Goal: Transaction & Acquisition: Purchase product/service

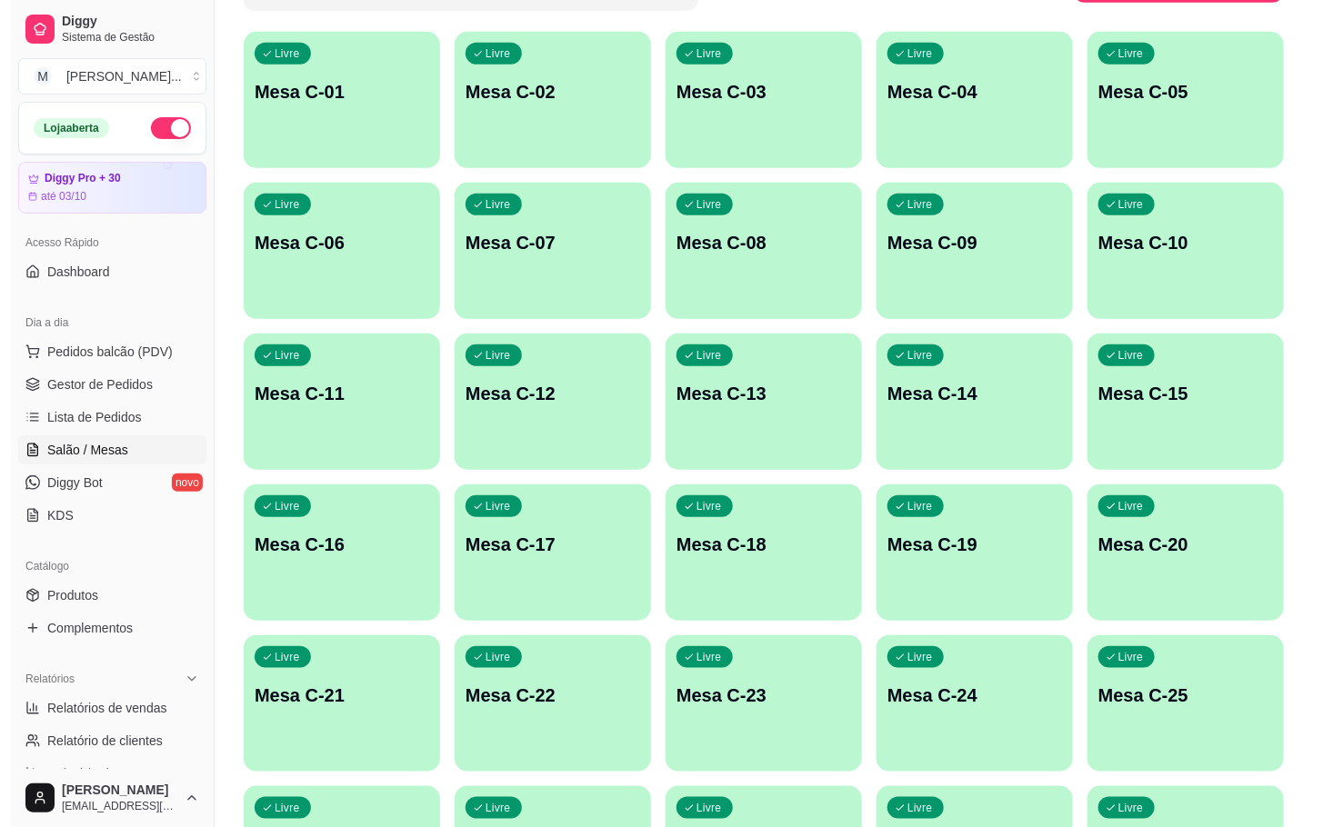
scroll to position [338, 0]
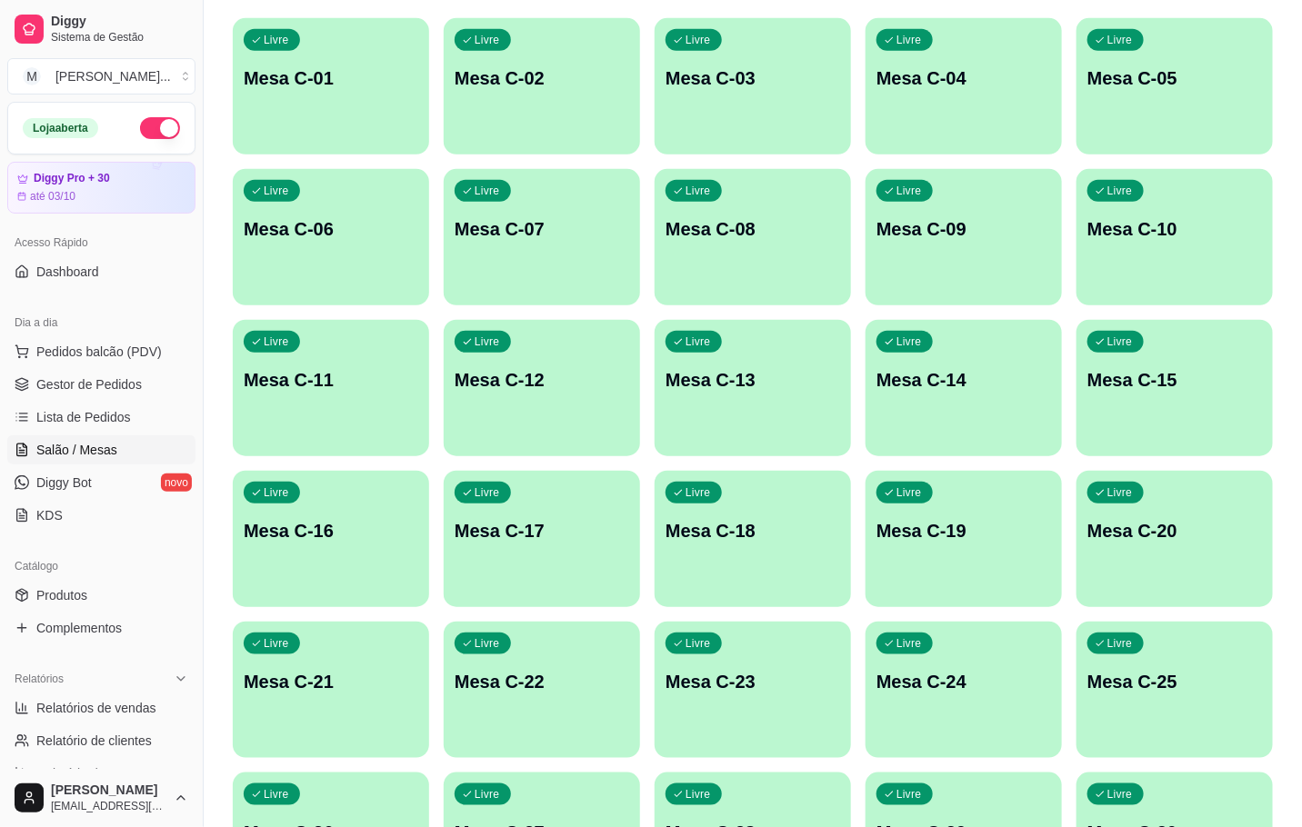
click at [524, 676] on p "Mesa C-22" at bounding box center [542, 681] width 175 height 25
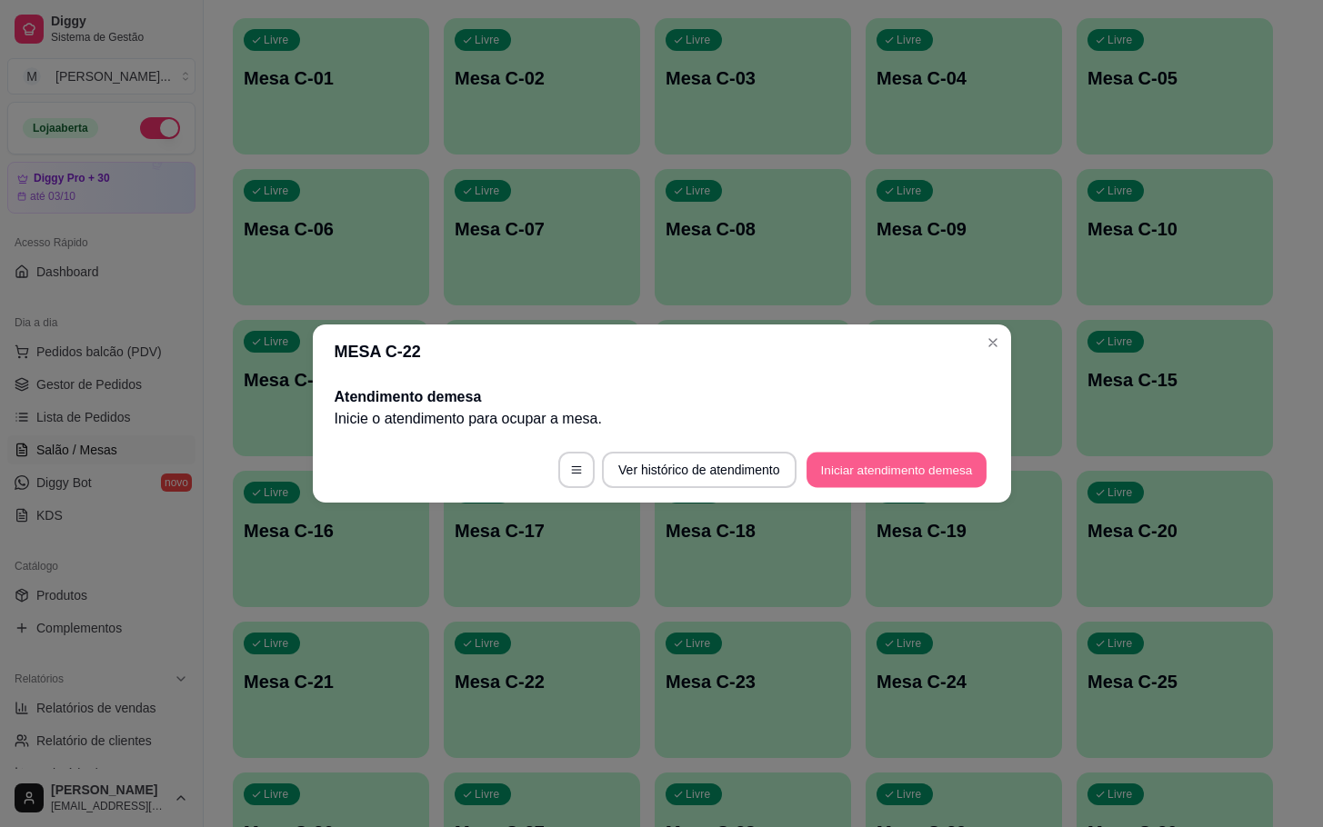
click at [867, 484] on button "Iniciar atendimento de mesa" at bounding box center [896, 470] width 180 height 35
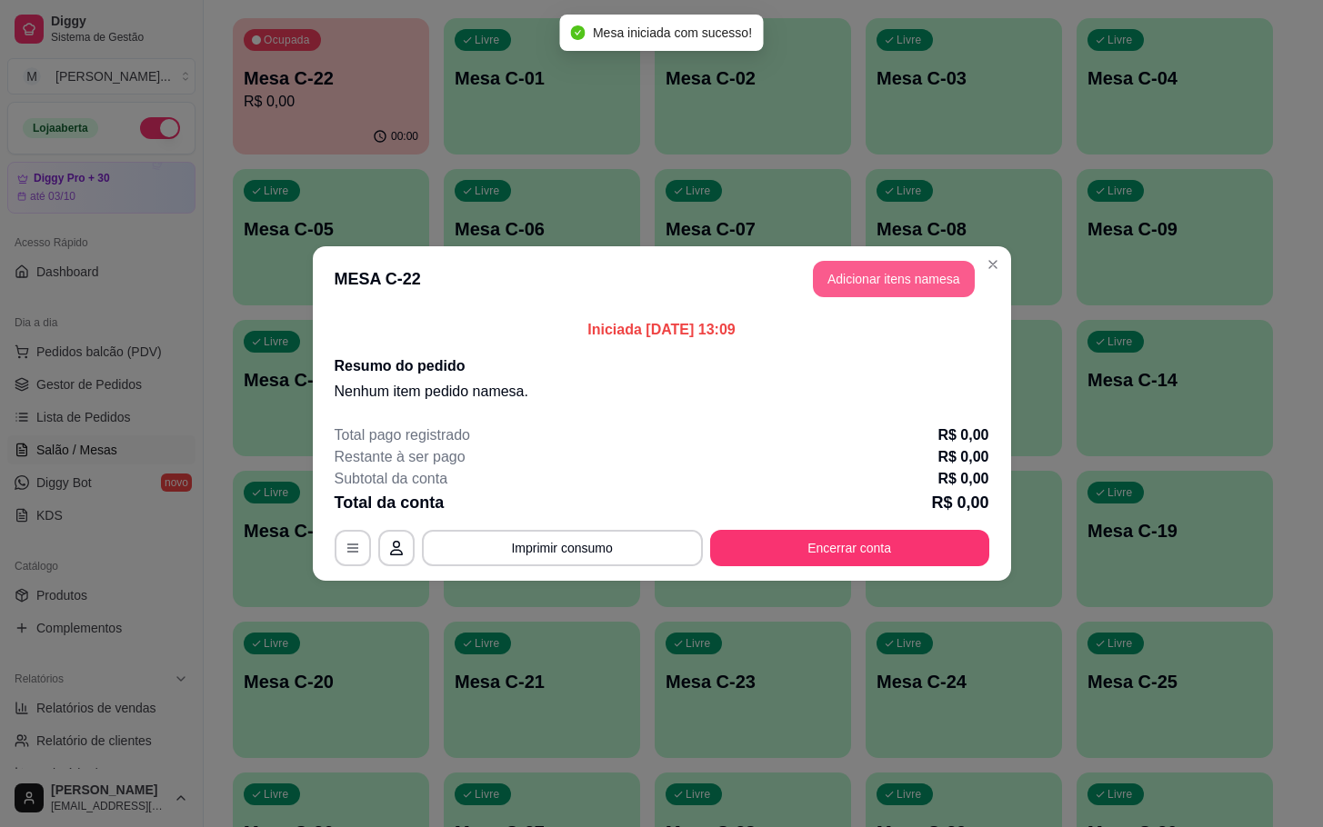
click at [904, 297] on button "Adicionar itens na mesa" at bounding box center [894, 279] width 162 height 36
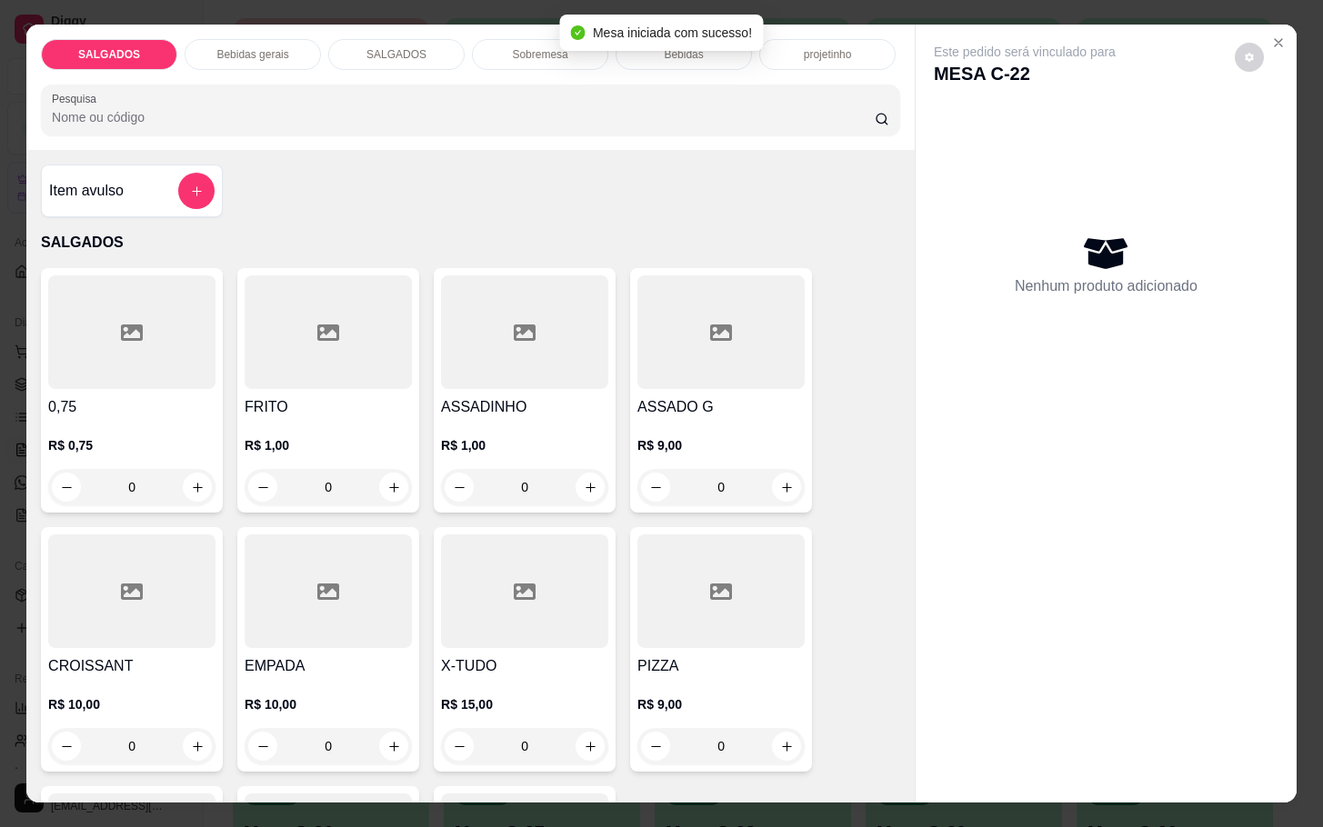
click at [745, 644] on div "PIZZA R$ 9,00 0" at bounding box center [721, 649] width 182 height 245
click at [773, 503] on div "Observações do cliente" at bounding box center [661, 441] width 525 height 133
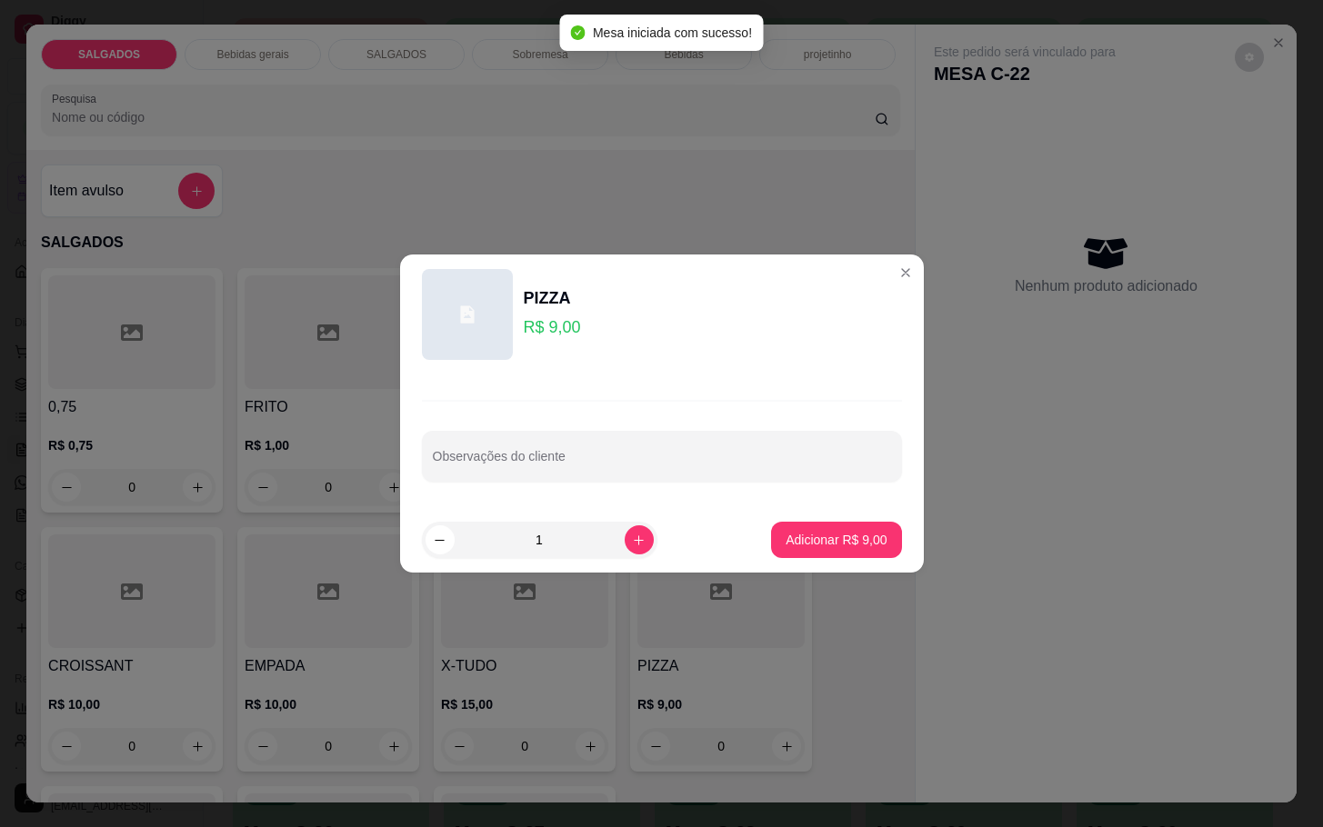
click at [785, 535] on p "Adicionar R$ 9,00" at bounding box center [835, 540] width 101 height 18
type input "1"
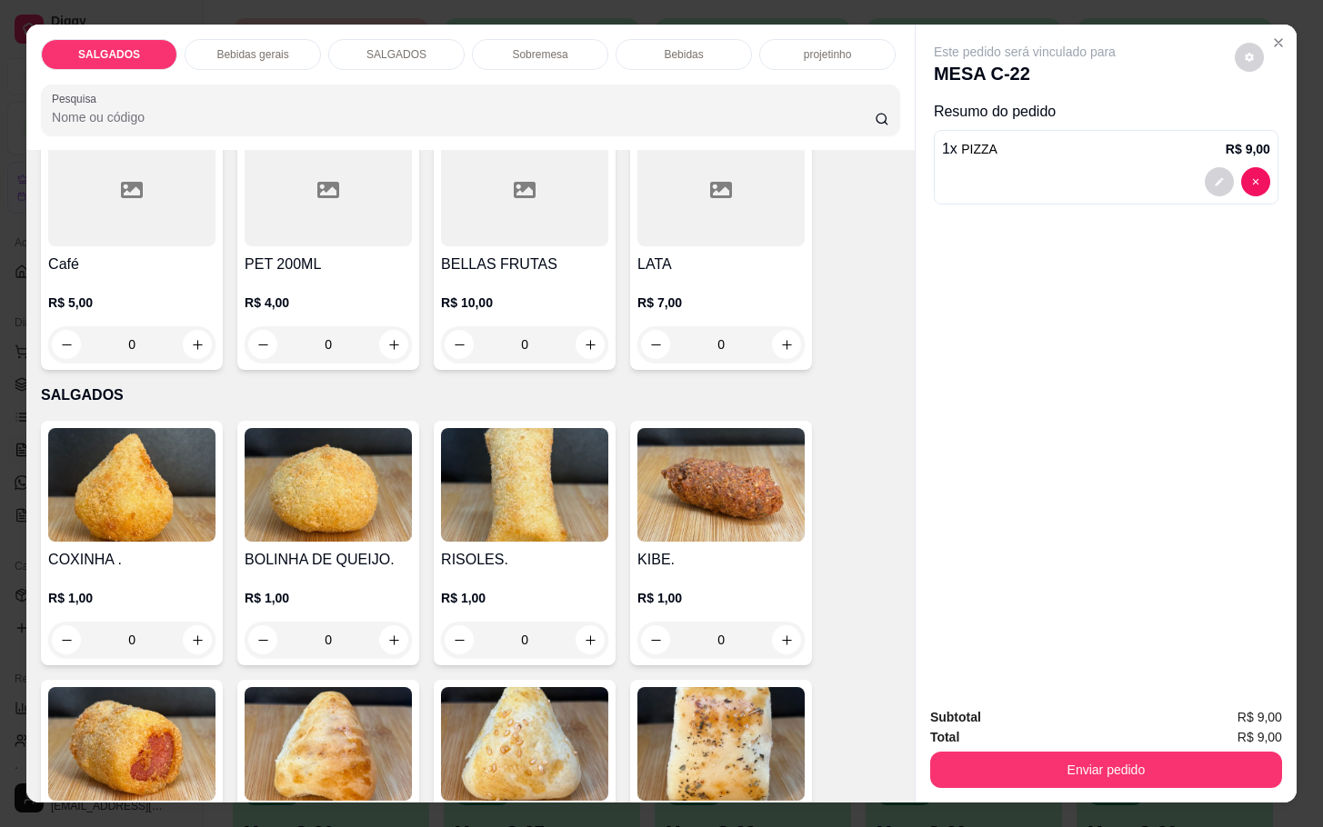
scroll to position [0, 0]
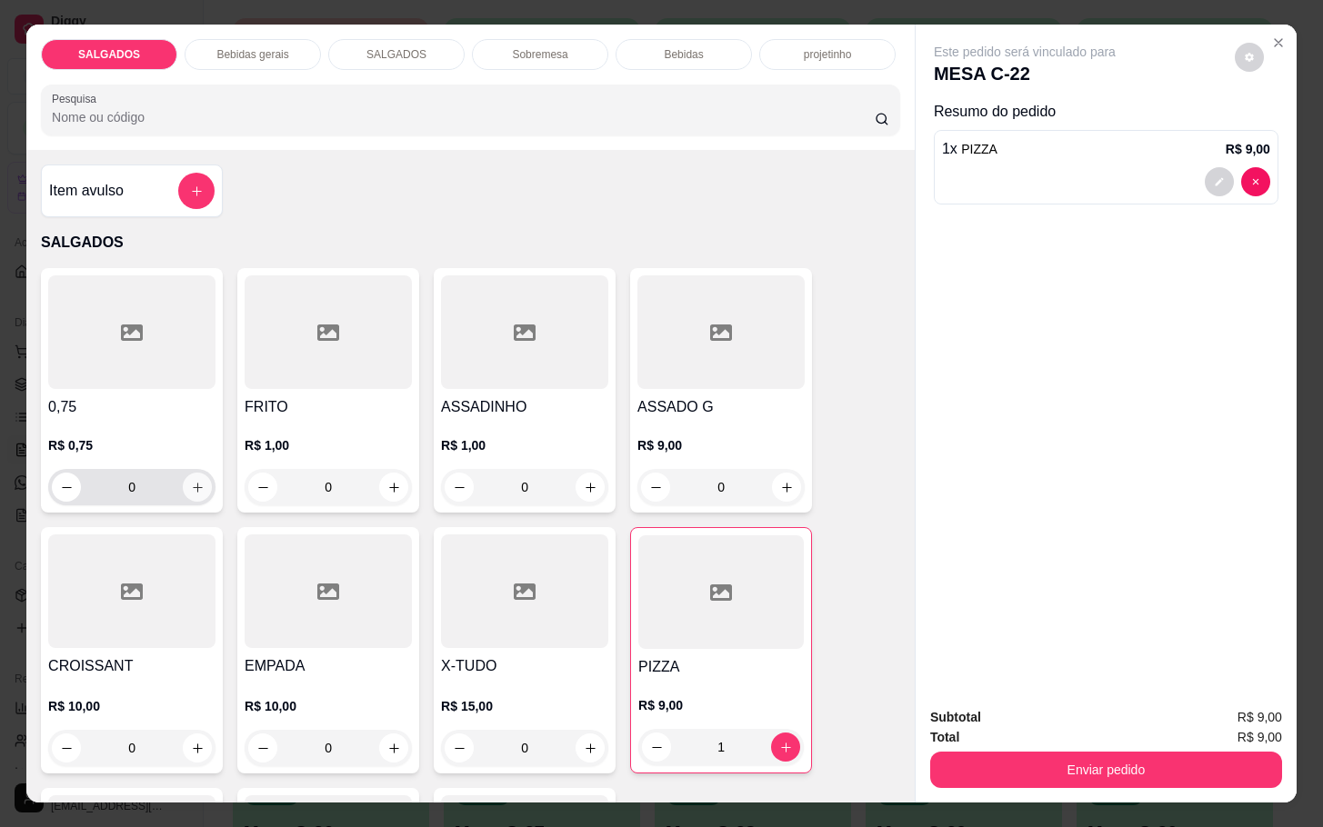
click at [260, 385] on div "FRITO R$ 1,00 0" at bounding box center [328, 390] width 182 height 245
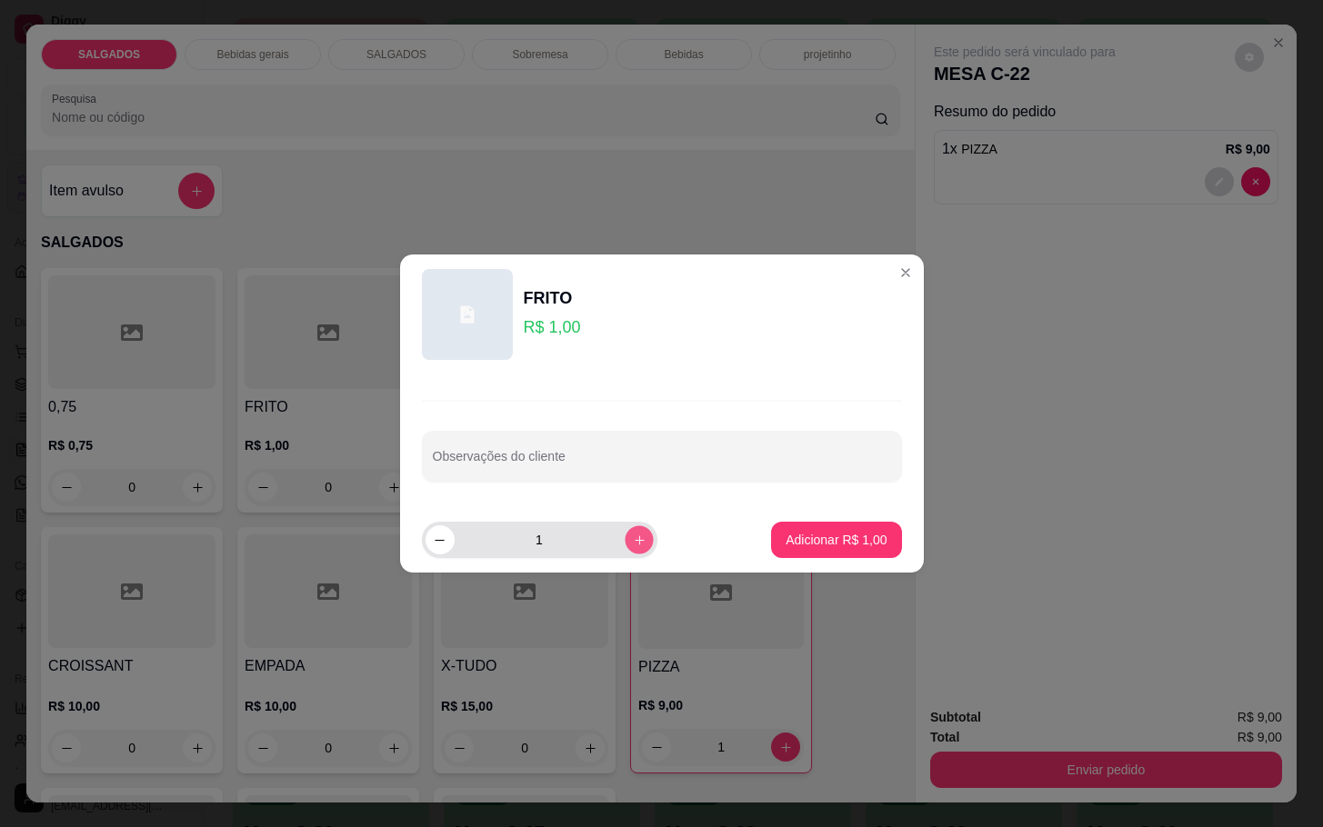
click at [624, 532] on button "increase-product-quantity" at bounding box center [638, 539] width 28 height 28
click at [624, 535] on button "increase-product-quantity" at bounding box center [638, 539] width 28 height 28
type input "3"
click at [771, 551] on button "Adicionar R$ 3,00" at bounding box center [836, 540] width 130 height 36
type input "3"
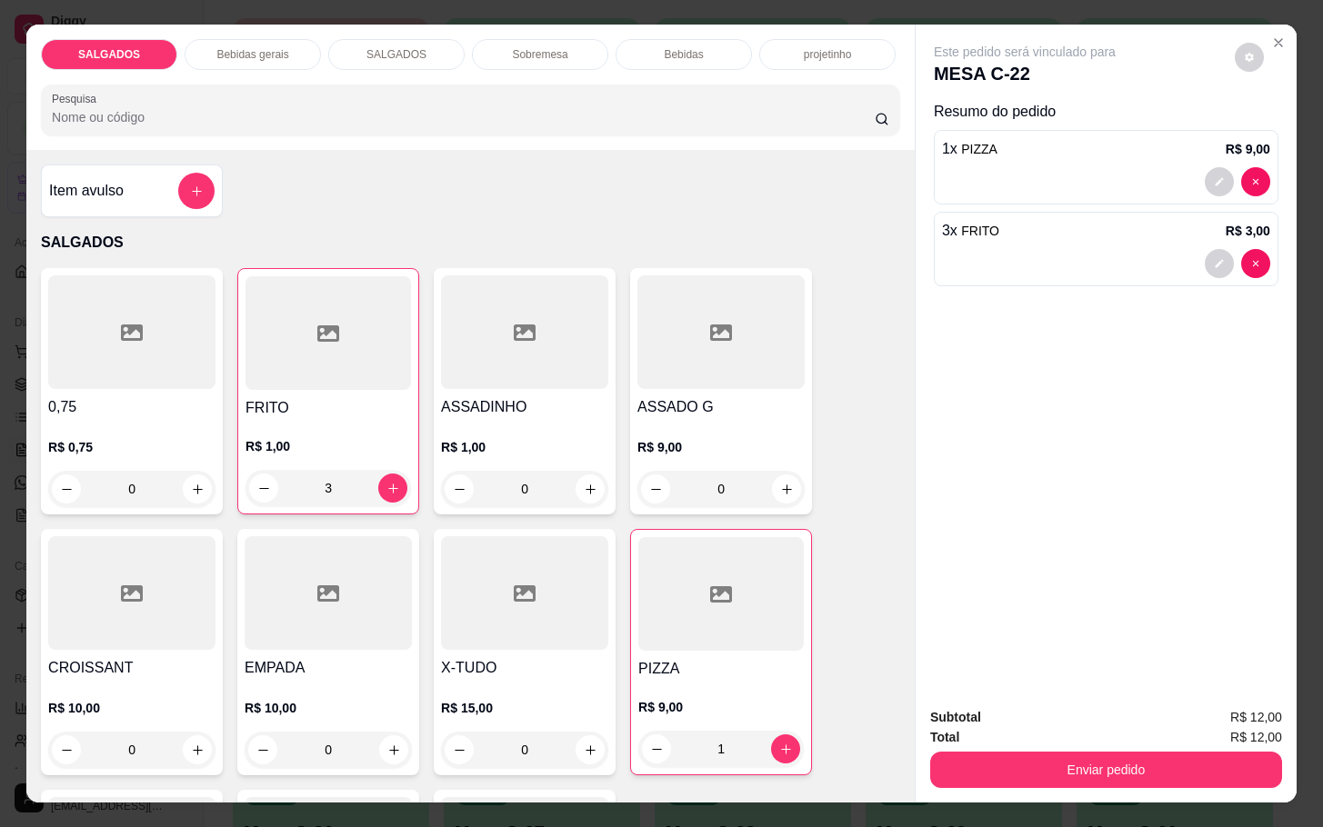
click at [238, 25] on div "SALGADOS Bebidas gerais SALGADOS Sobremesa Bebidas projetinho Pesquisa" at bounding box center [470, 87] width 888 height 125
click at [238, 58] on div "Bebidas gerais" at bounding box center [253, 54] width 136 height 31
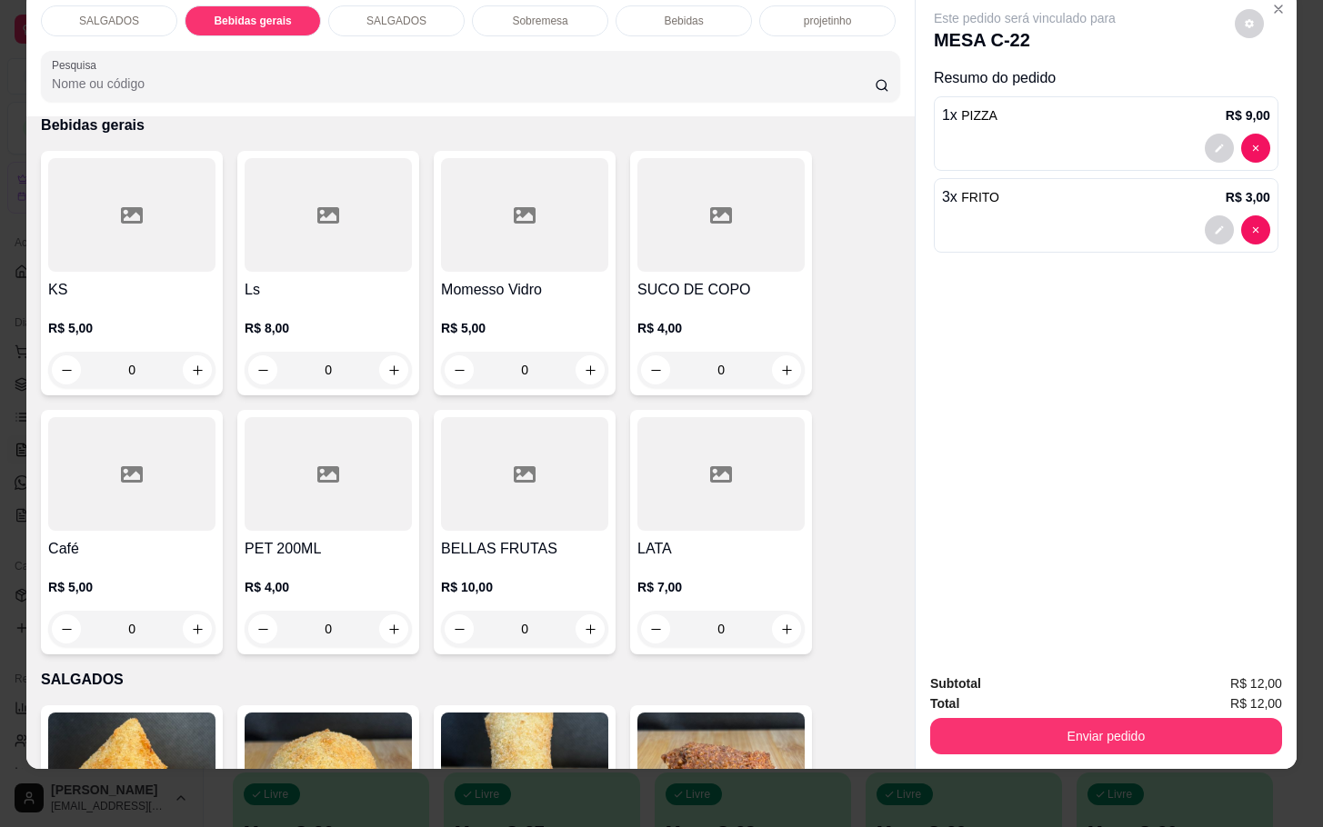
click at [401, 14] on p "SALGADOS" at bounding box center [396, 21] width 60 height 15
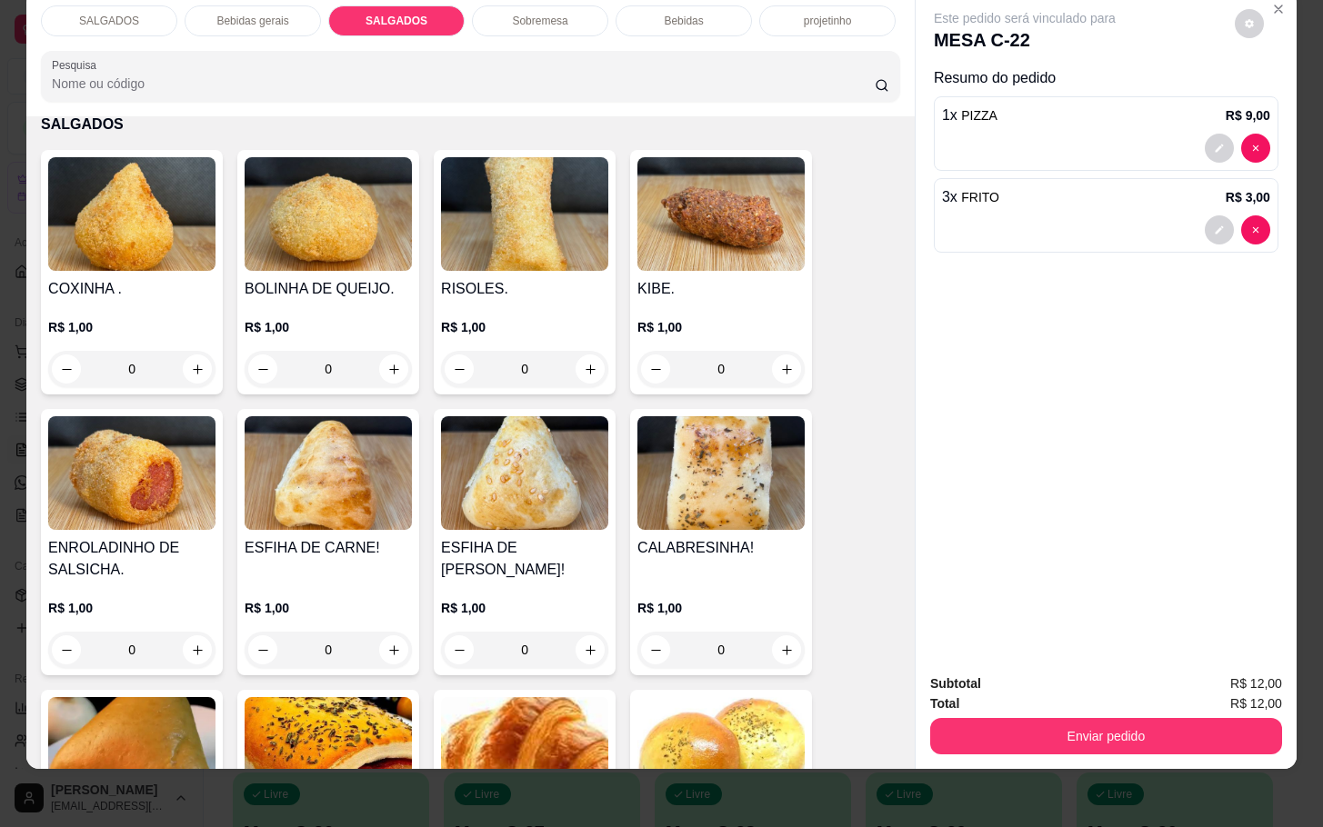
click at [500, 15] on div "Sobremesa" at bounding box center [540, 20] width 136 height 31
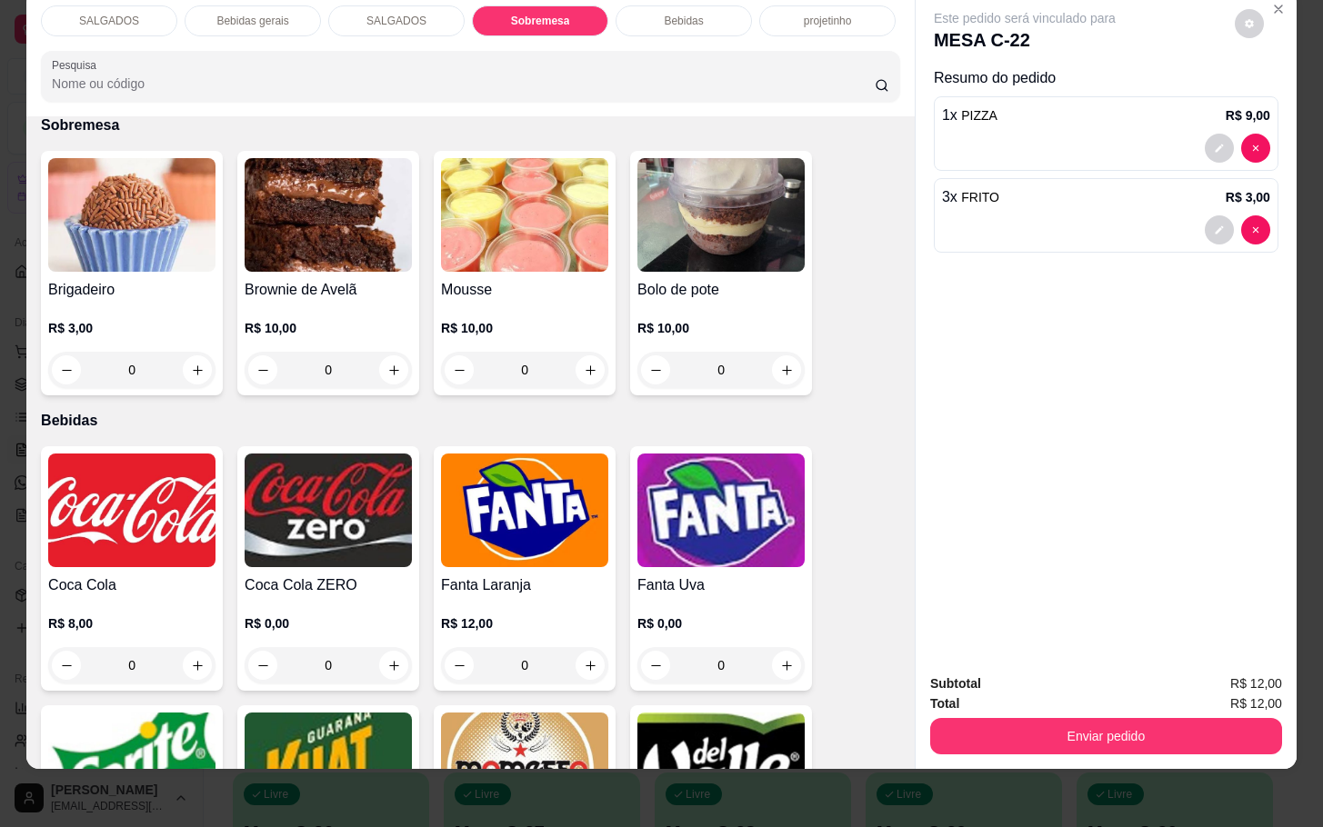
click at [642, 8] on div "Bebidas" at bounding box center [683, 20] width 136 height 31
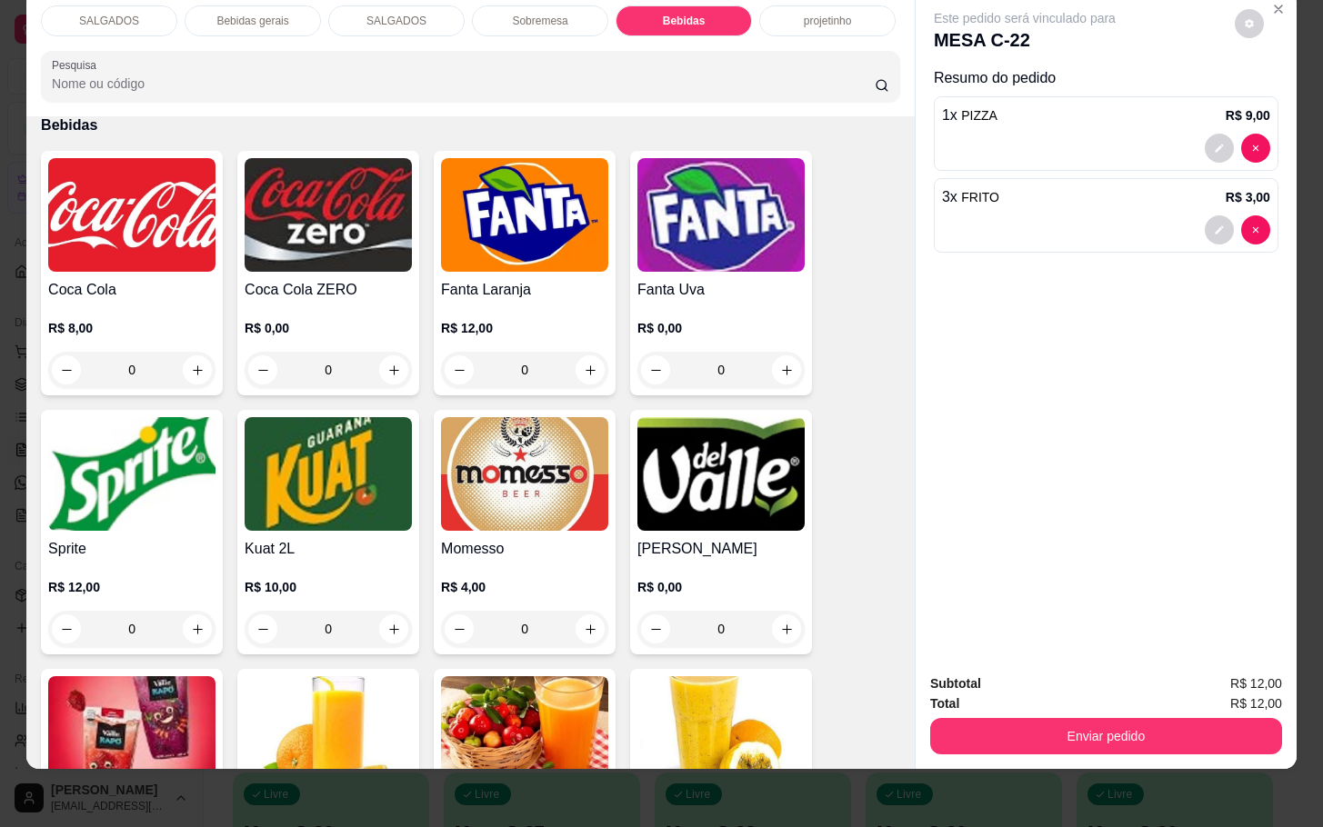
click at [145, 301] on div "R$ 8,00 0" at bounding box center [131, 344] width 167 height 87
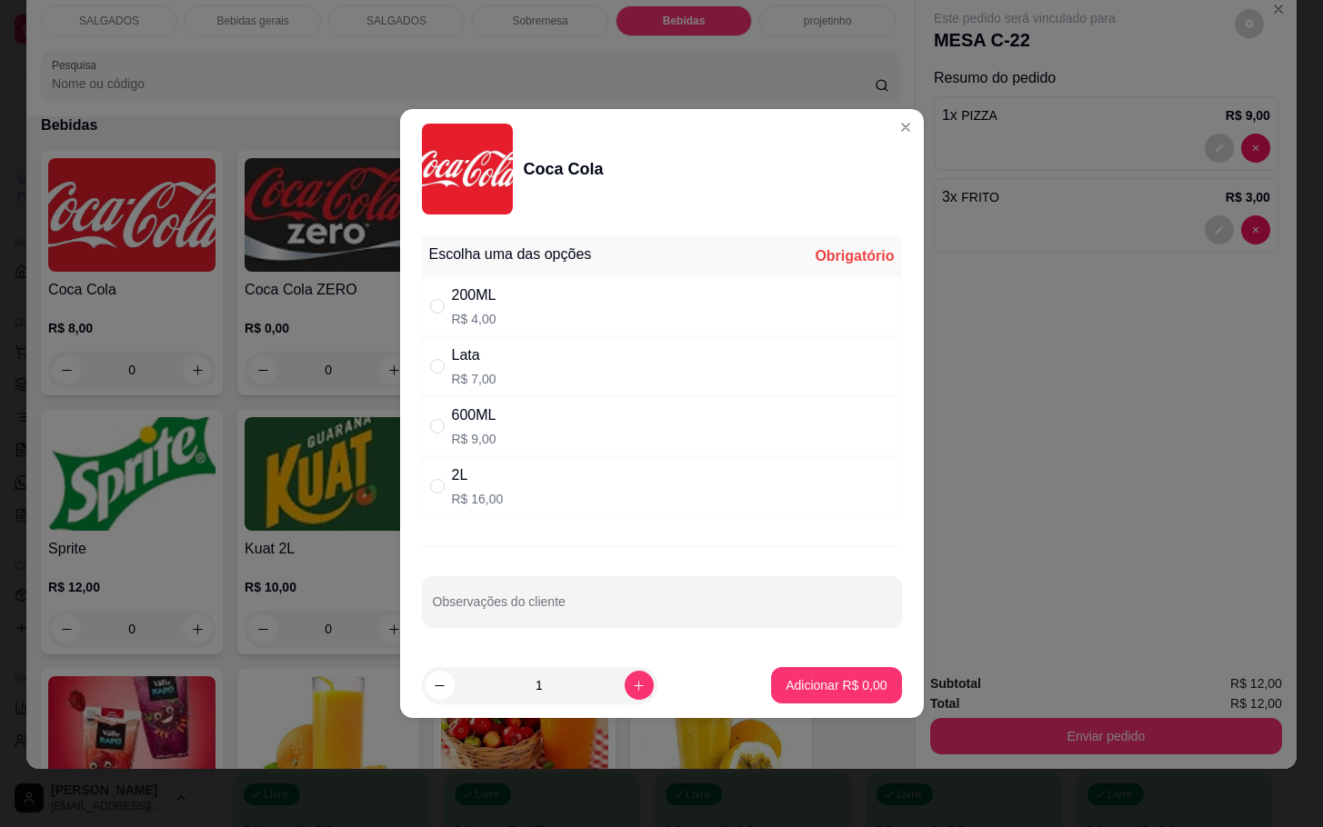
click at [461, 425] on div "600ML" at bounding box center [474, 416] width 45 height 22
radio input "true"
click at [838, 701] on button "Adicionar R$ 9,00" at bounding box center [836, 685] width 130 height 36
type input "1"
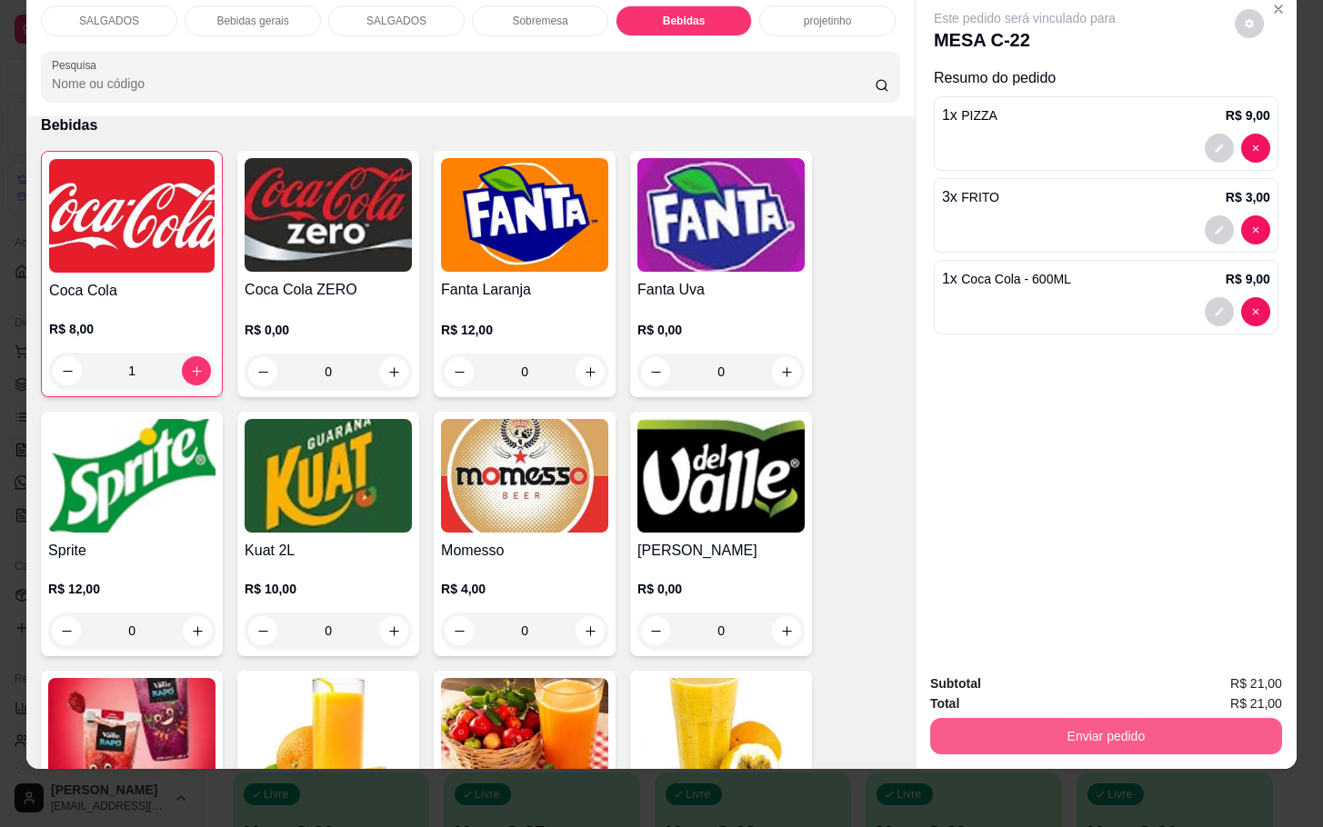
click at [1134, 718] on button "Enviar pedido" at bounding box center [1106, 736] width 352 height 36
click at [1089, 665] on button "Não registrar e enviar pedido" at bounding box center [1042, 671] width 189 height 35
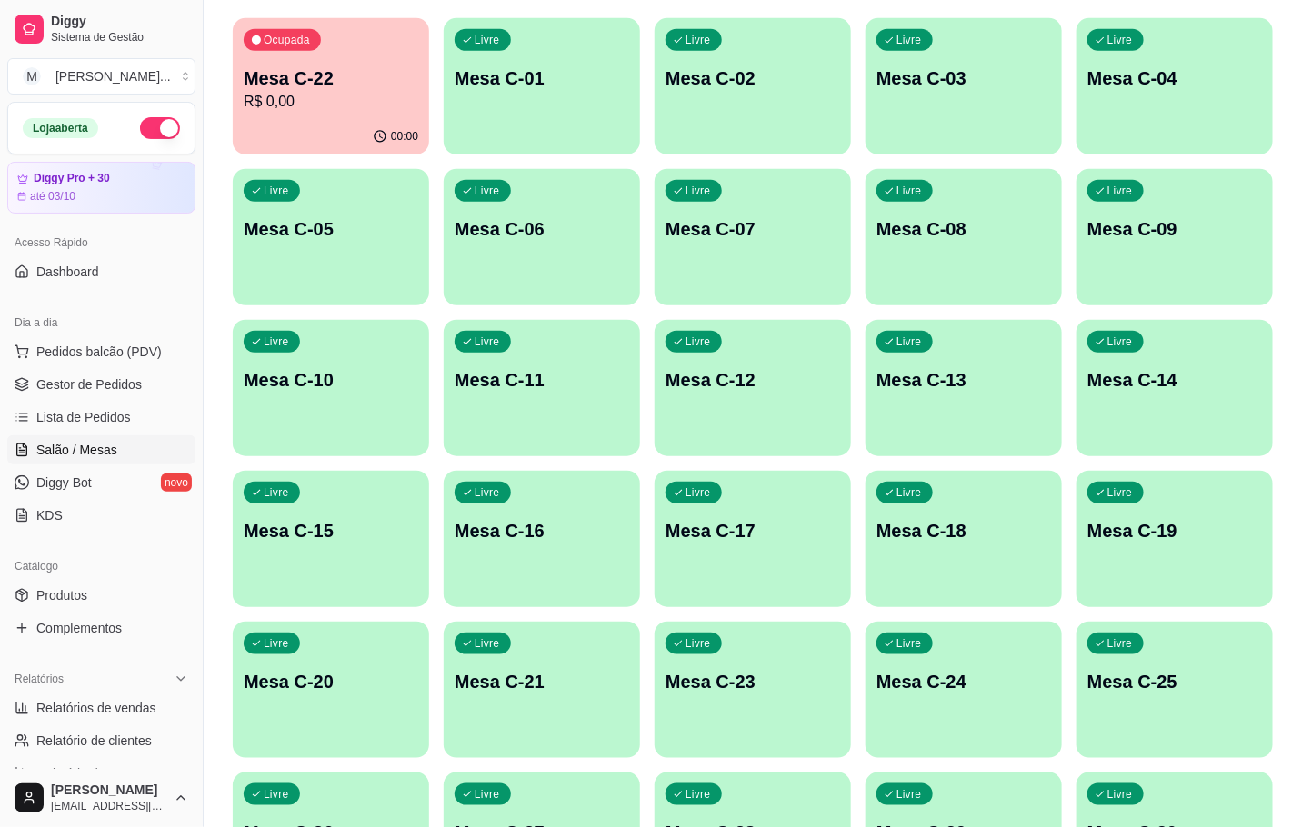
click at [415, 96] on p "R$ 0,00" at bounding box center [331, 102] width 175 height 22
click at [338, 91] on p "R$ 21,00" at bounding box center [331, 102] width 175 height 22
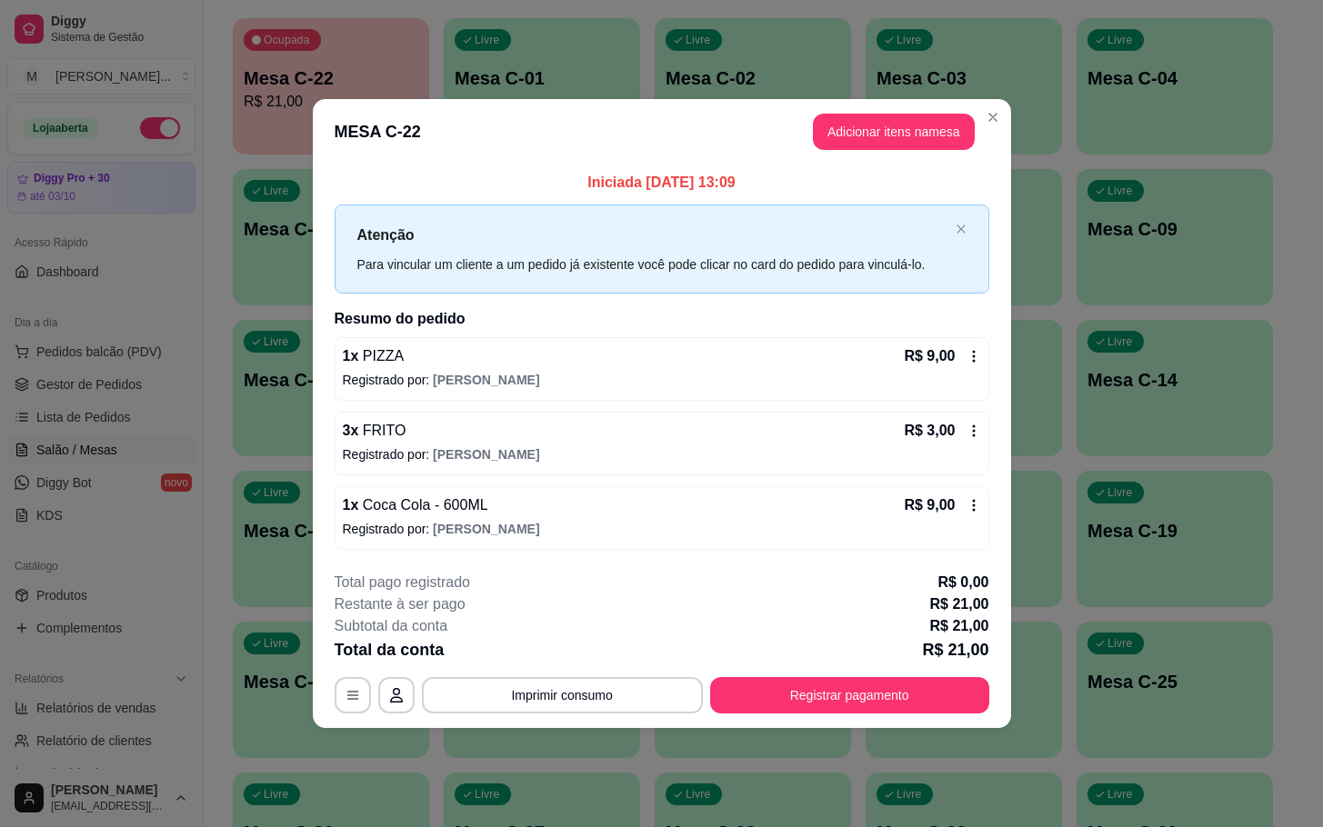
click at [935, 715] on footer "**********" at bounding box center [662, 642] width 698 height 171
click at [925, 704] on button "Registrar pagamento" at bounding box center [849, 694] width 271 height 35
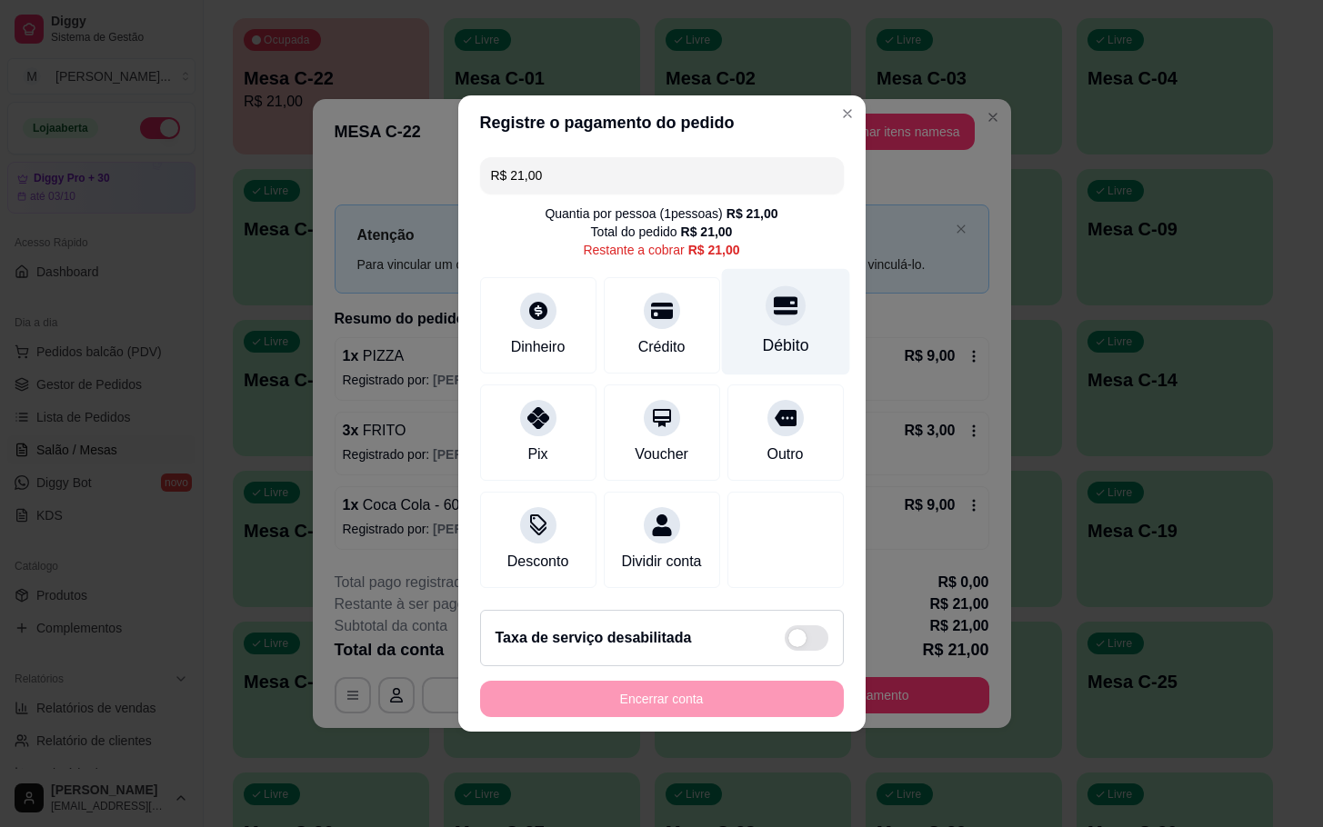
click at [744, 339] on div "Débito" at bounding box center [785, 322] width 128 height 106
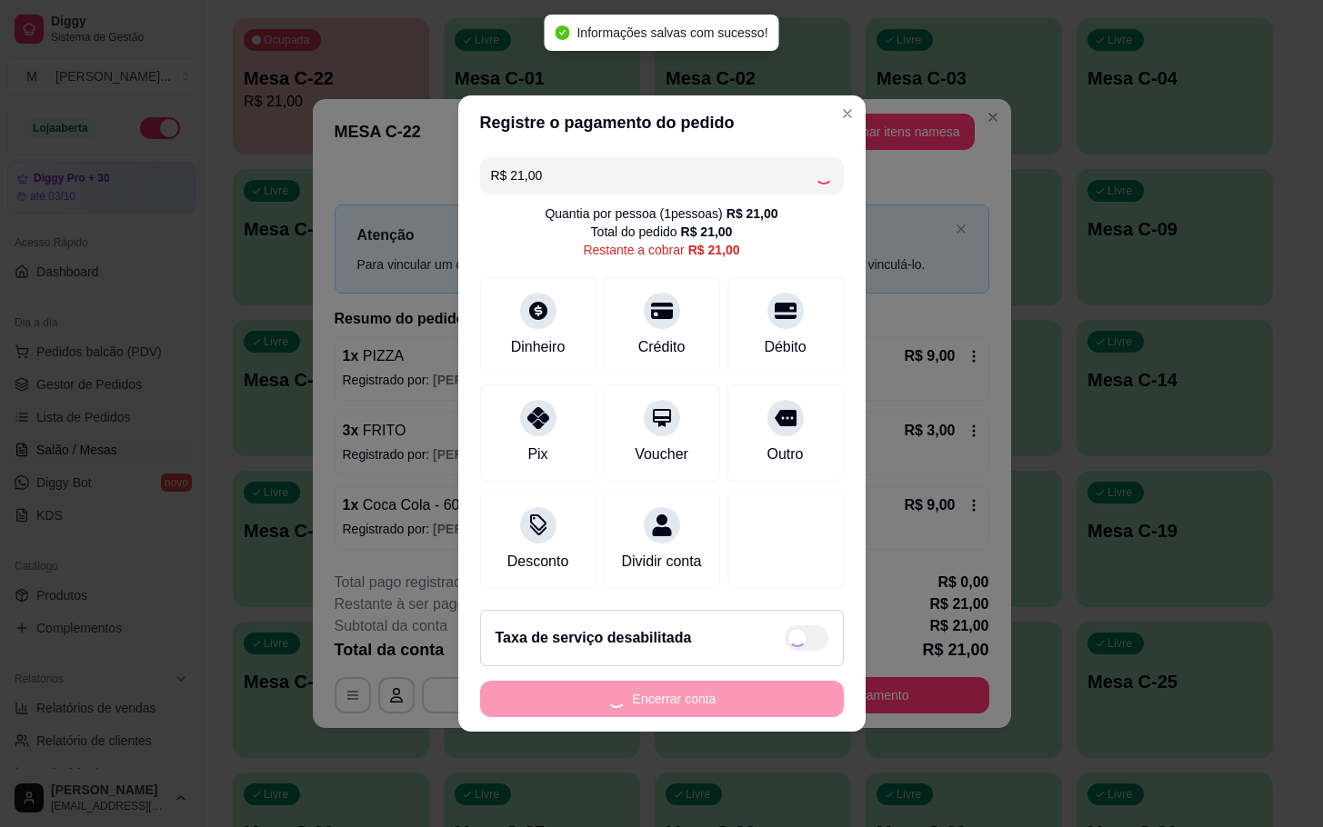
type input "R$ 0,00"
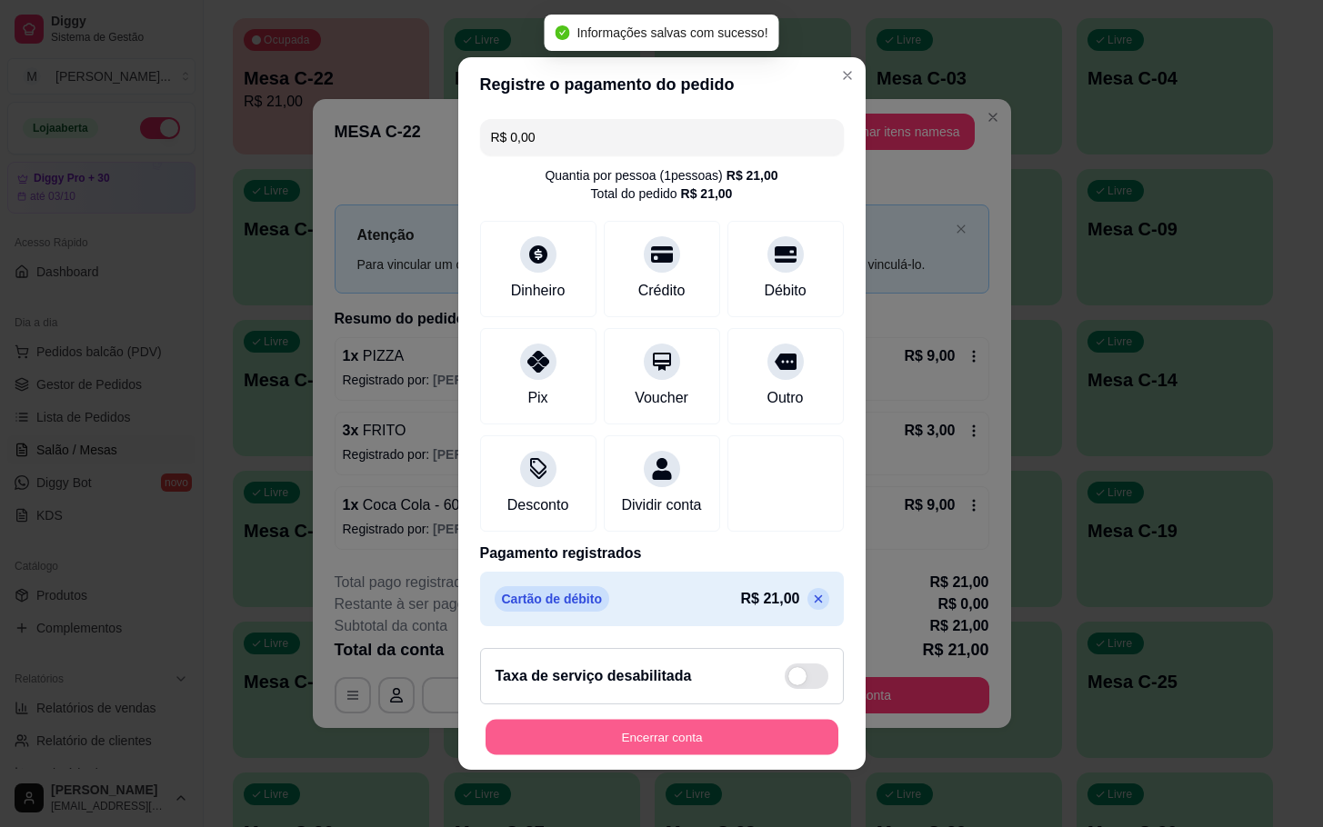
click at [707, 736] on button "Encerrar conta" at bounding box center [661, 737] width 353 height 35
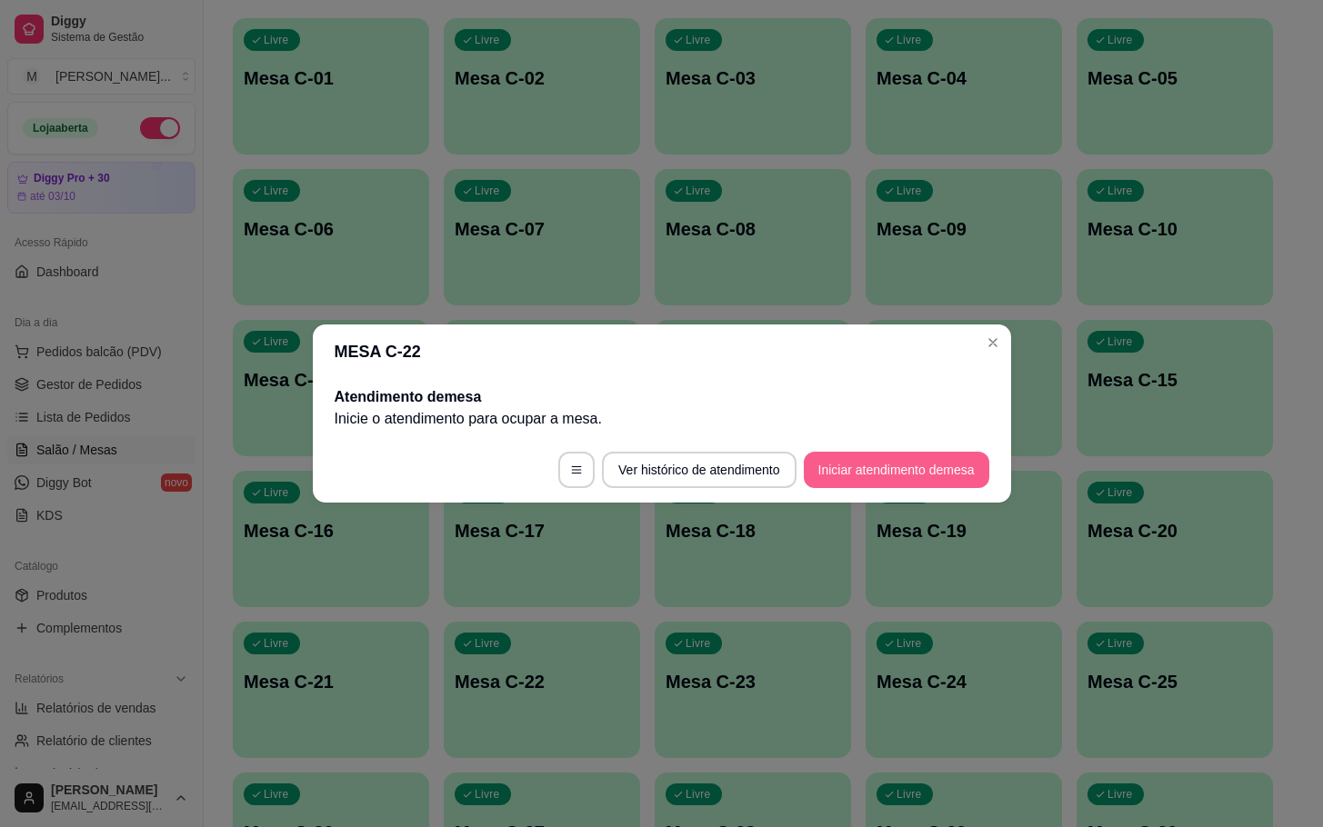
click at [966, 478] on button "Iniciar atendimento de mesa" at bounding box center [896, 470] width 185 height 36
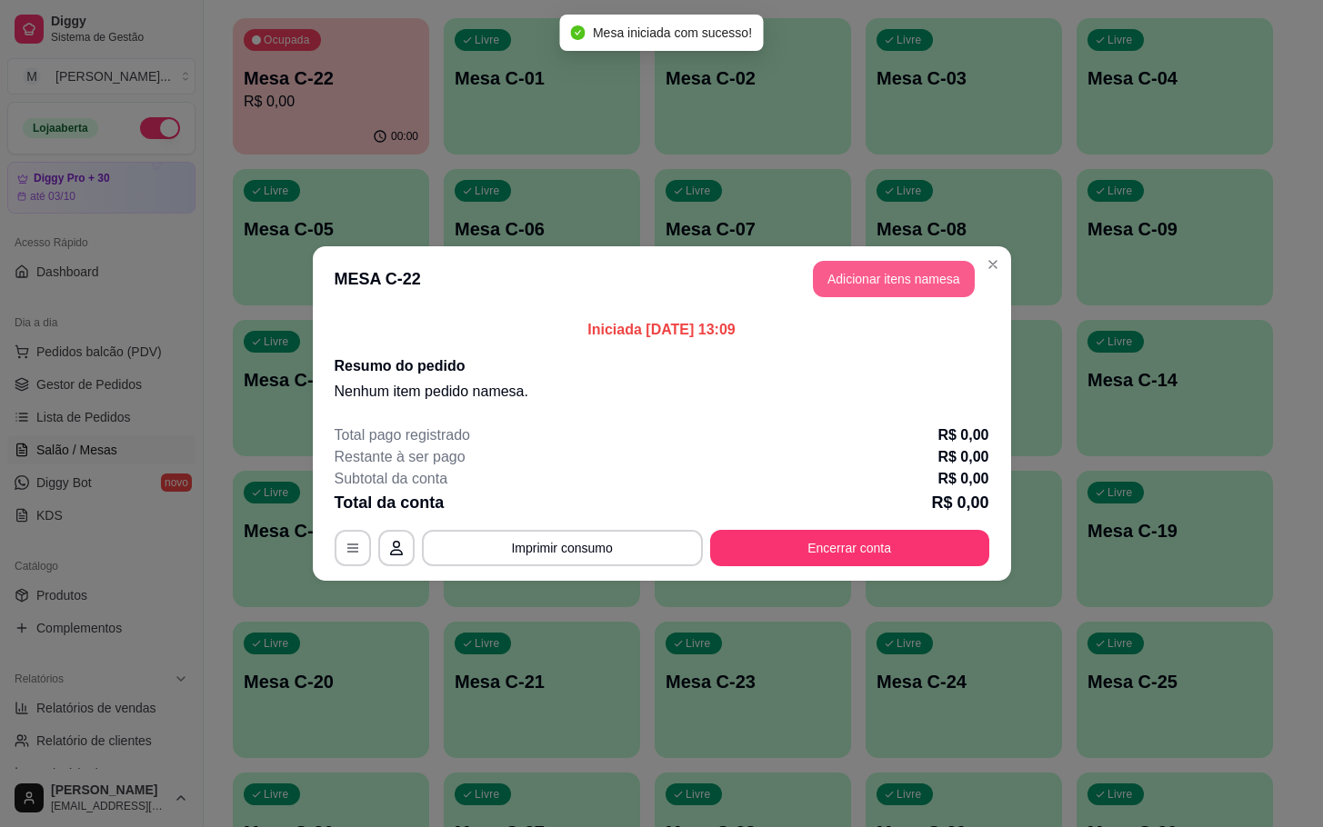
click at [887, 286] on button "Adicionar itens na mesa" at bounding box center [894, 279] width 162 height 36
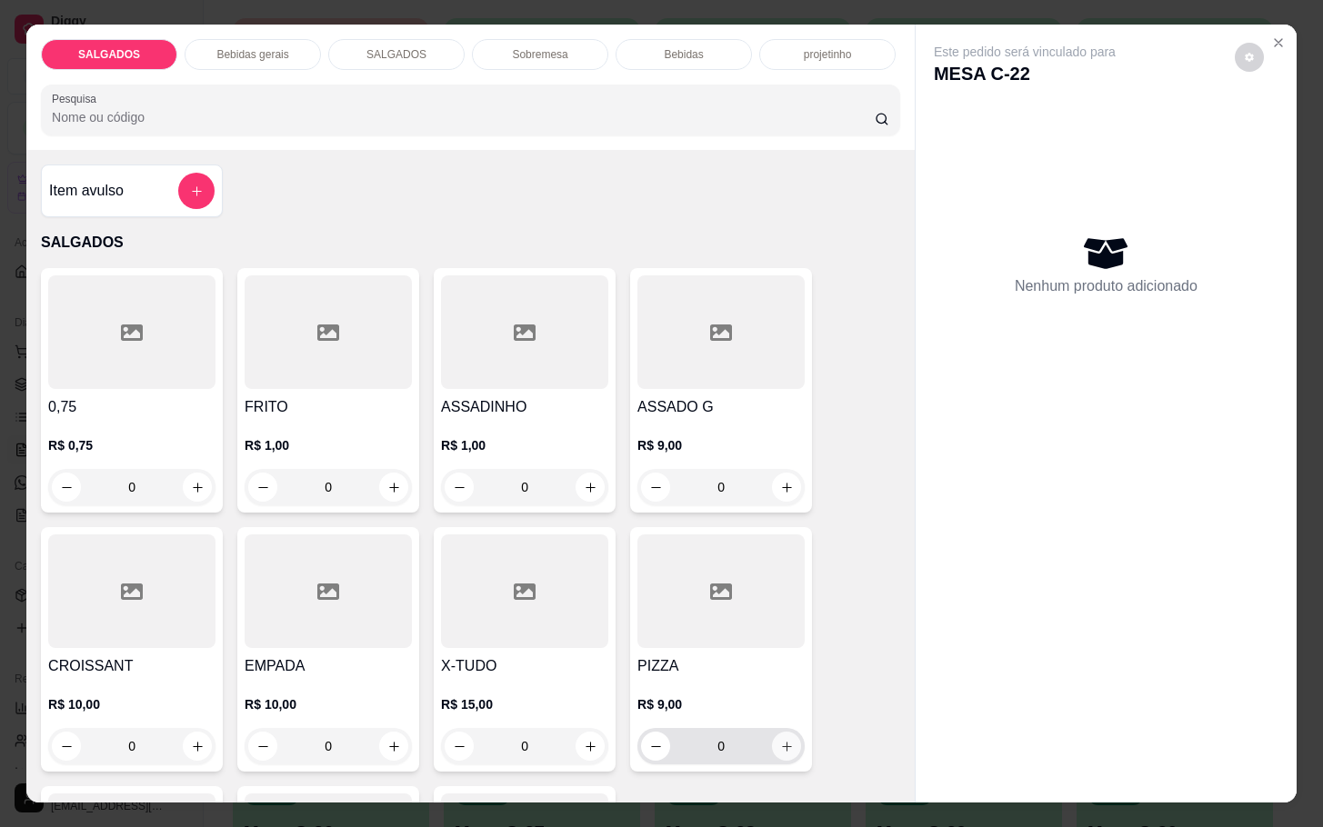
click at [780, 740] on icon "increase-product-quantity" at bounding box center [787, 747] width 14 height 14
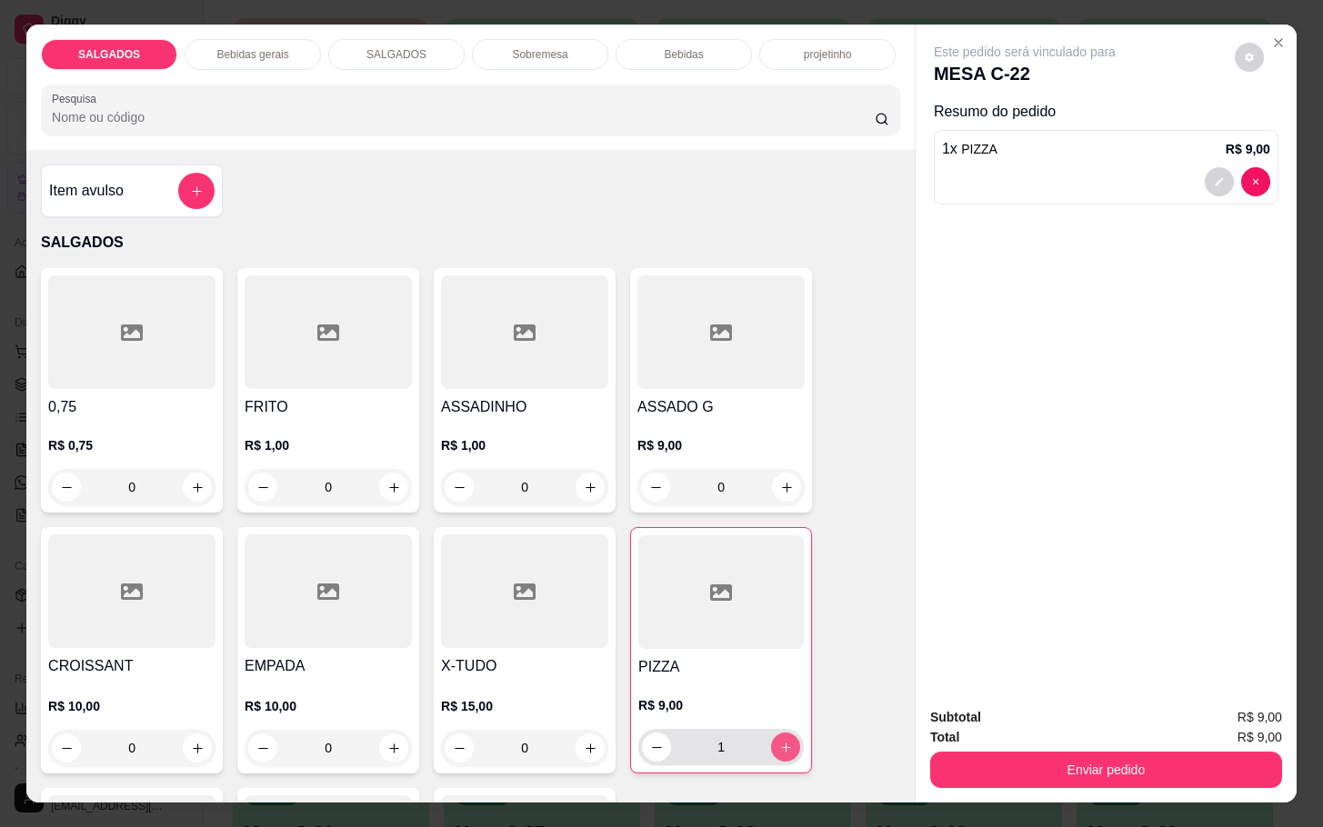
click at [780, 741] on icon "increase-product-quantity" at bounding box center [786, 748] width 14 height 14
type input "2"
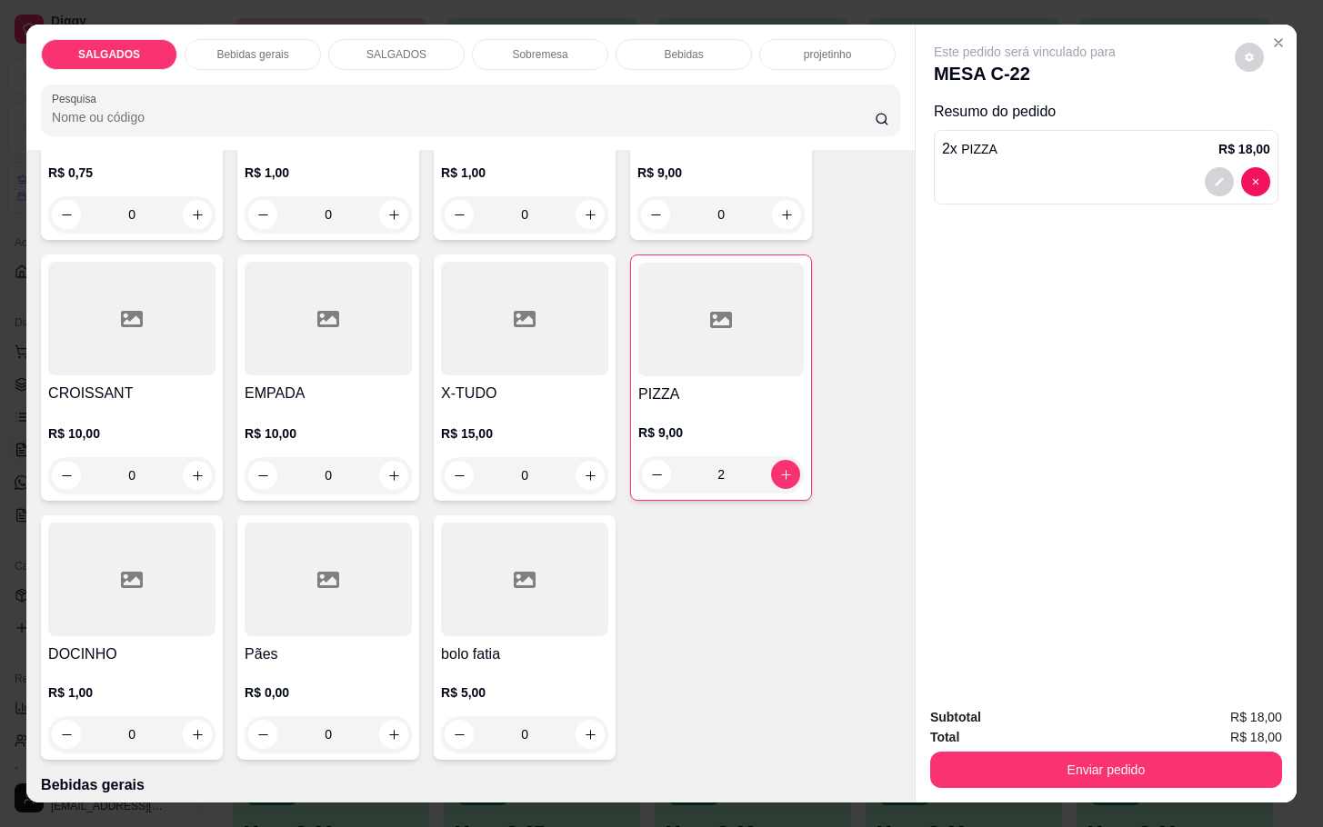
scroll to position [545, 0]
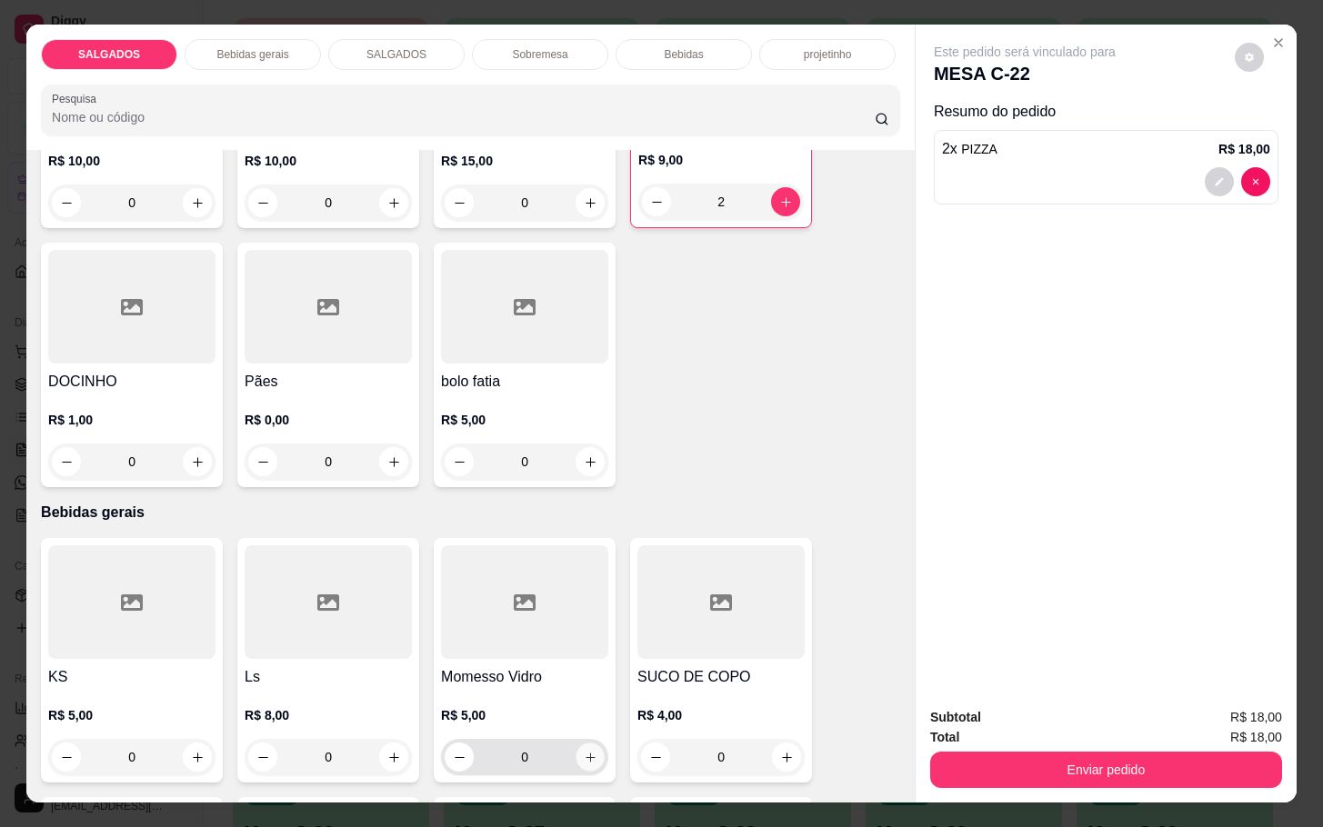
click at [584, 751] on icon "increase-product-quantity" at bounding box center [591, 758] width 14 height 14
type input "1"
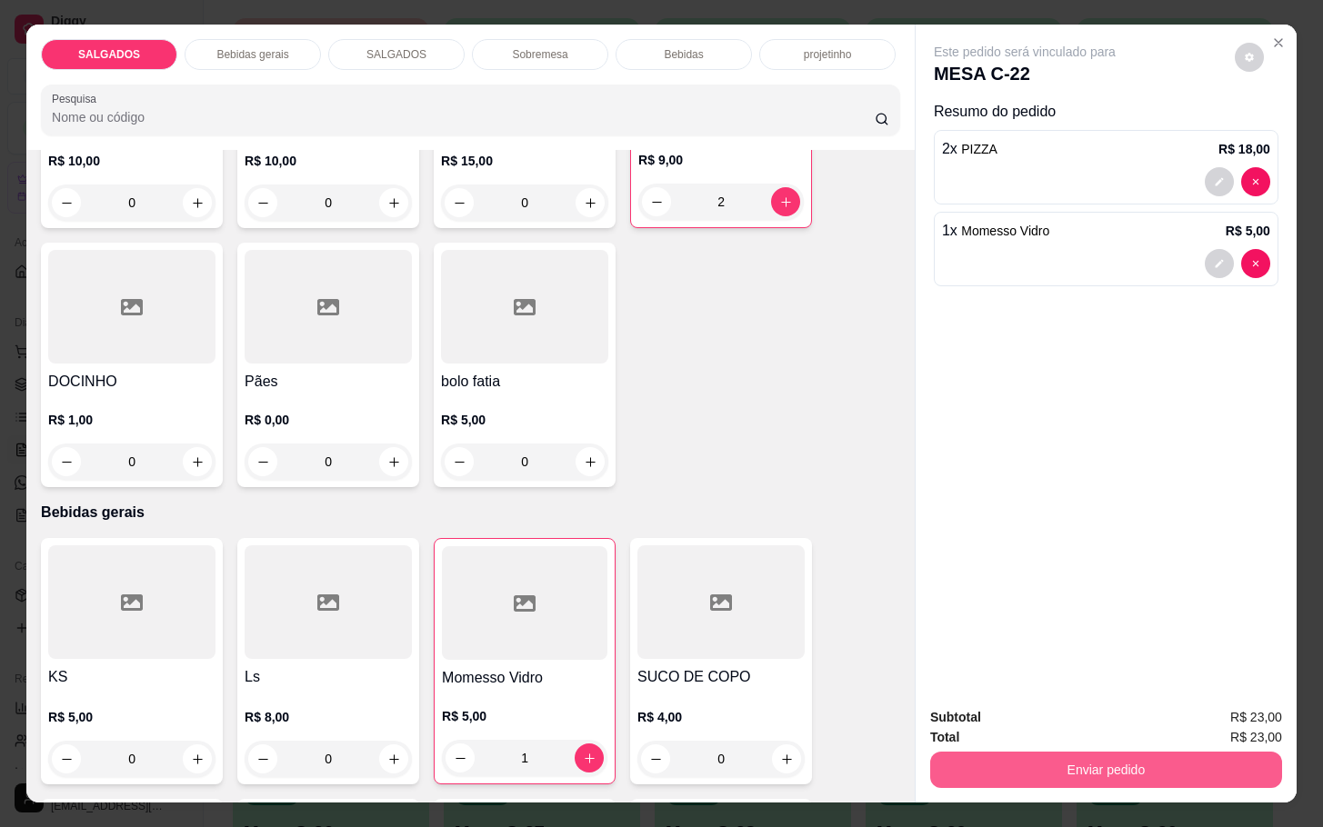
click at [935, 769] on button "Enviar pedido" at bounding box center [1106, 770] width 352 height 36
click at [987, 704] on button "Não registrar e enviar pedido" at bounding box center [1042, 715] width 189 height 35
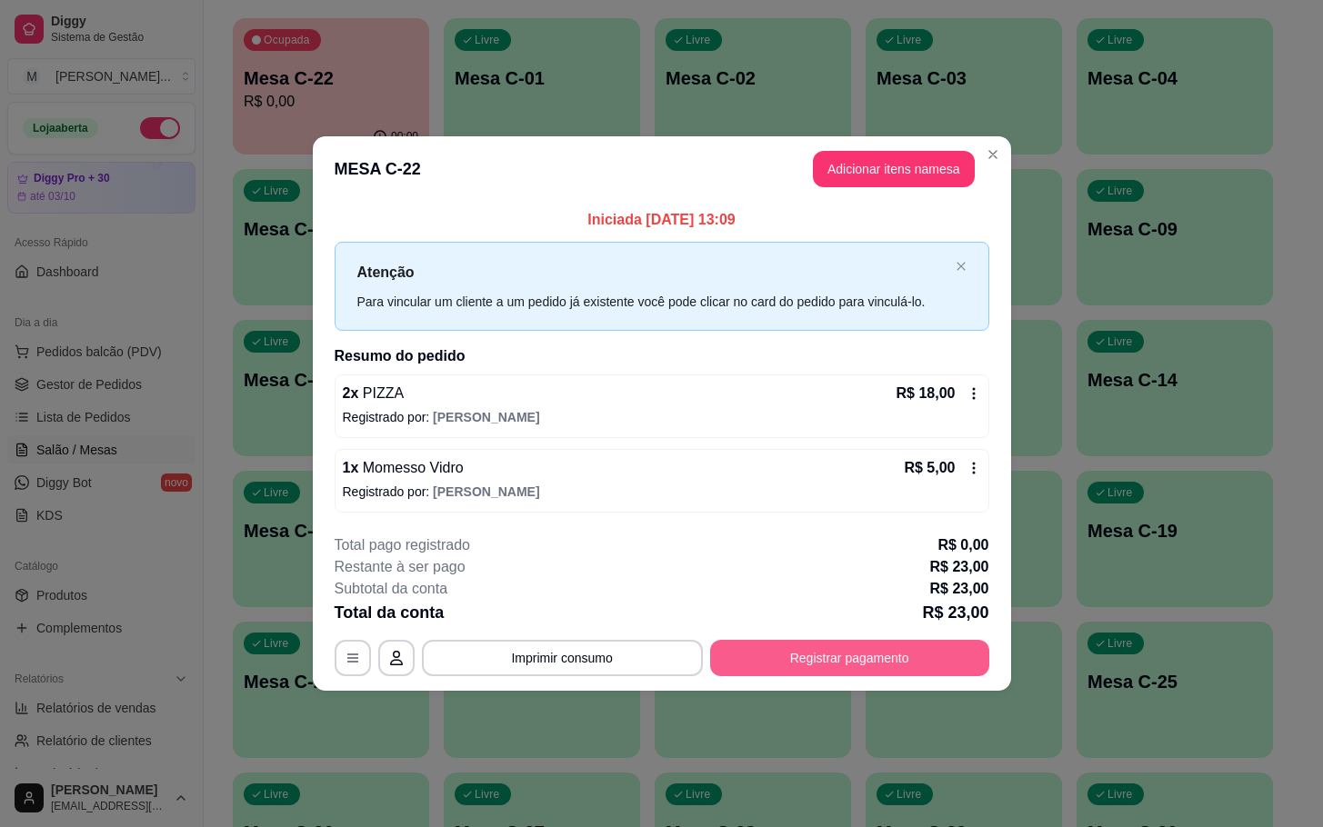
click at [903, 653] on button "Registrar pagamento" at bounding box center [849, 658] width 279 height 36
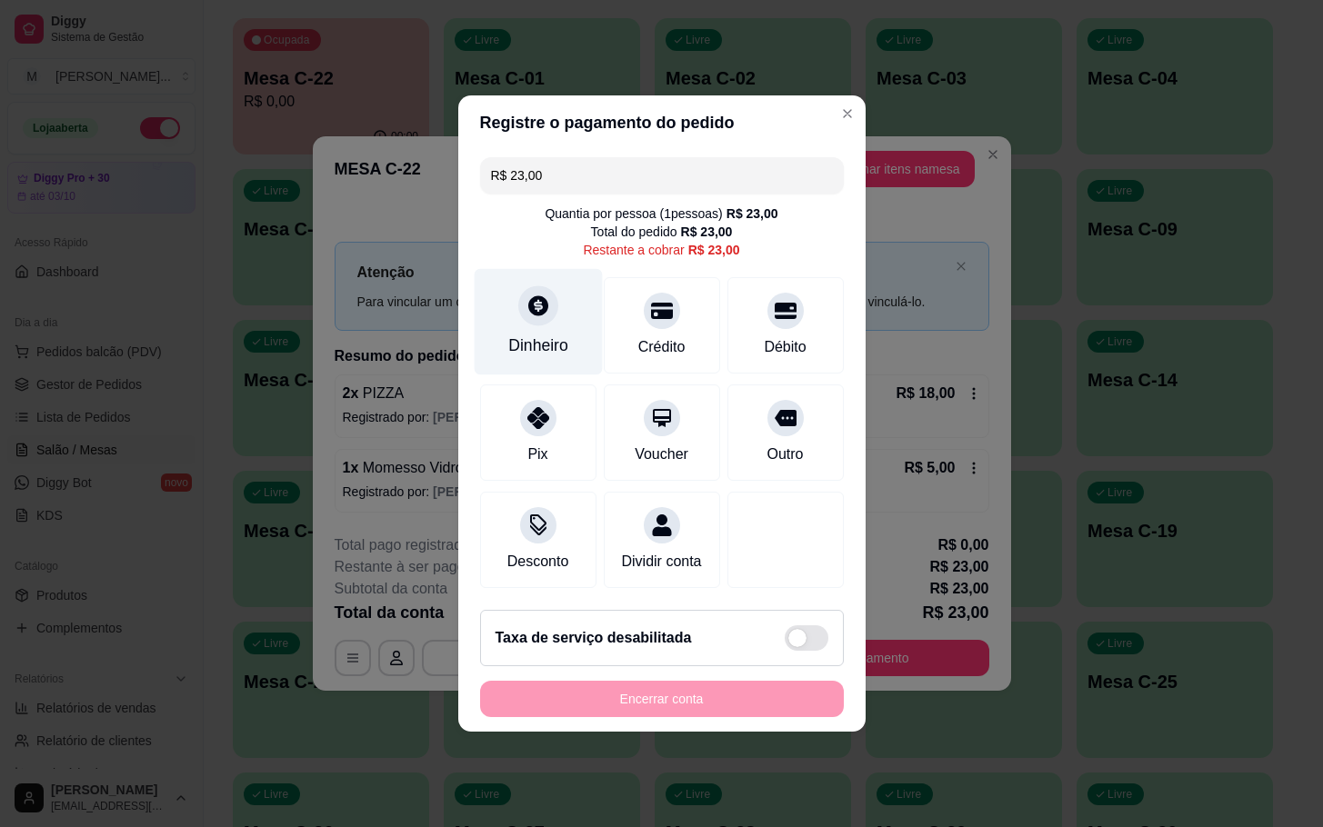
click at [575, 300] on div "Dinheiro" at bounding box center [538, 322] width 128 height 106
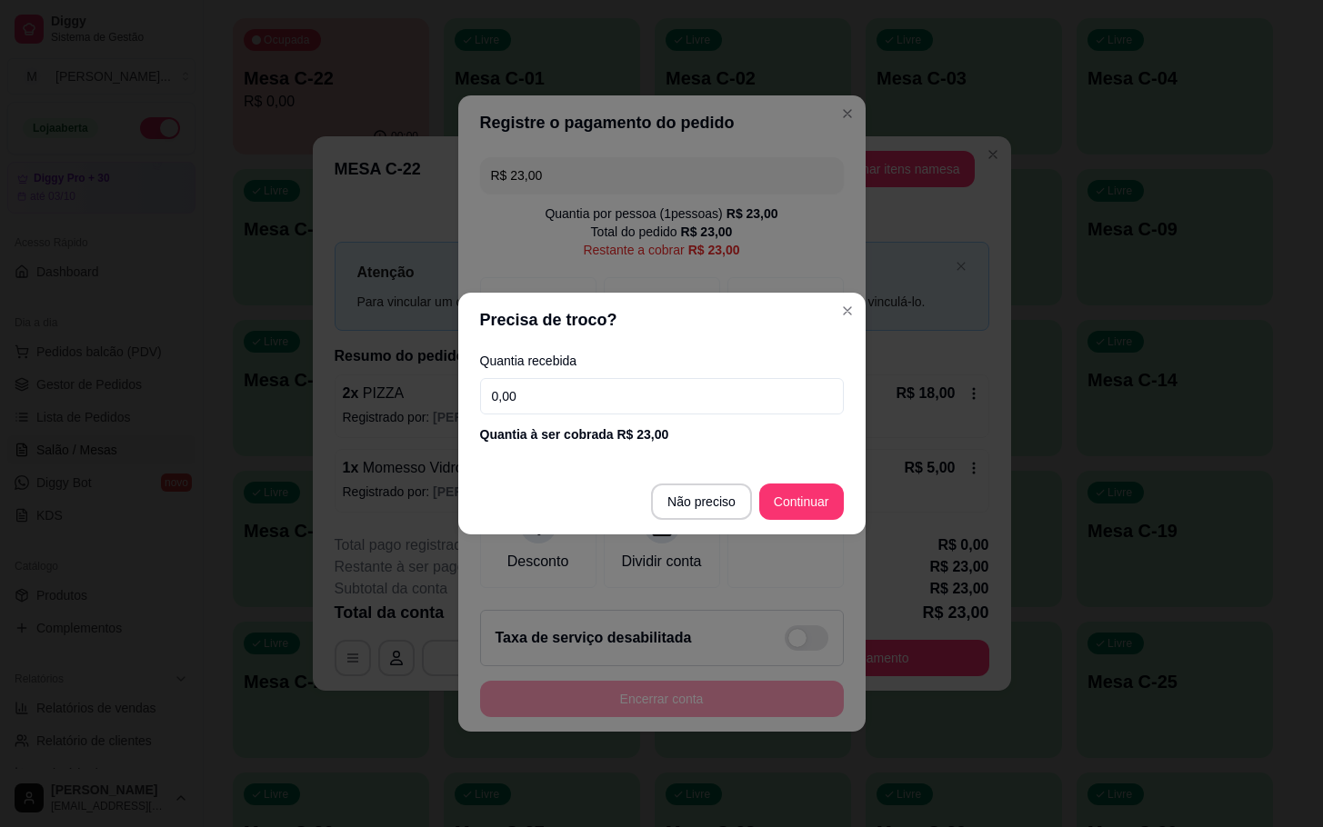
click at [636, 406] on input "0,00" at bounding box center [662, 396] width 364 height 36
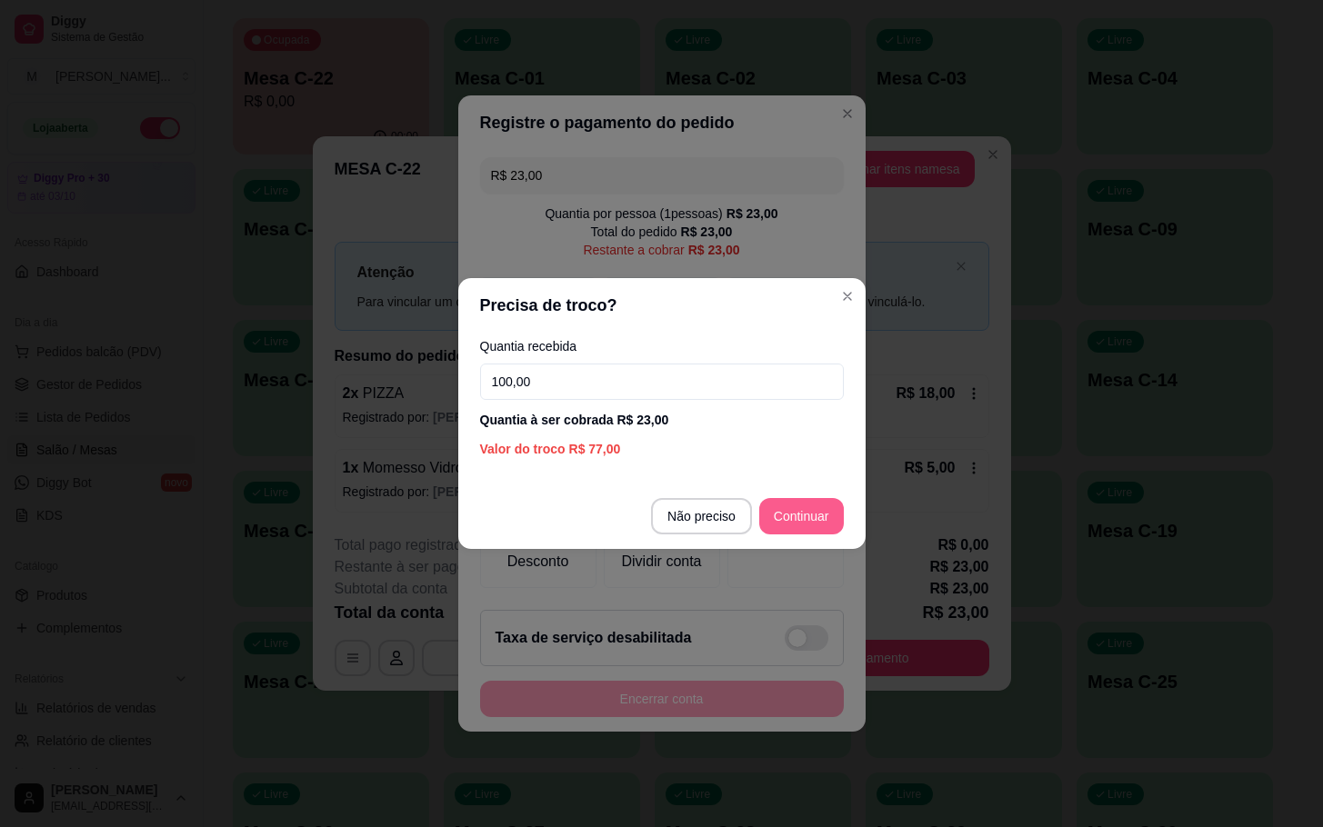
type input "100,00"
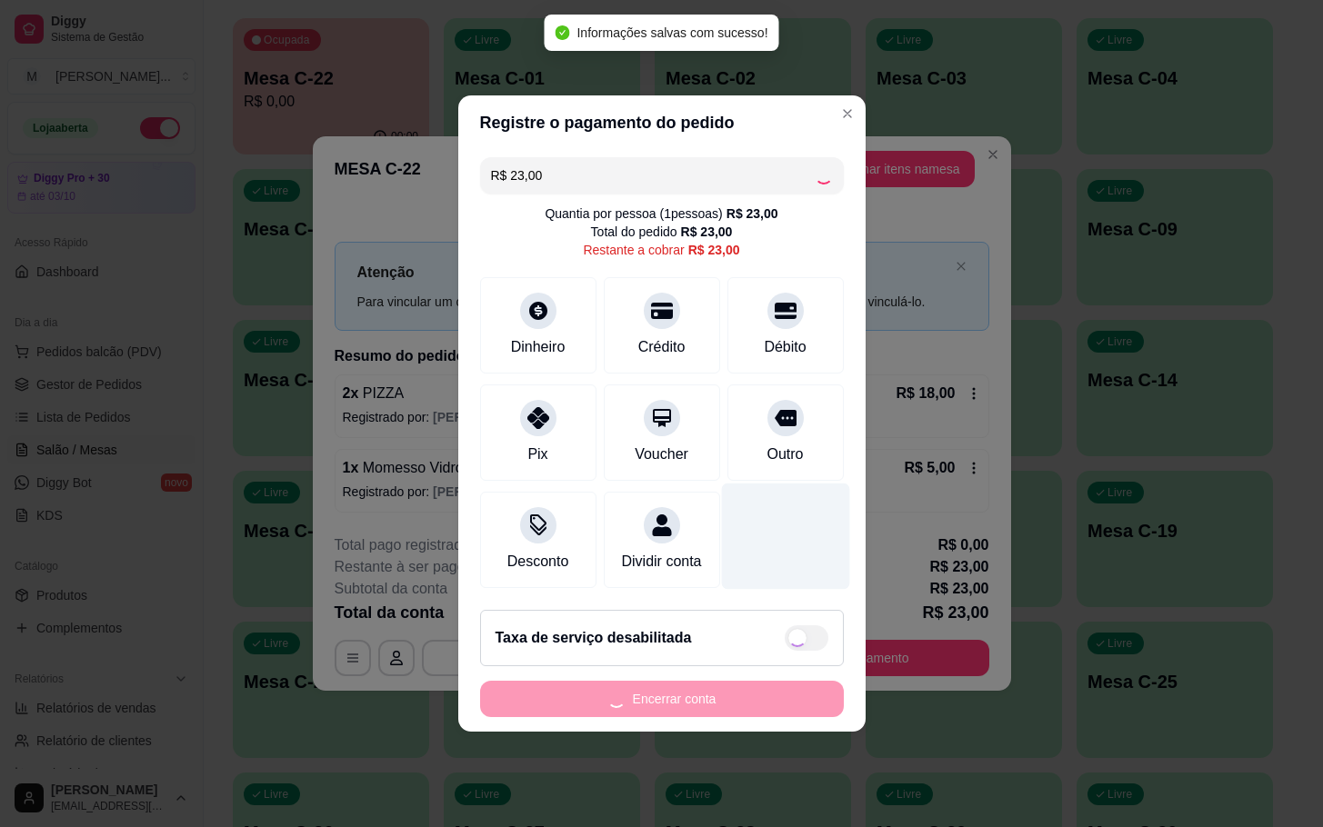
type input "R$ 0,00"
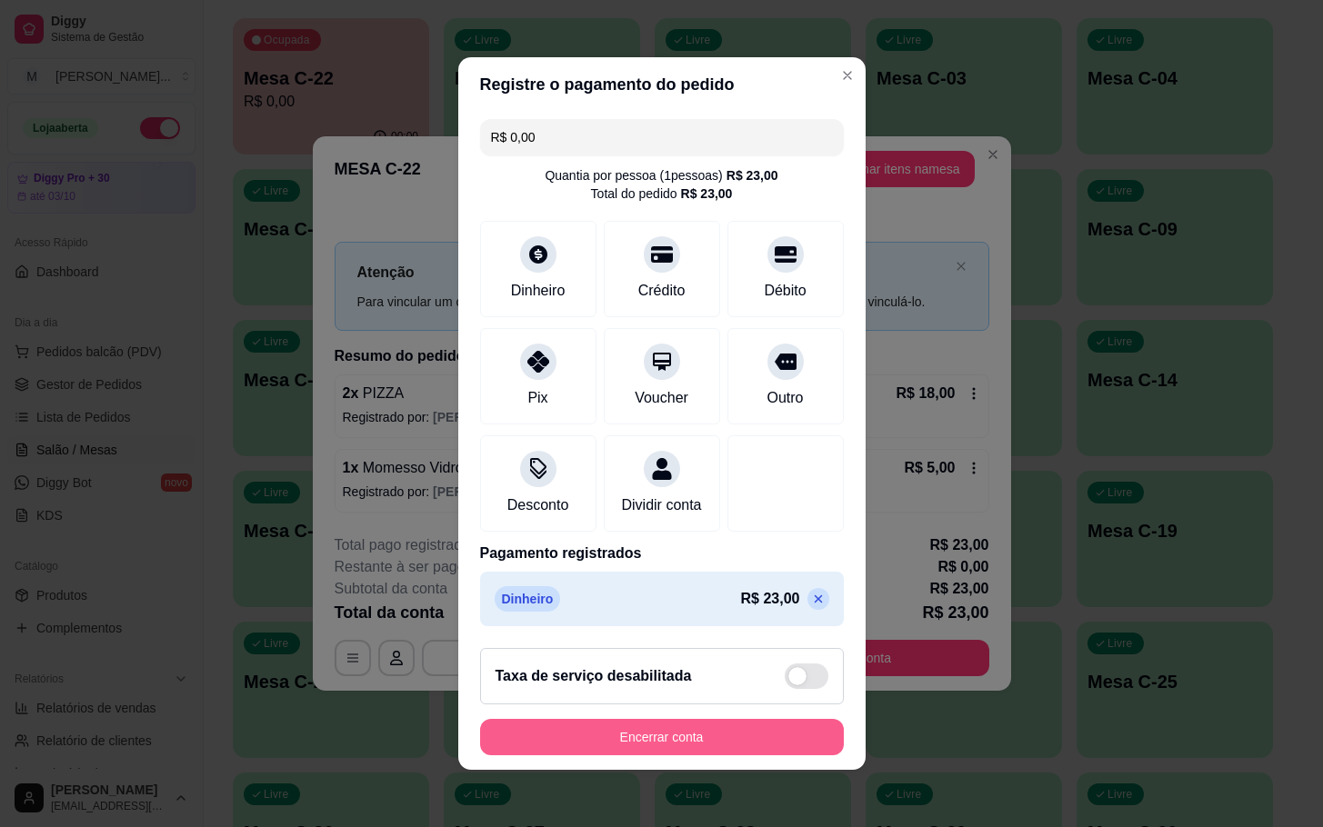
click at [674, 755] on button "Encerrar conta" at bounding box center [662, 737] width 364 height 36
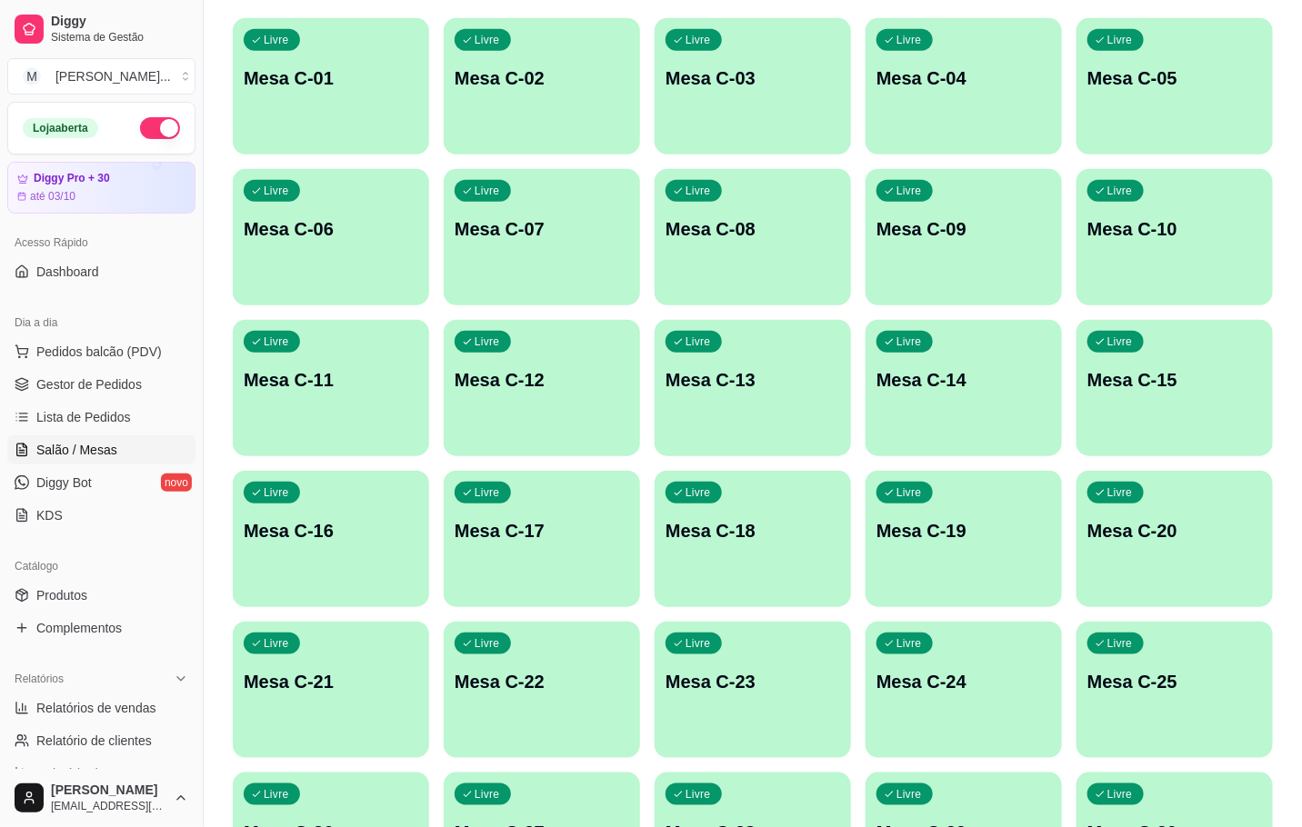
click at [576, 338] on div "Livre Mesa C-12" at bounding box center [542, 377] width 196 height 115
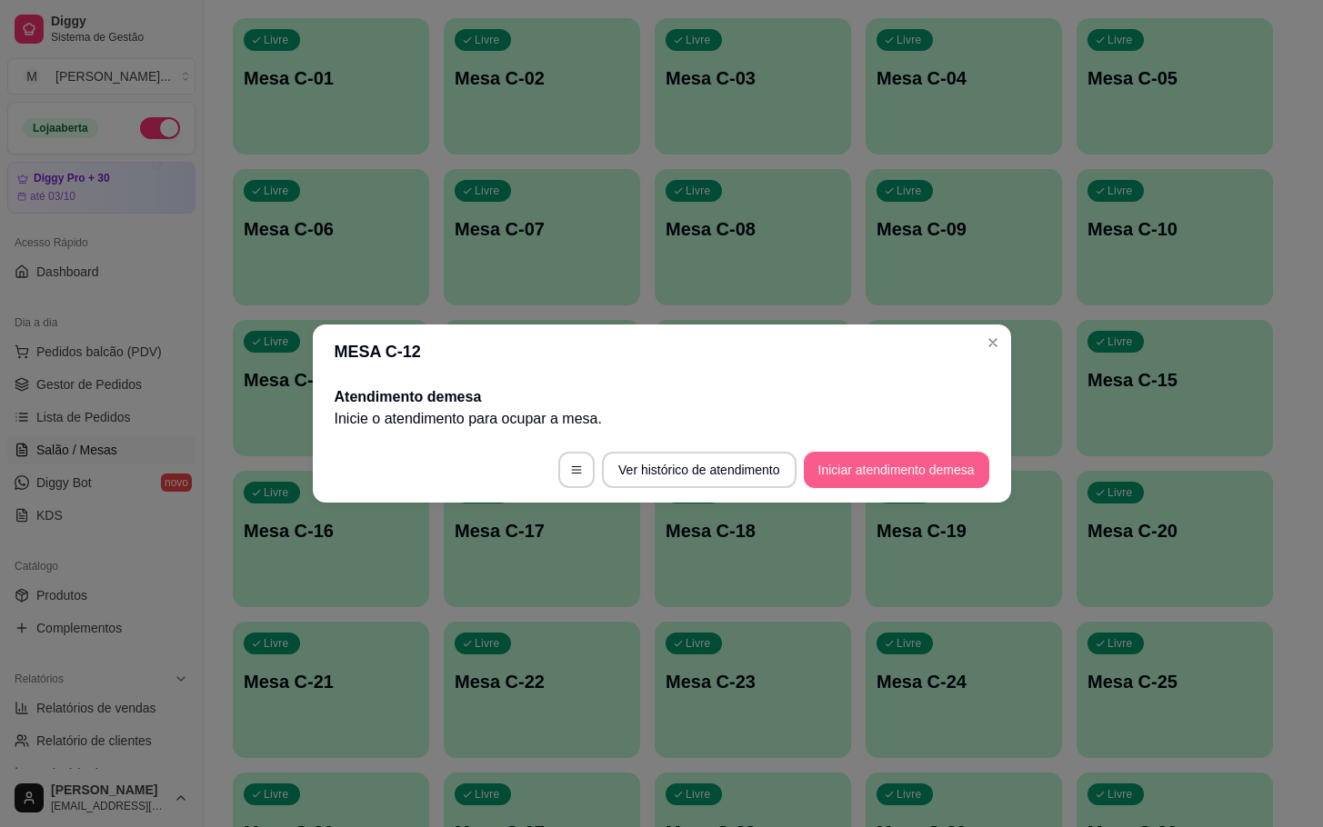
click at [884, 470] on button "Iniciar atendimento de mesa" at bounding box center [896, 470] width 185 height 36
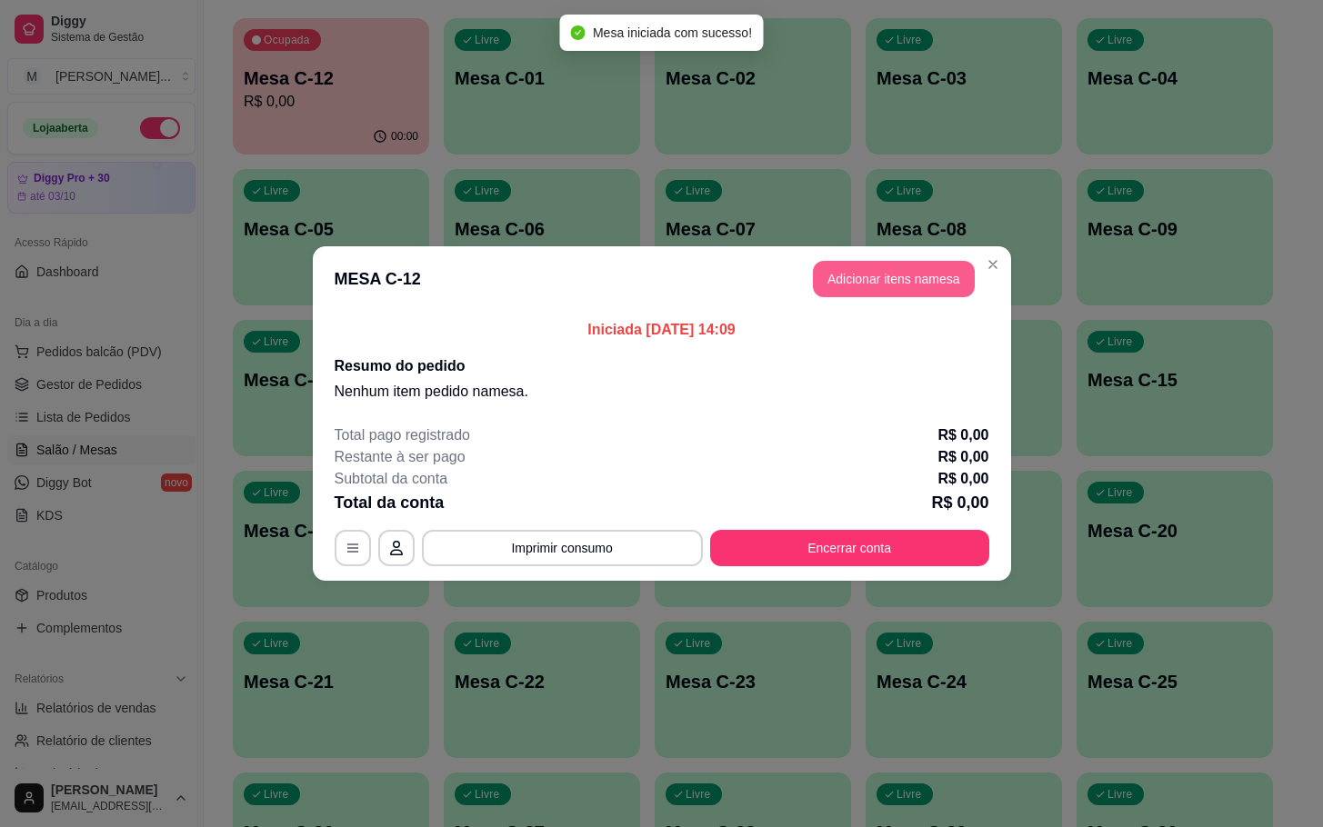
click at [882, 273] on button "Adicionar itens na mesa" at bounding box center [894, 279] width 162 height 36
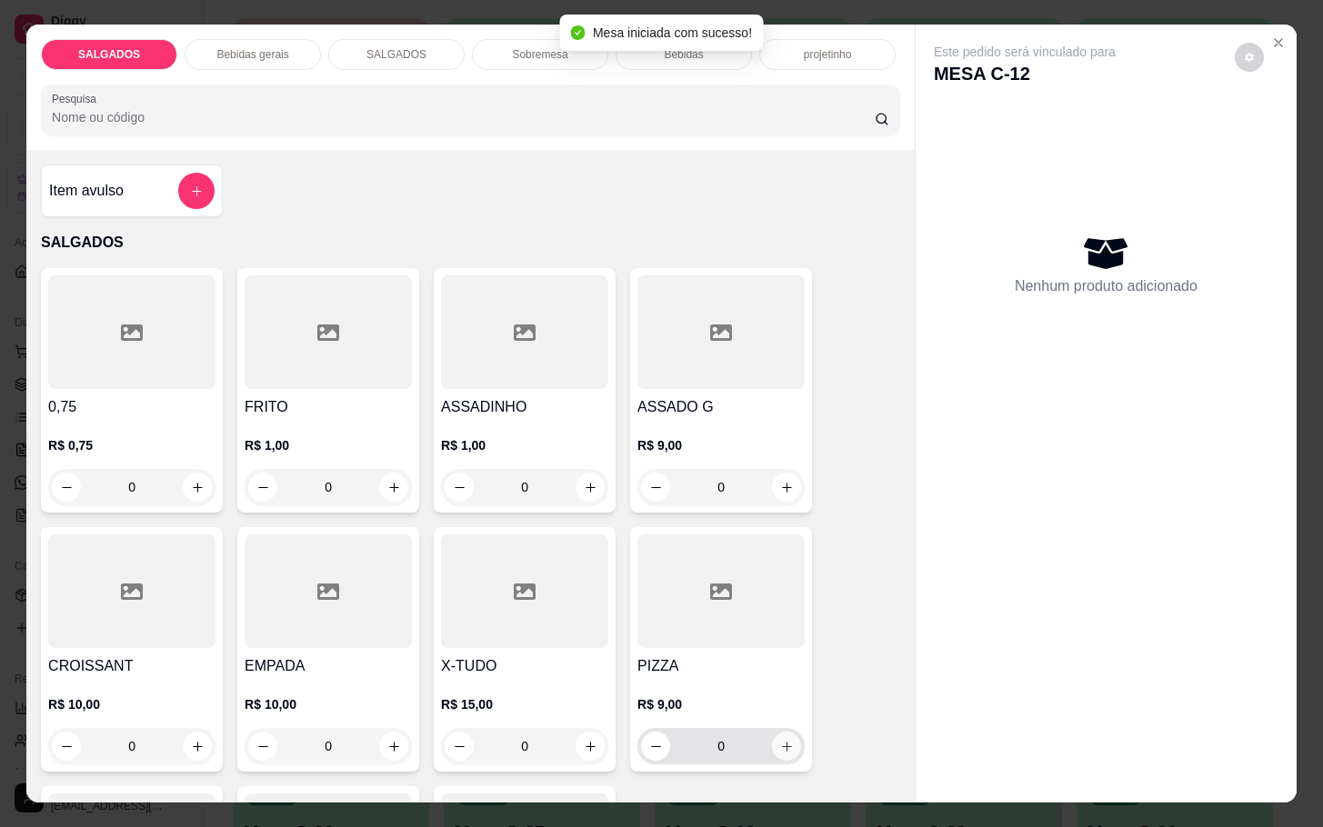
click at [780, 732] on button "increase-product-quantity" at bounding box center [786, 746] width 29 height 29
type input "1"
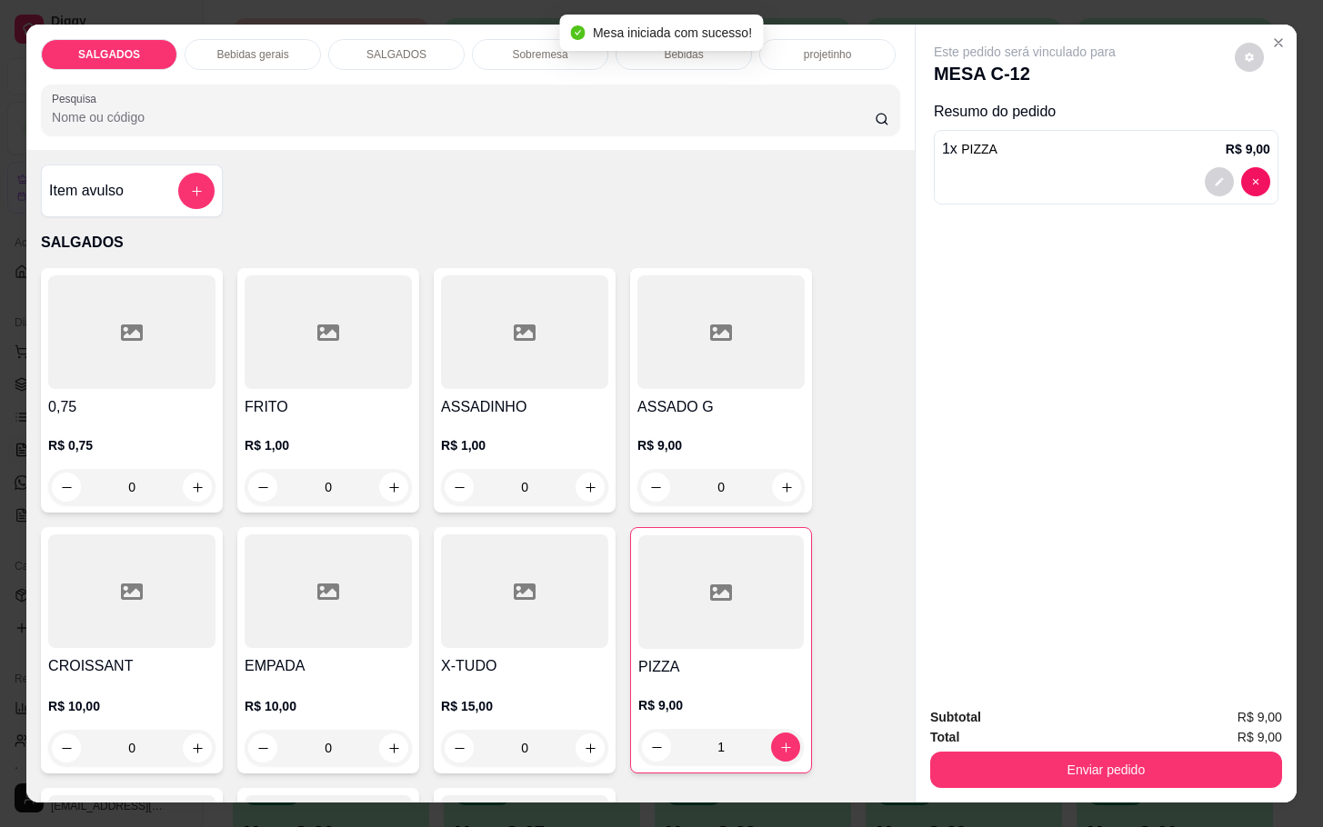
click at [674, 52] on p "Bebidas" at bounding box center [683, 54] width 39 height 15
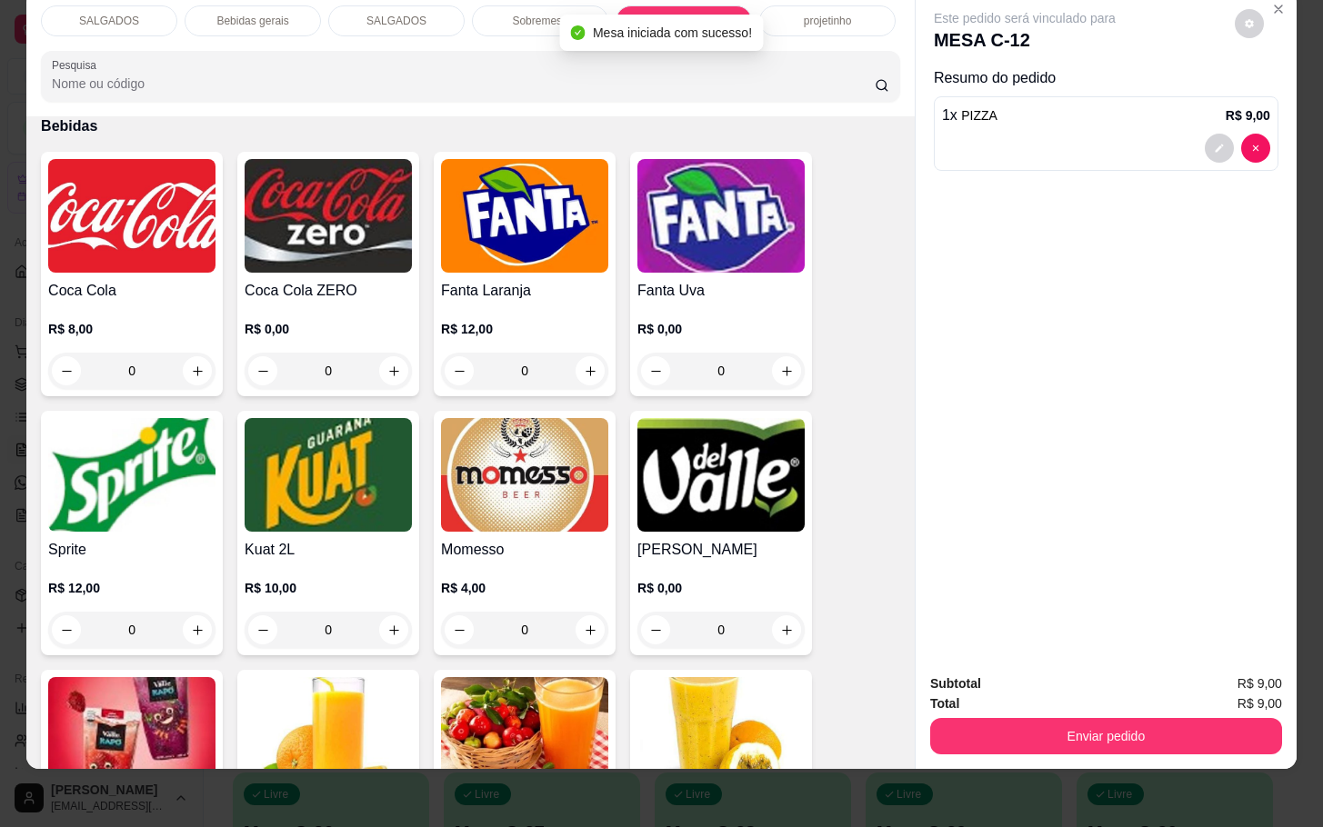
click at [134, 252] on img at bounding box center [131, 216] width 167 height 114
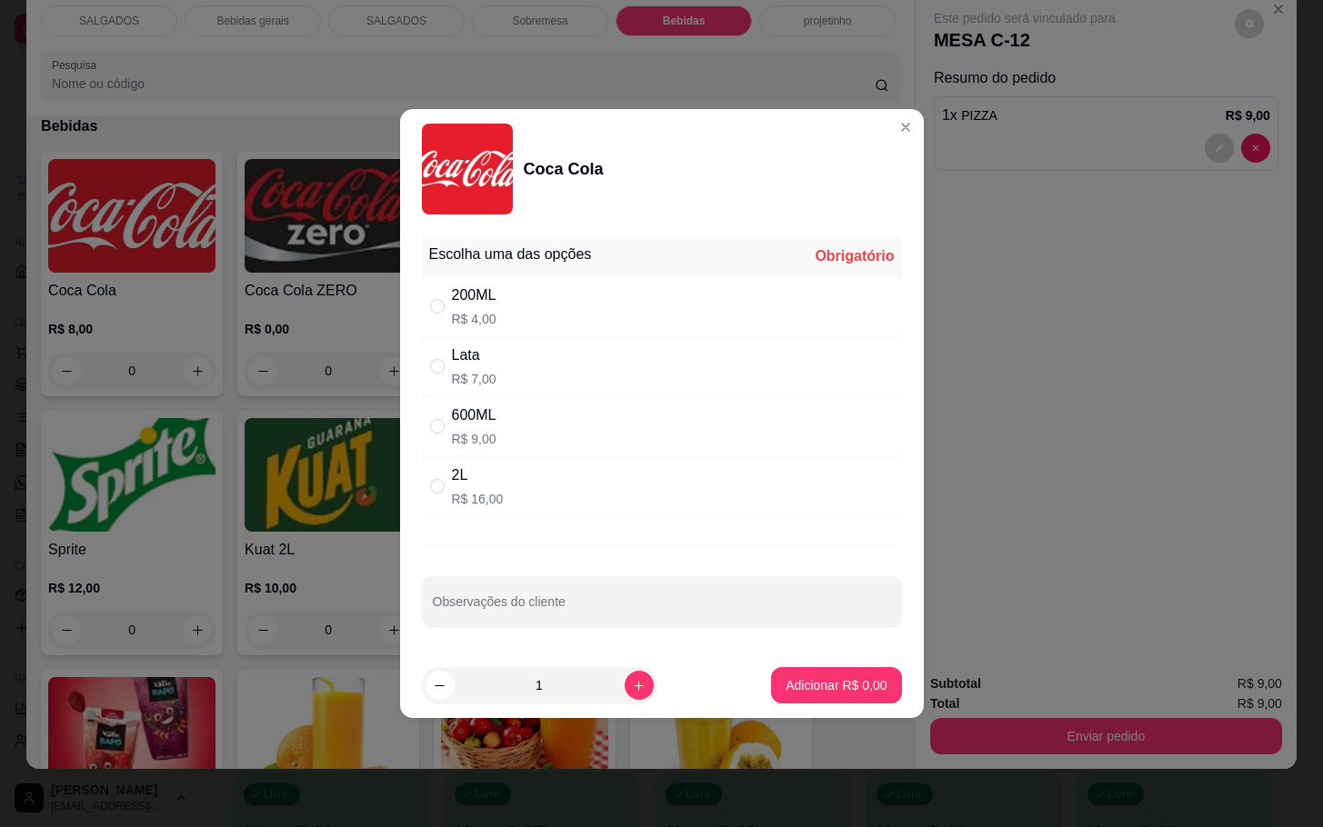
click at [522, 485] on div "2L R$ 16,00" at bounding box center [662, 486] width 480 height 60
radio input "true"
click at [508, 412] on div "600ML R$ 9,00" at bounding box center [662, 426] width 480 height 60
radio input "true"
radio input "false"
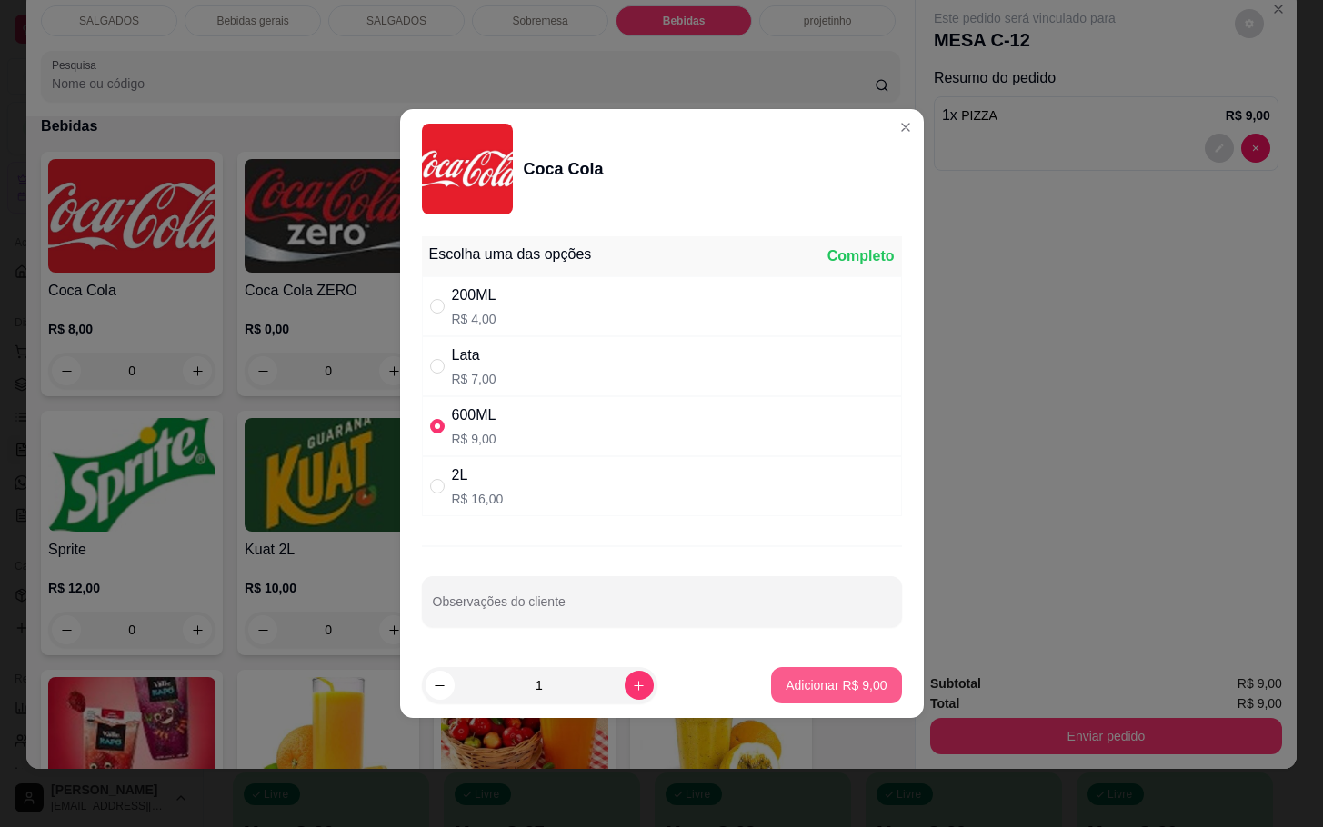
click at [796, 674] on button "Adicionar R$ 9,00" at bounding box center [836, 685] width 130 height 36
type input "1"
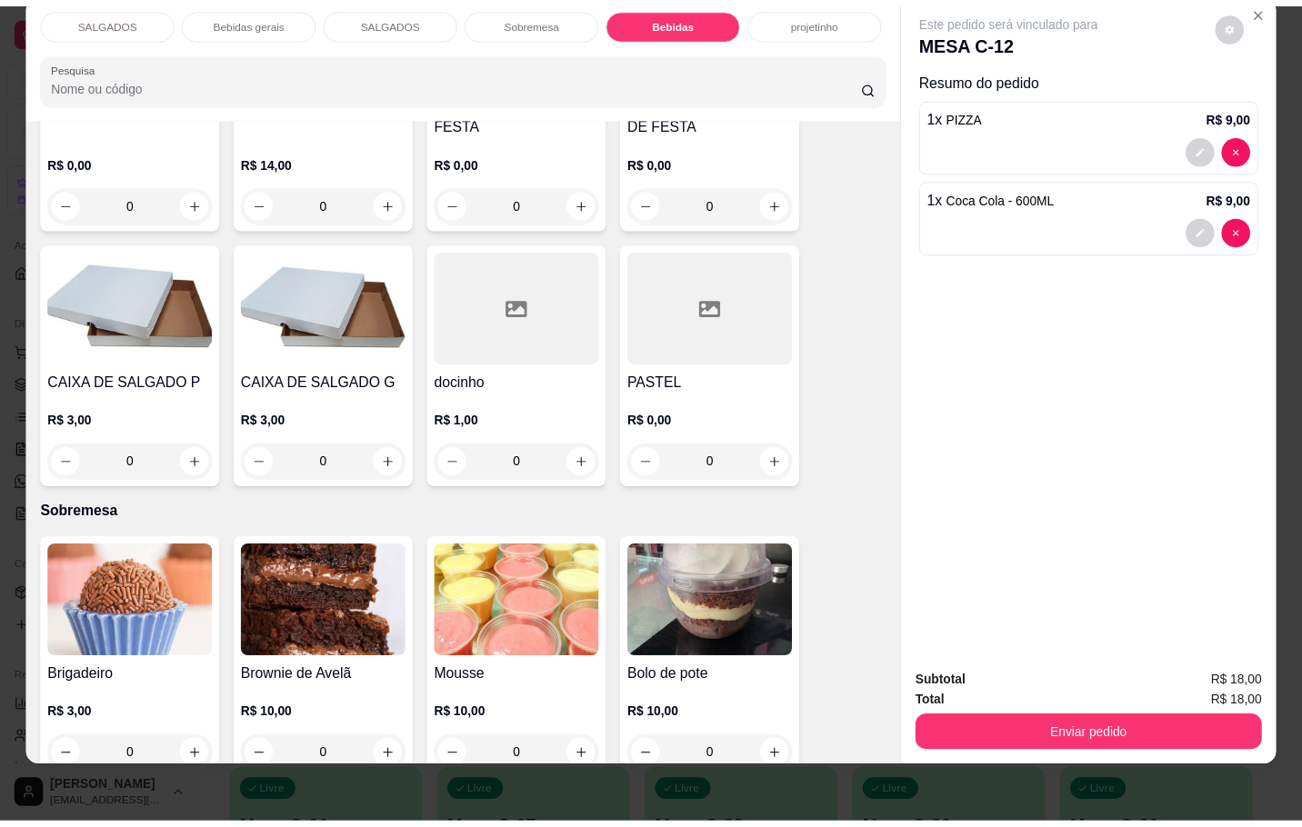
scroll to position [2305, 0]
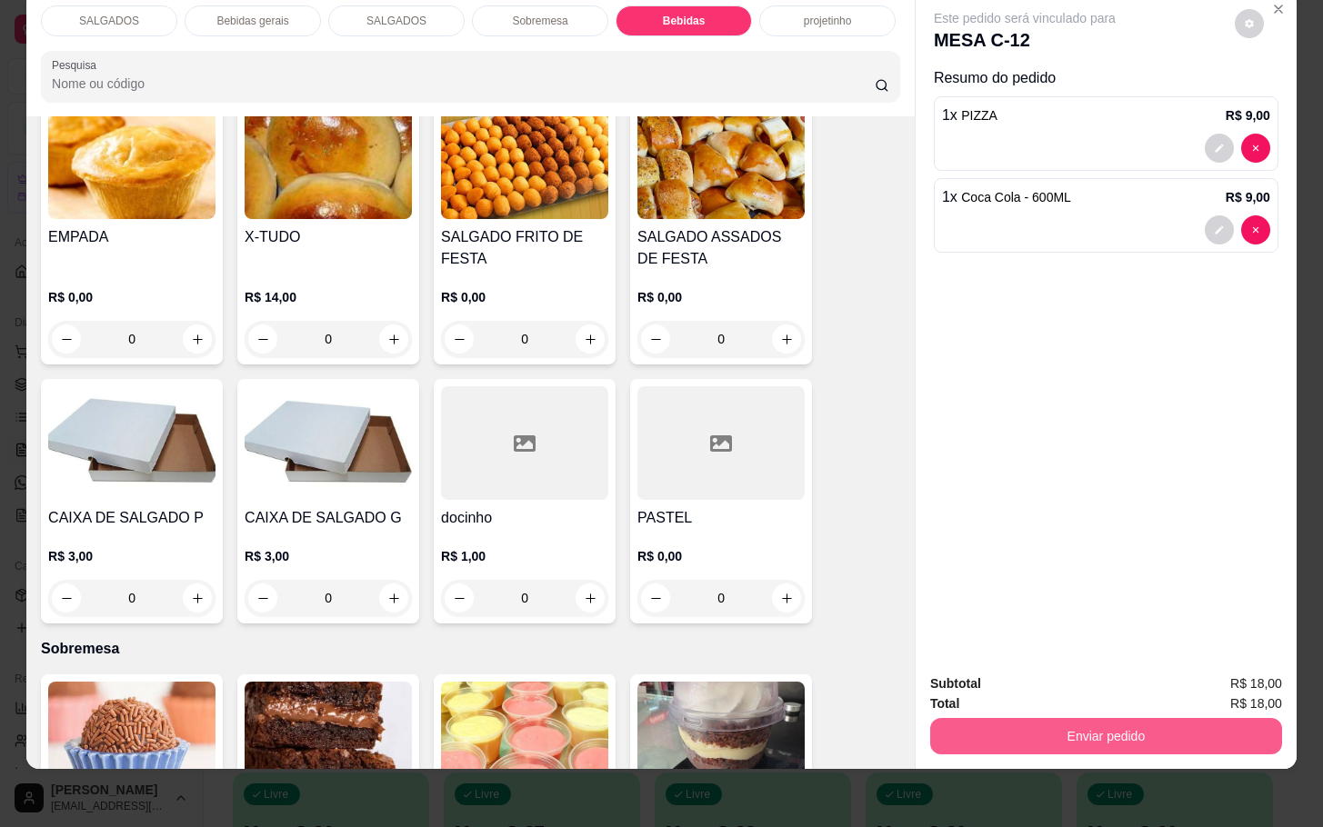
click at [974, 718] on button "Enviar pedido" at bounding box center [1106, 736] width 352 height 36
click at [983, 674] on button "Não registrar e enviar pedido" at bounding box center [1043, 671] width 184 height 34
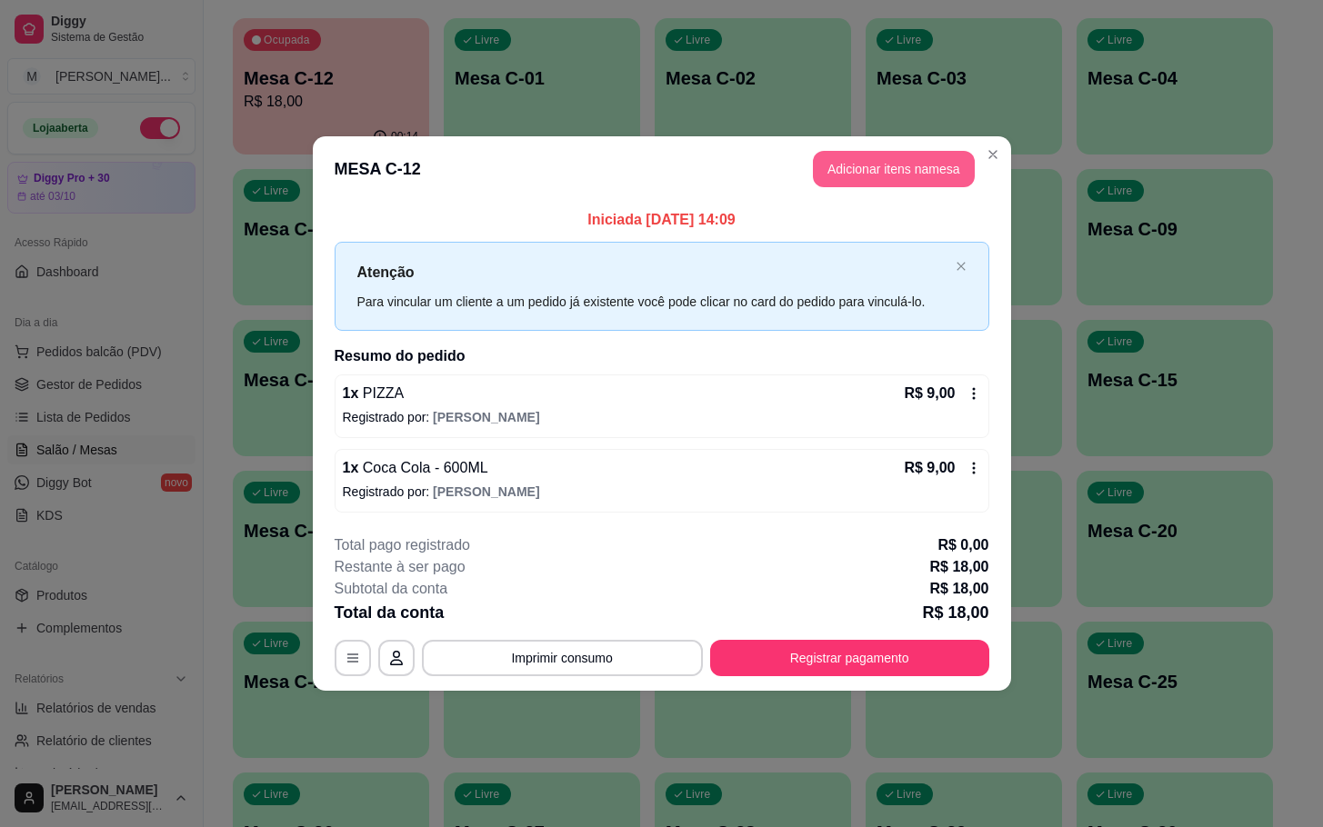
click at [900, 172] on button "Adicionar itens na mesa" at bounding box center [894, 169] width 162 height 36
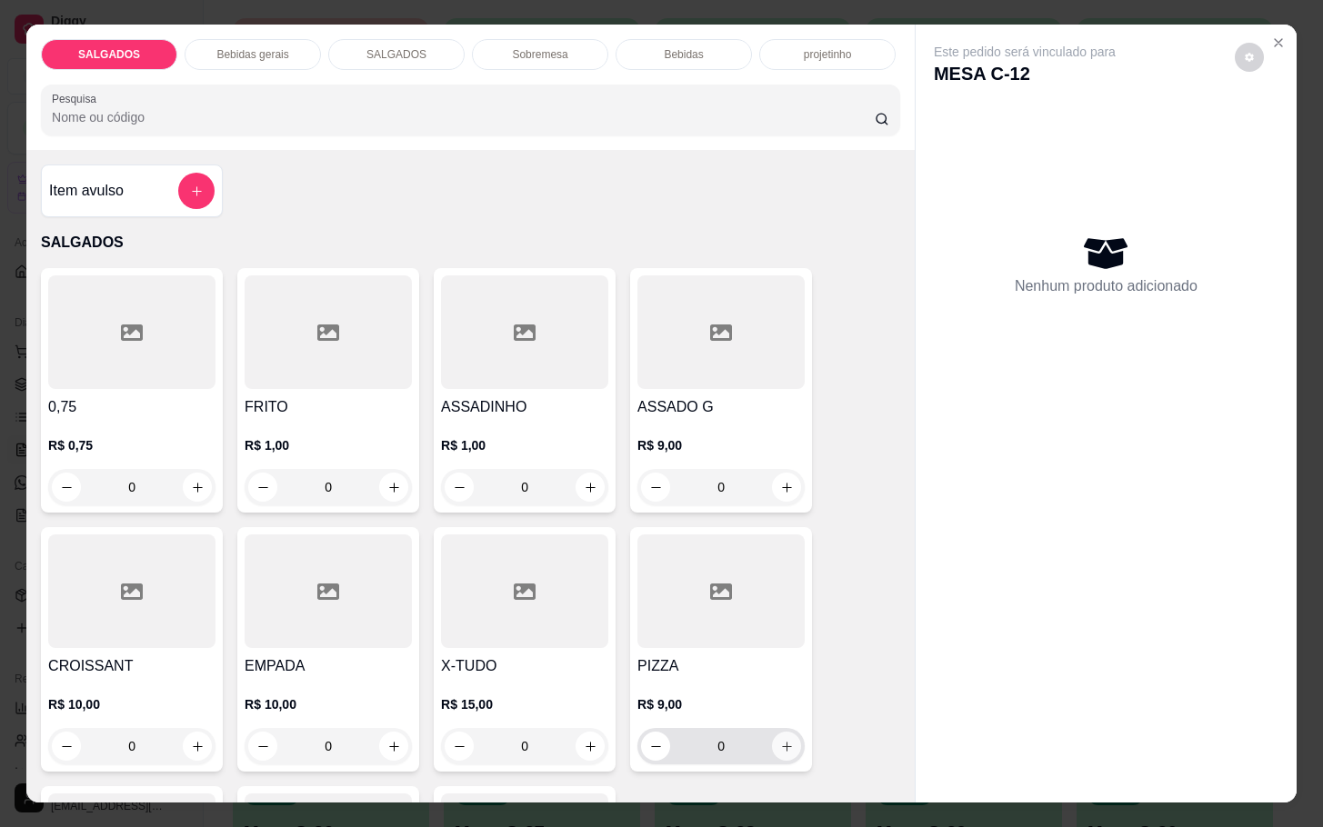
click at [780, 740] on icon "increase-product-quantity" at bounding box center [787, 747] width 14 height 14
type input "1"
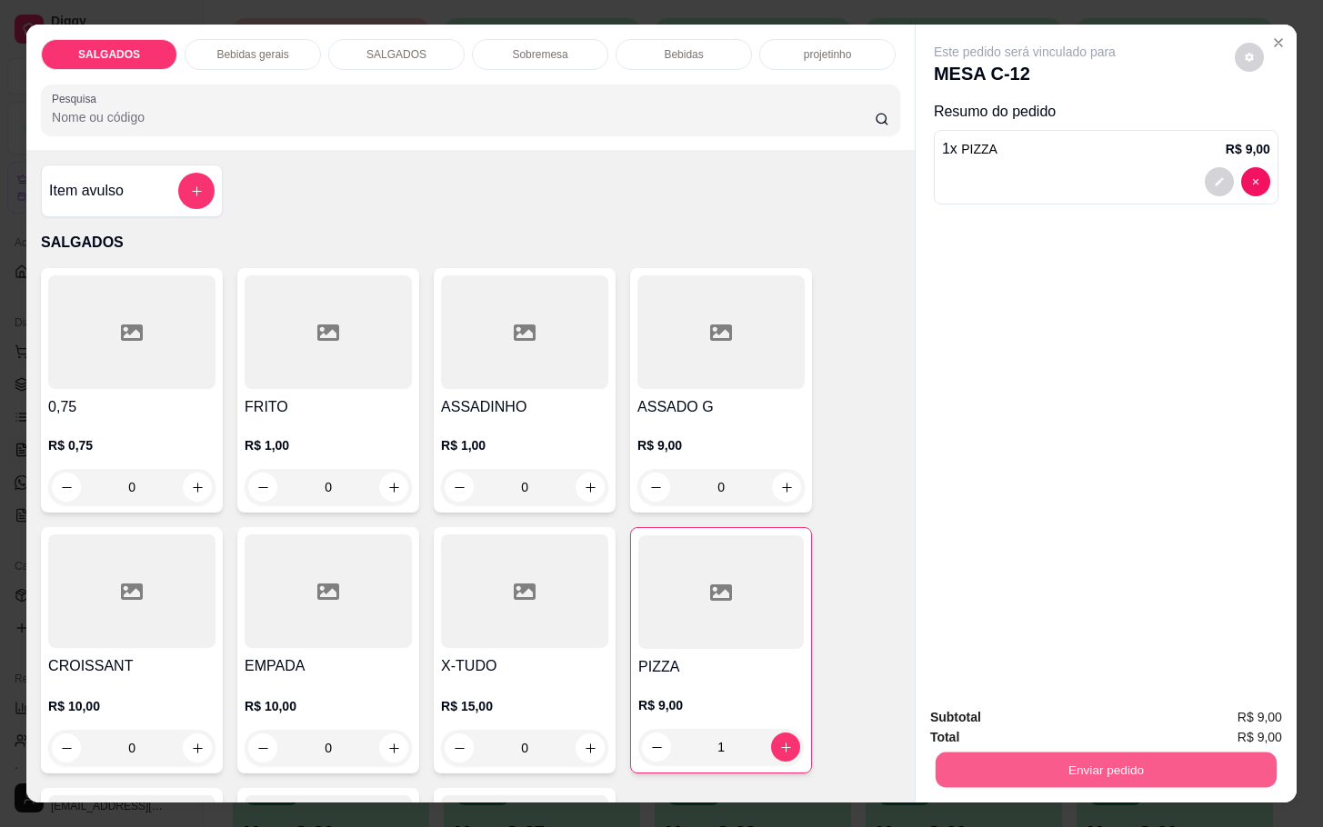
click at [1070, 758] on button "Enviar pedido" at bounding box center [1105, 769] width 341 height 35
click at [988, 698] on button "Não registrar e enviar pedido" at bounding box center [1042, 715] width 189 height 35
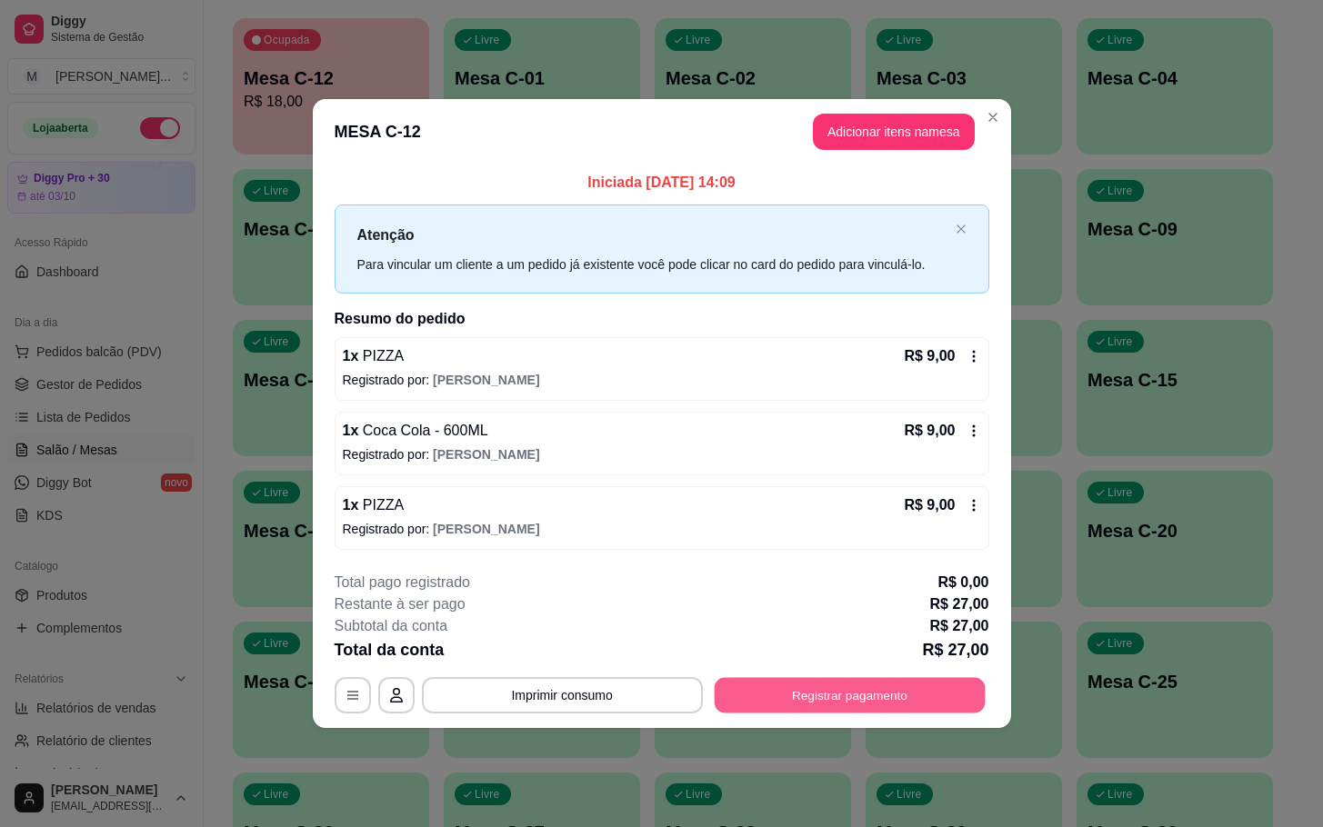
click at [849, 704] on button "Registrar pagamento" at bounding box center [849, 694] width 271 height 35
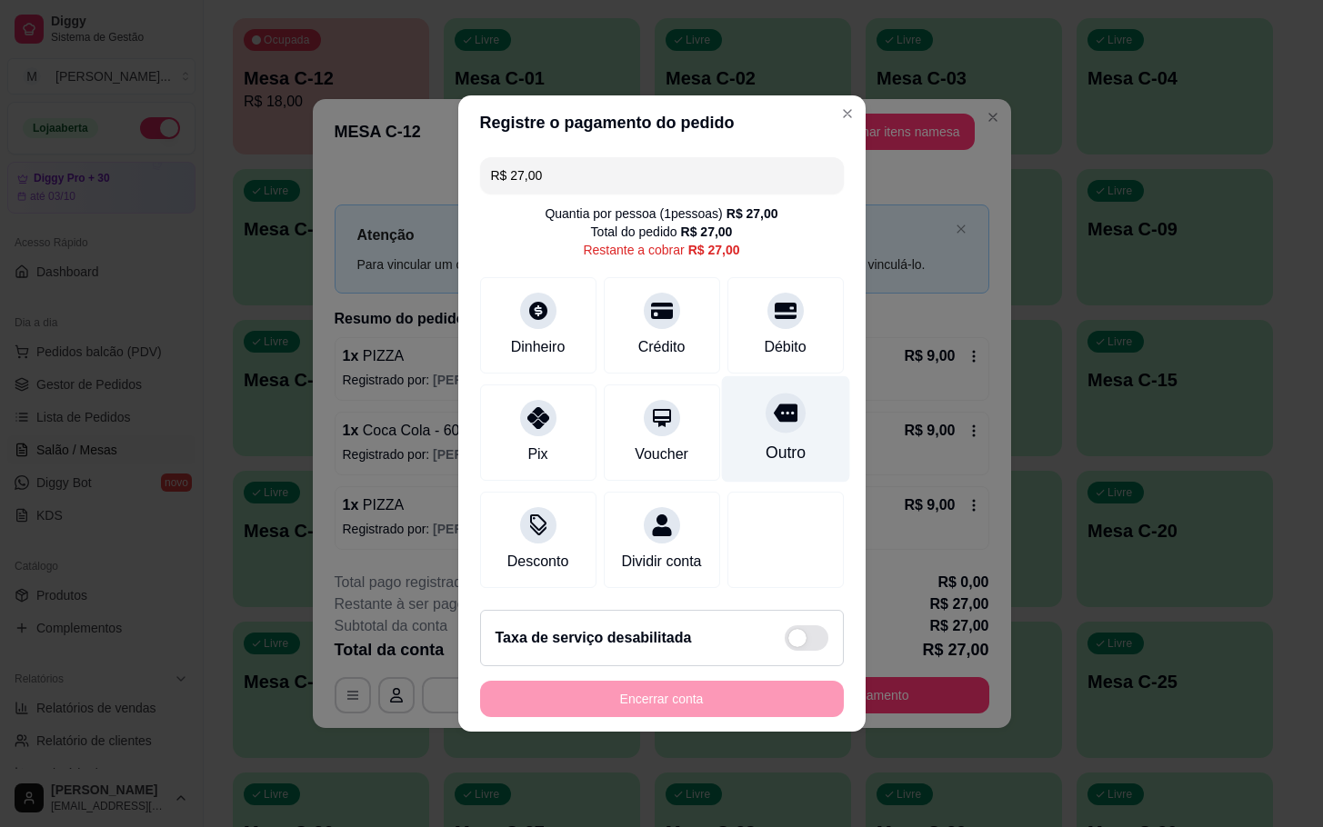
click at [785, 445] on div "Outro" at bounding box center [784, 453] width 40 height 24
type input "R$ 0,00"
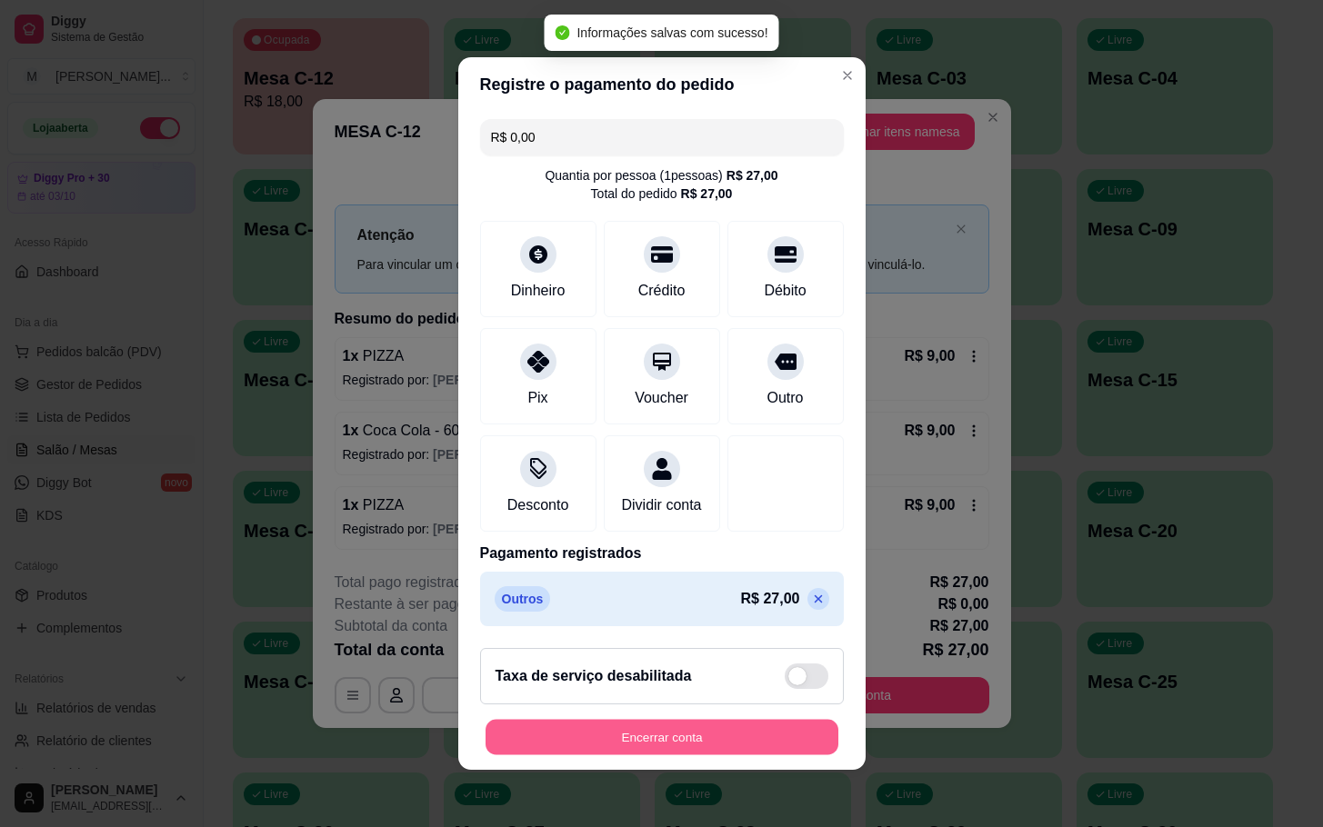
click at [631, 755] on button "Encerrar conta" at bounding box center [661, 737] width 353 height 35
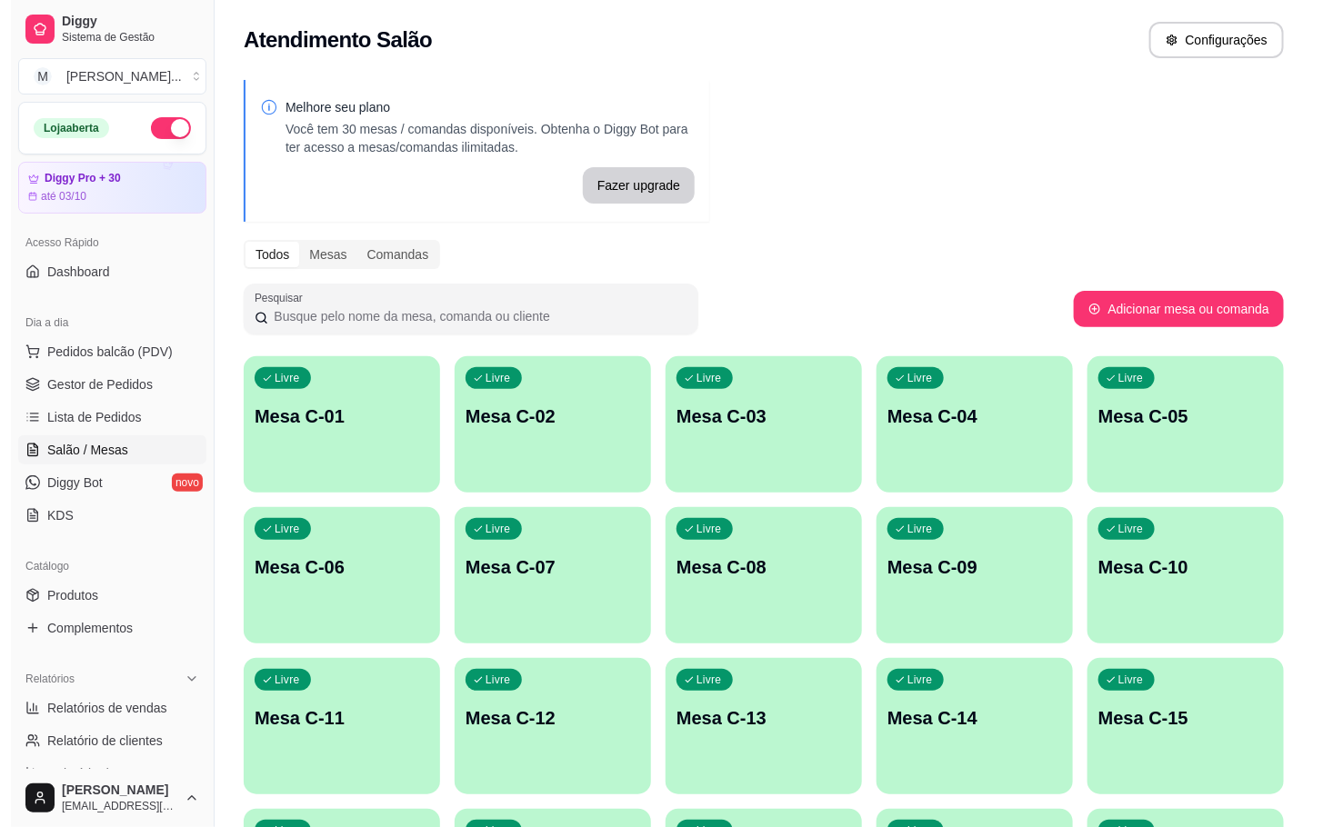
scroll to position [494, 0]
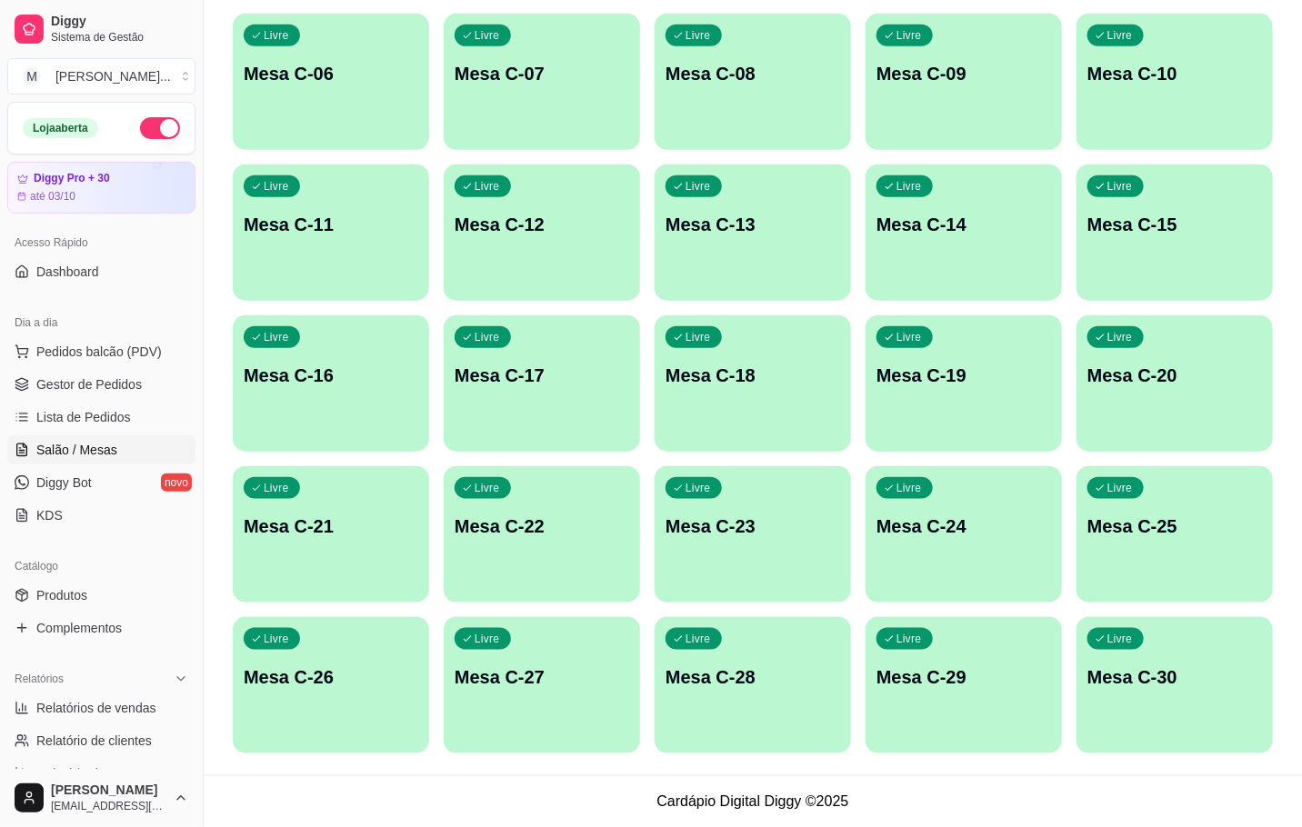
click at [758, 694] on div "Livre Mesa C-28" at bounding box center [752, 674] width 196 height 115
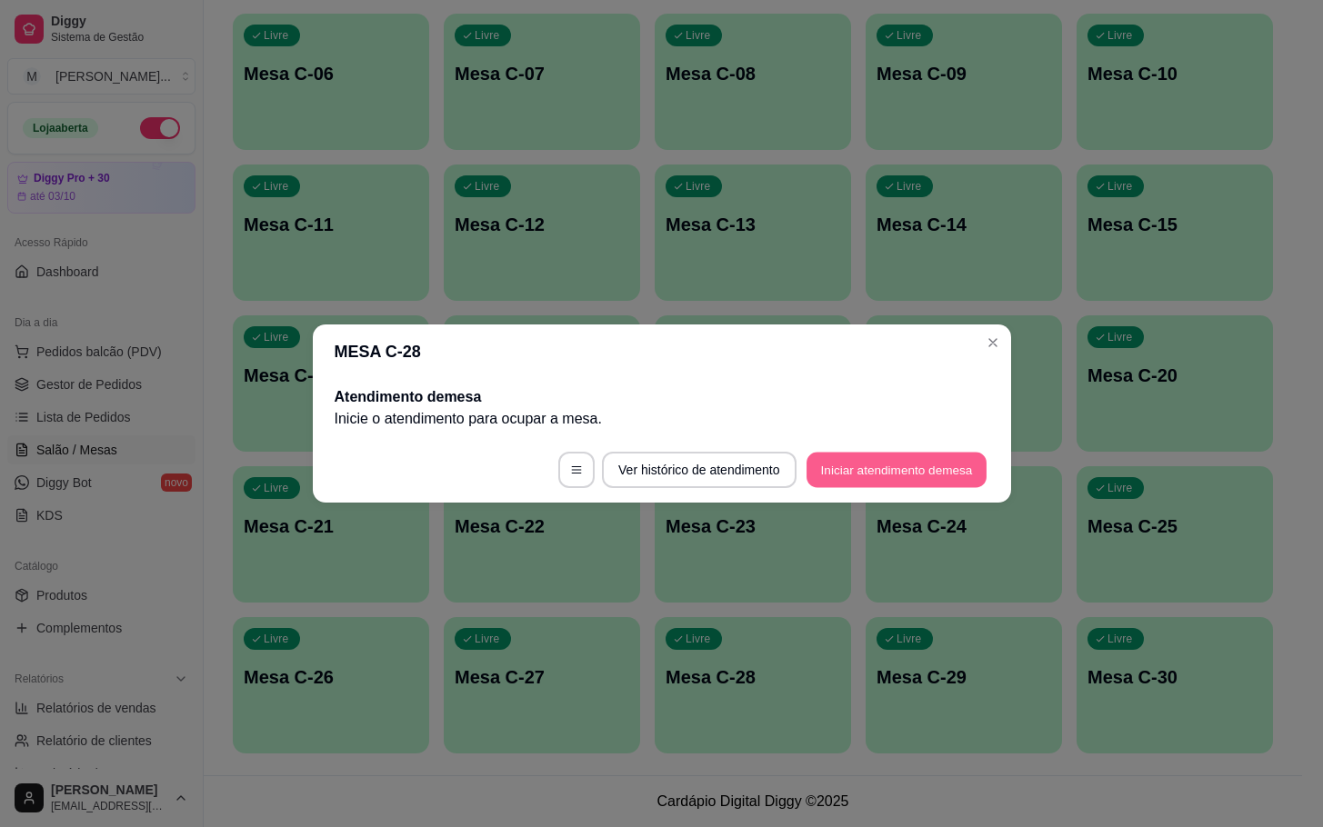
click at [834, 465] on button "Iniciar atendimento de mesa" at bounding box center [896, 470] width 180 height 35
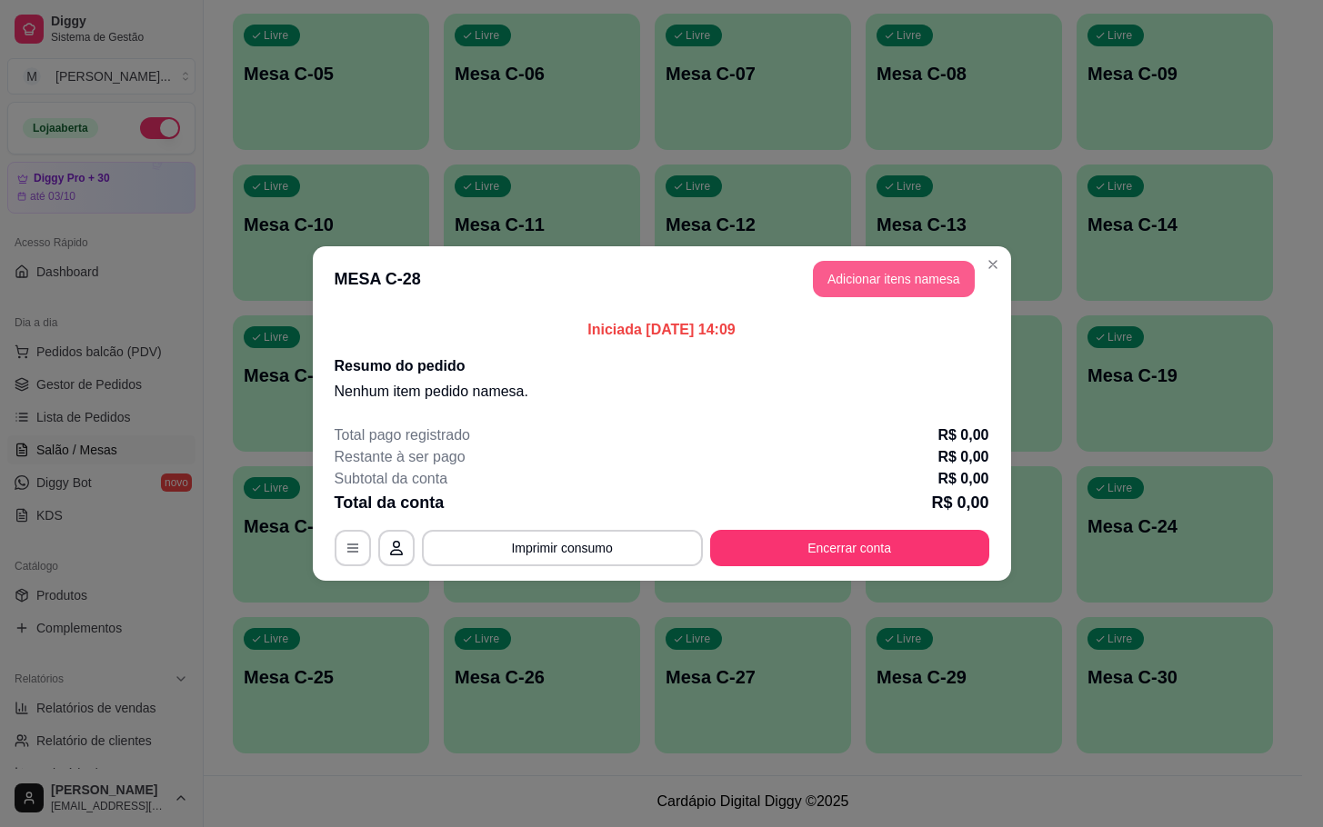
click at [914, 273] on button "Adicionar itens na mesa" at bounding box center [894, 279] width 162 height 36
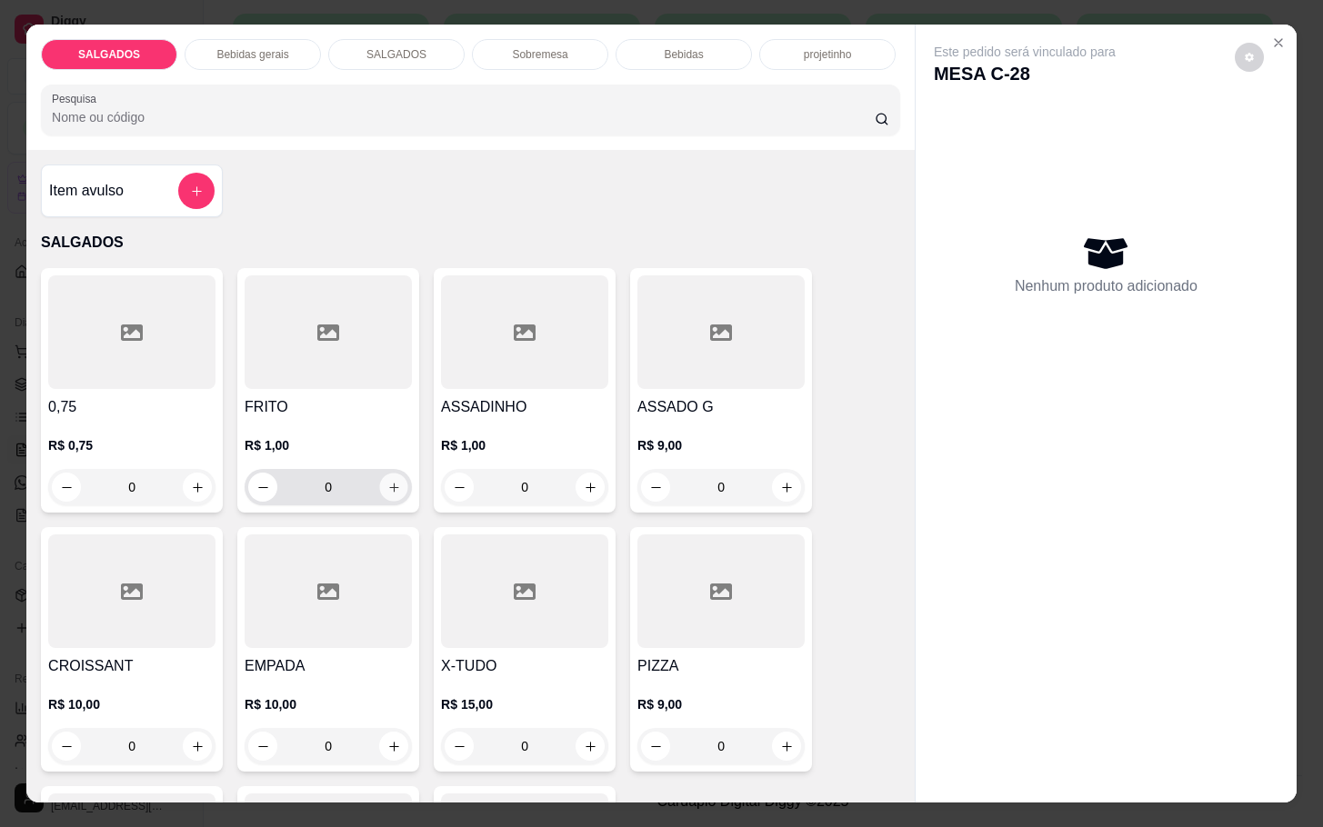
click at [388, 483] on icon "increase-product-quantity" at bounding box center [394, 488] width 14 height 14
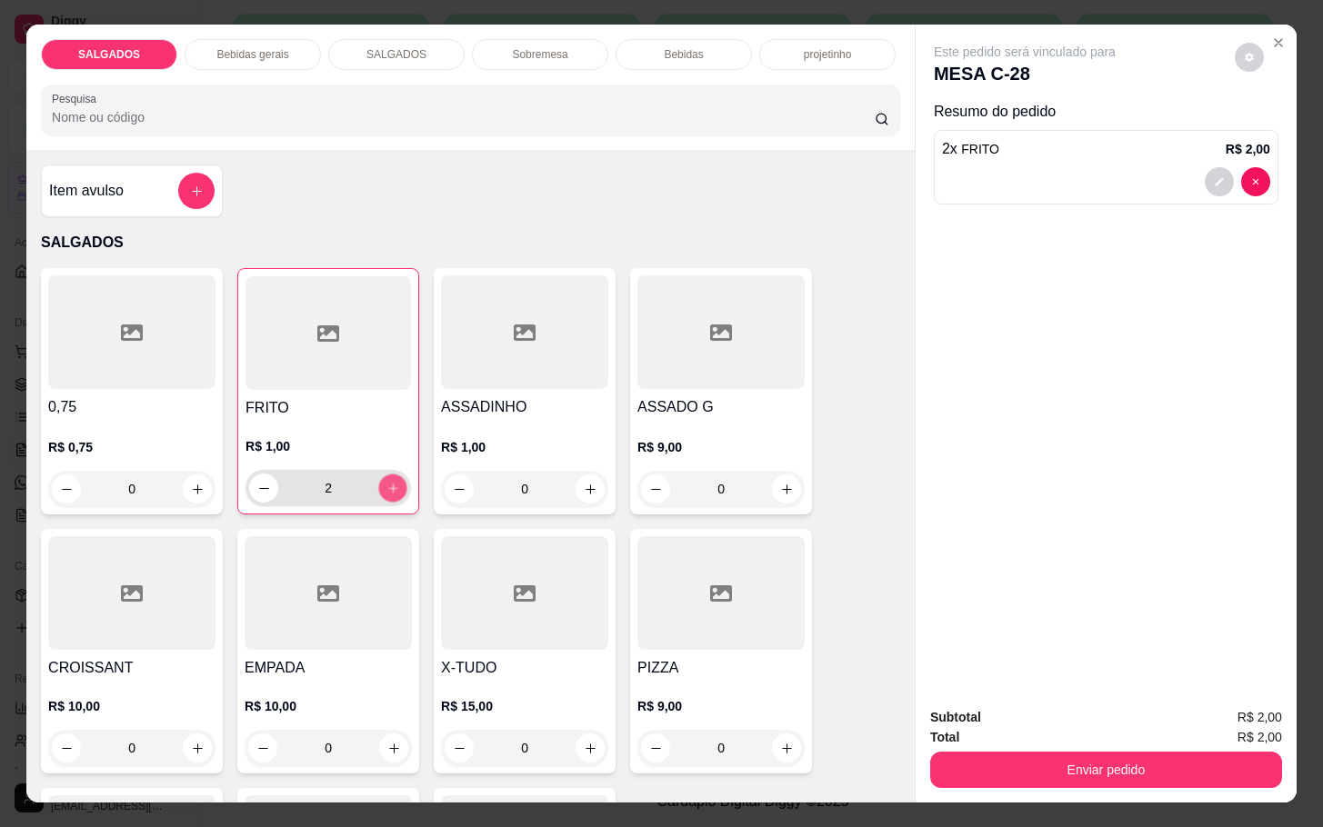
click at [388, 483] on icon "increase-product-quantity" at bounding box center [393, 489] width 14 height 14
click at [379, 475] on button "increase-product-quantity" at bounding box center [393, 489] width 28 height 28
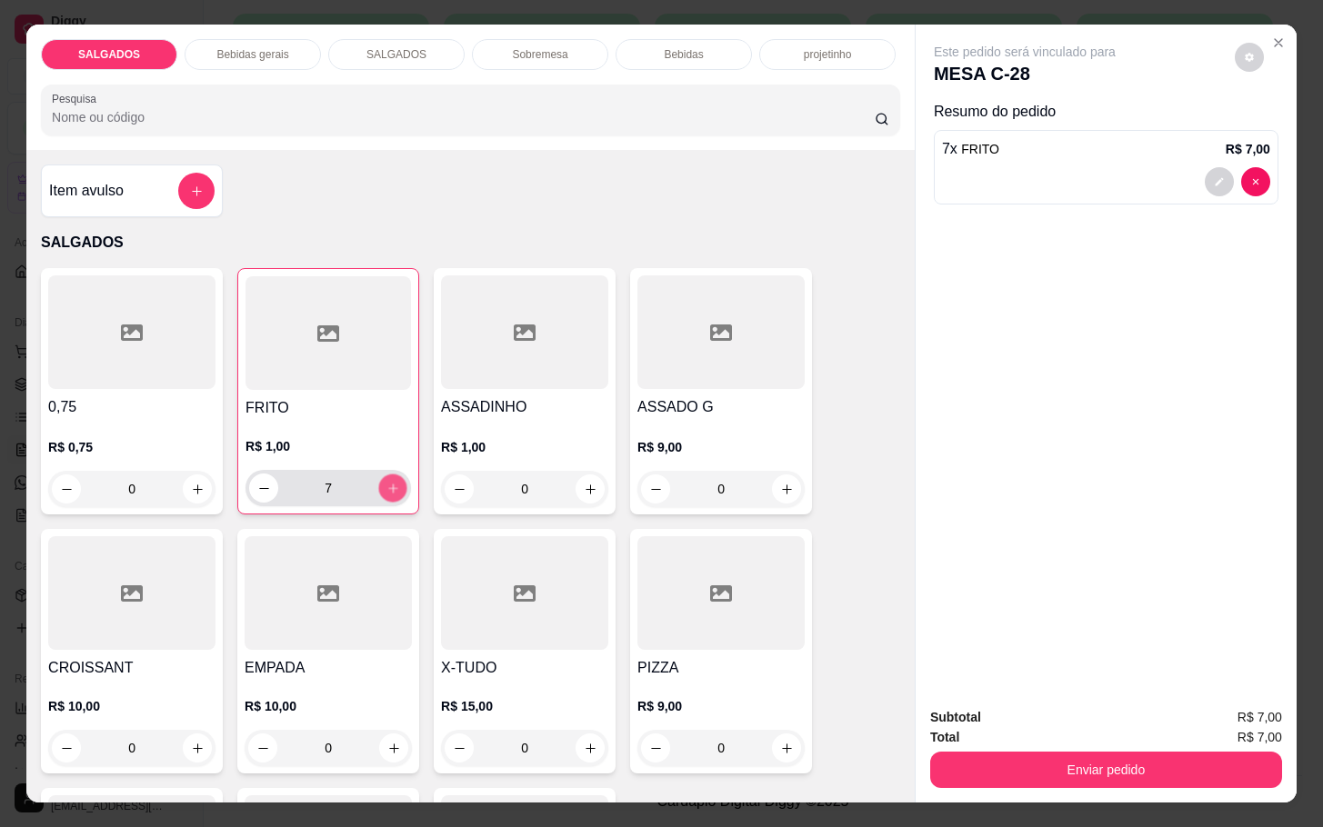
click at [379, 475] on button "increase-product-quantity" at bounding box center [393, 489] width 28 height 28
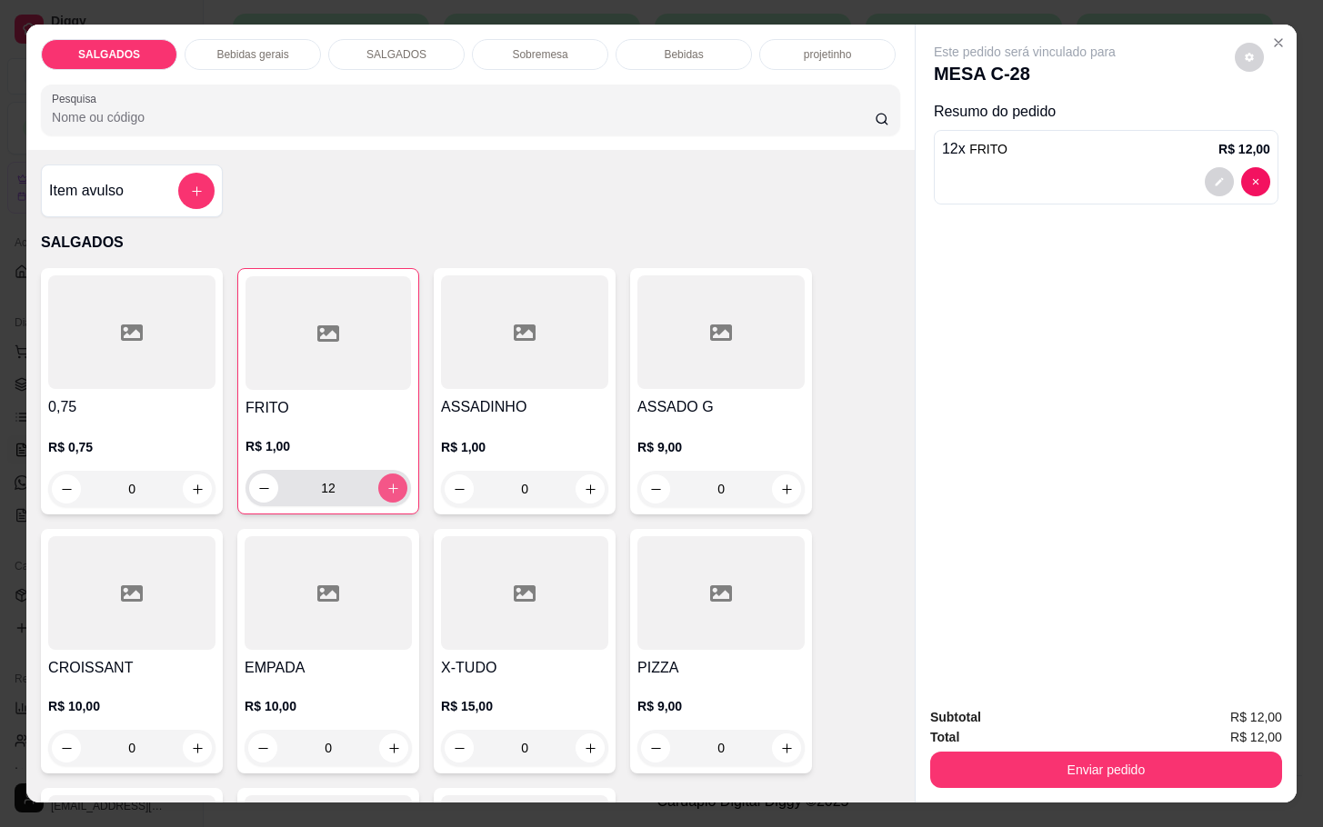
click at [379, 474] on button "increase-product-quantity" at bounding box center [392, 488] width 29 height 29
type input "13"
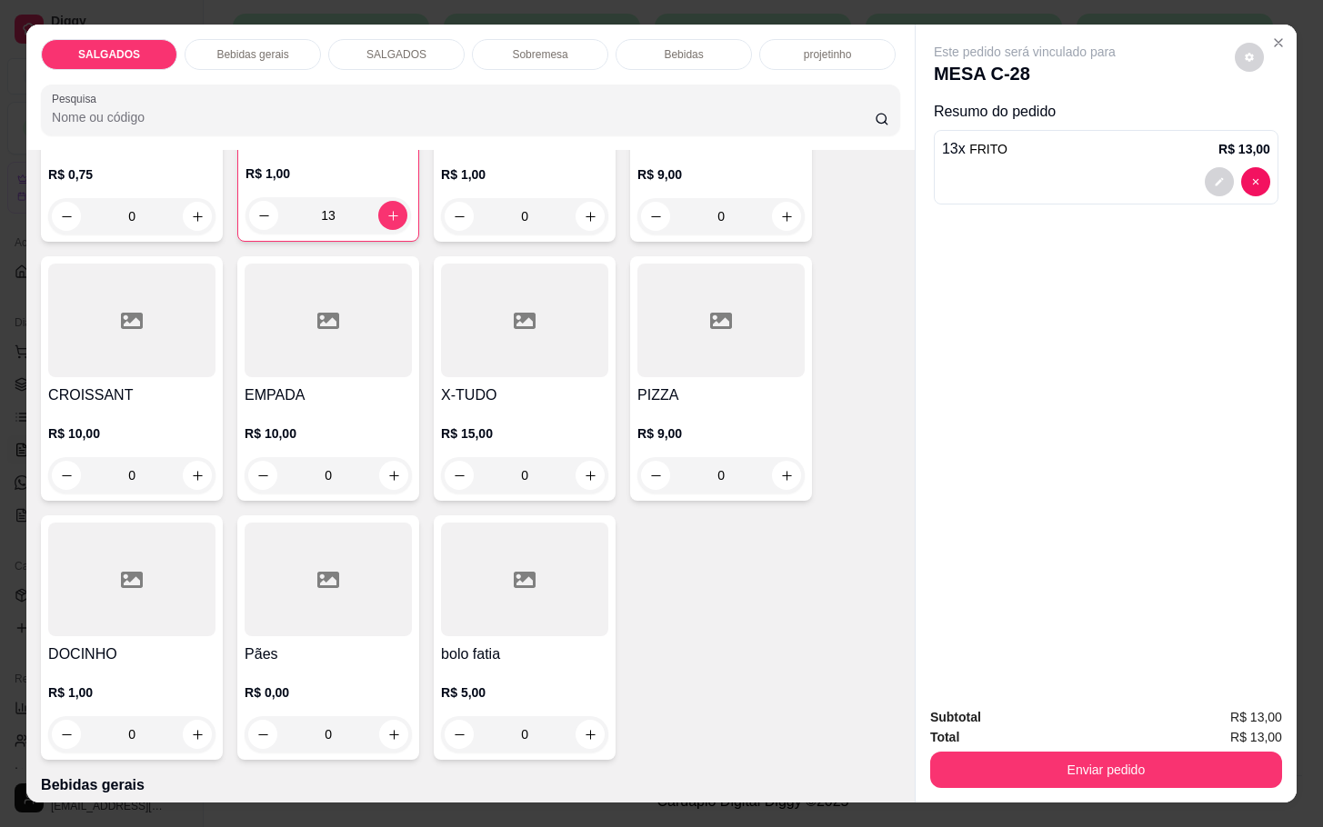
scroll to position [545, 0]
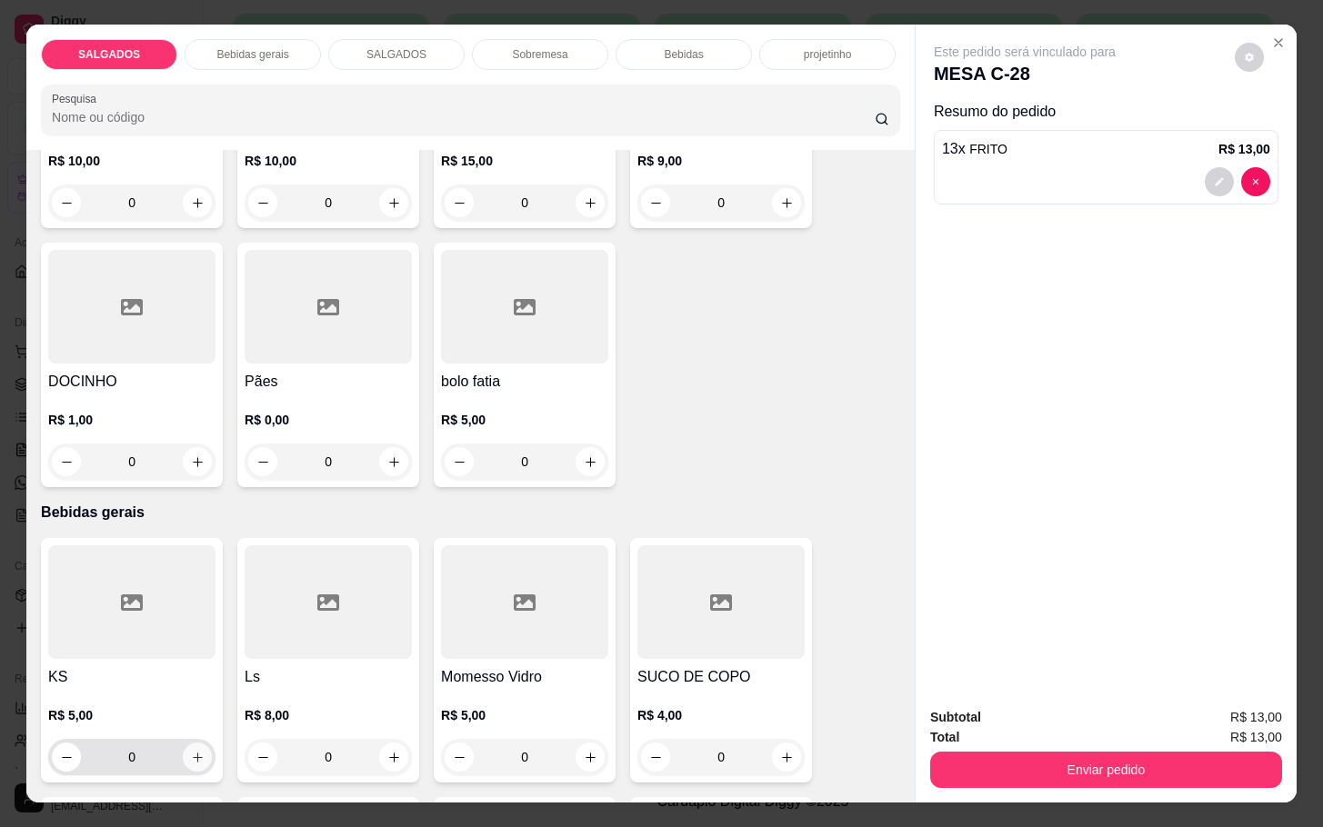
click at [191, 751] on icon "increase-product-quantity" at bounding box center [198, 758] width 14 height 14
type input "1"
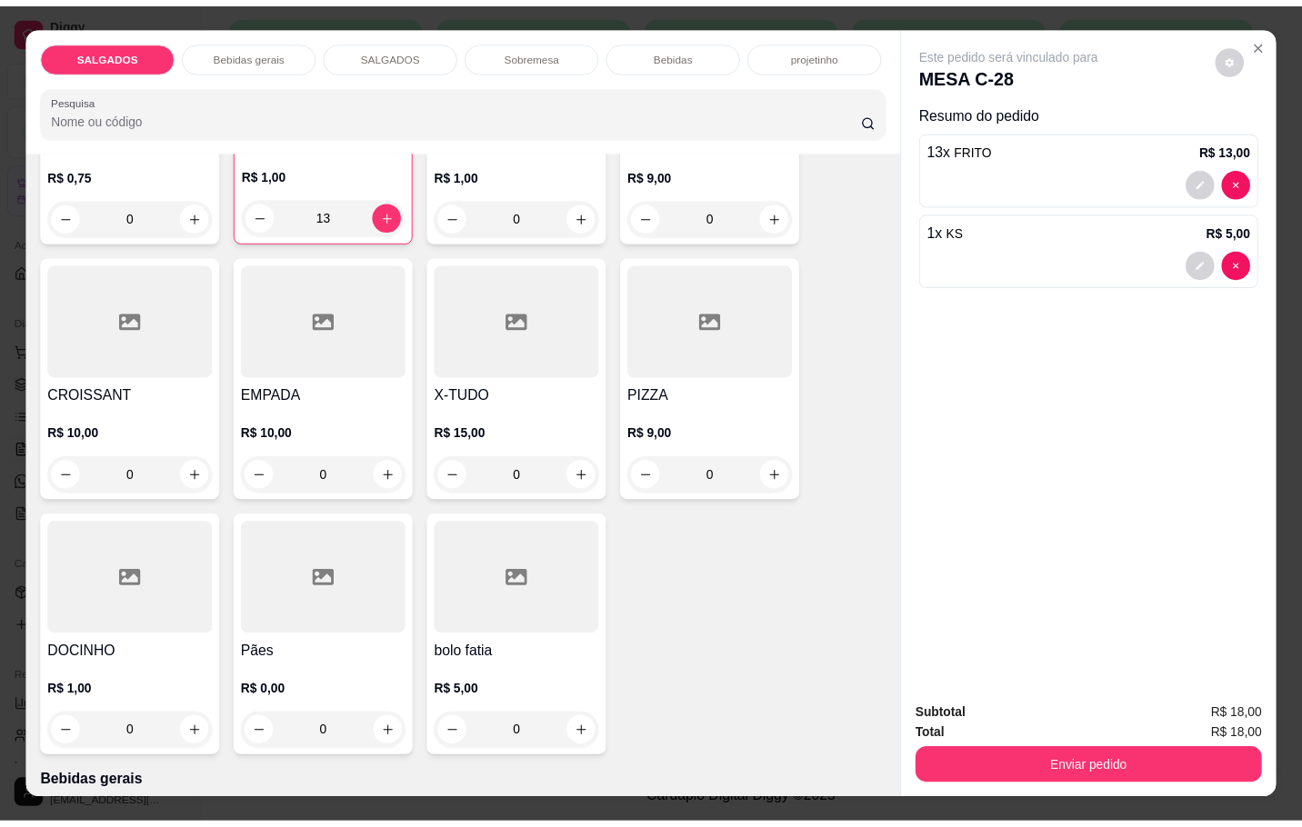
scroll to position [409, 0]
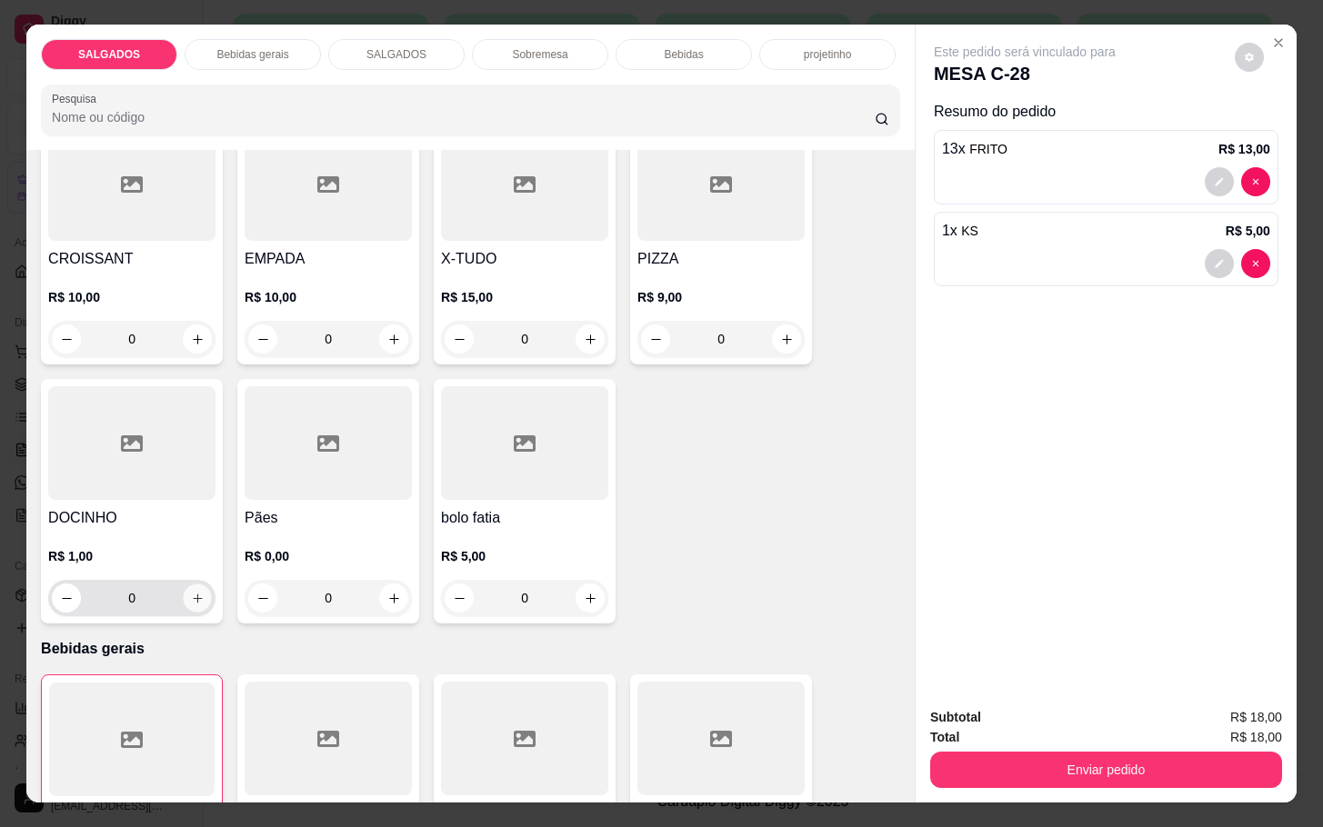
click at [191, 593] on icon "increase-product-quantity" at bounding box center [198, 599] width 14 height 14
click at [190, 593] on icon "increase-product-quantity" at bounding box center [197, 600] width 14 height 14
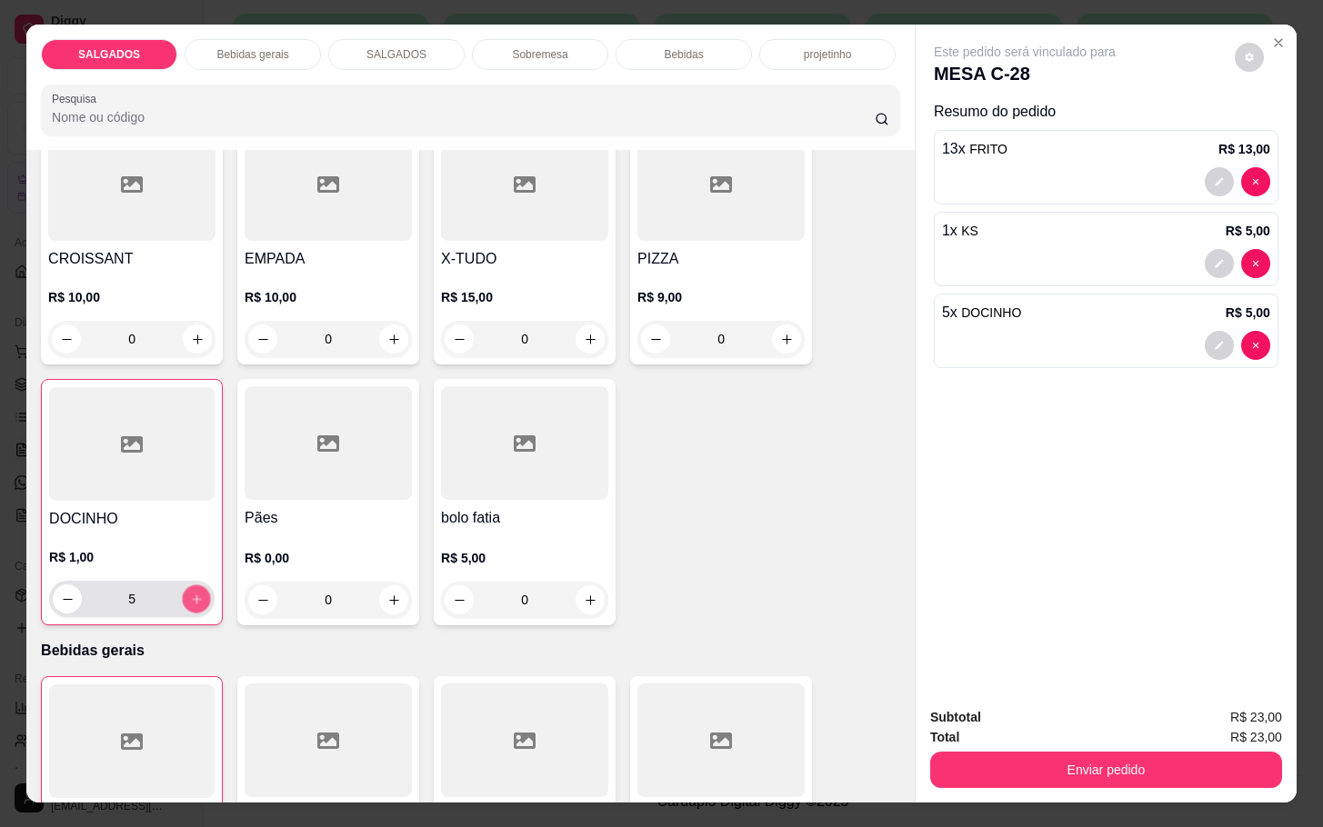
click at [190, 593] on icon "increase-product-quantity" at bounding box center [197, 600] width 14 height 14
type input "7"
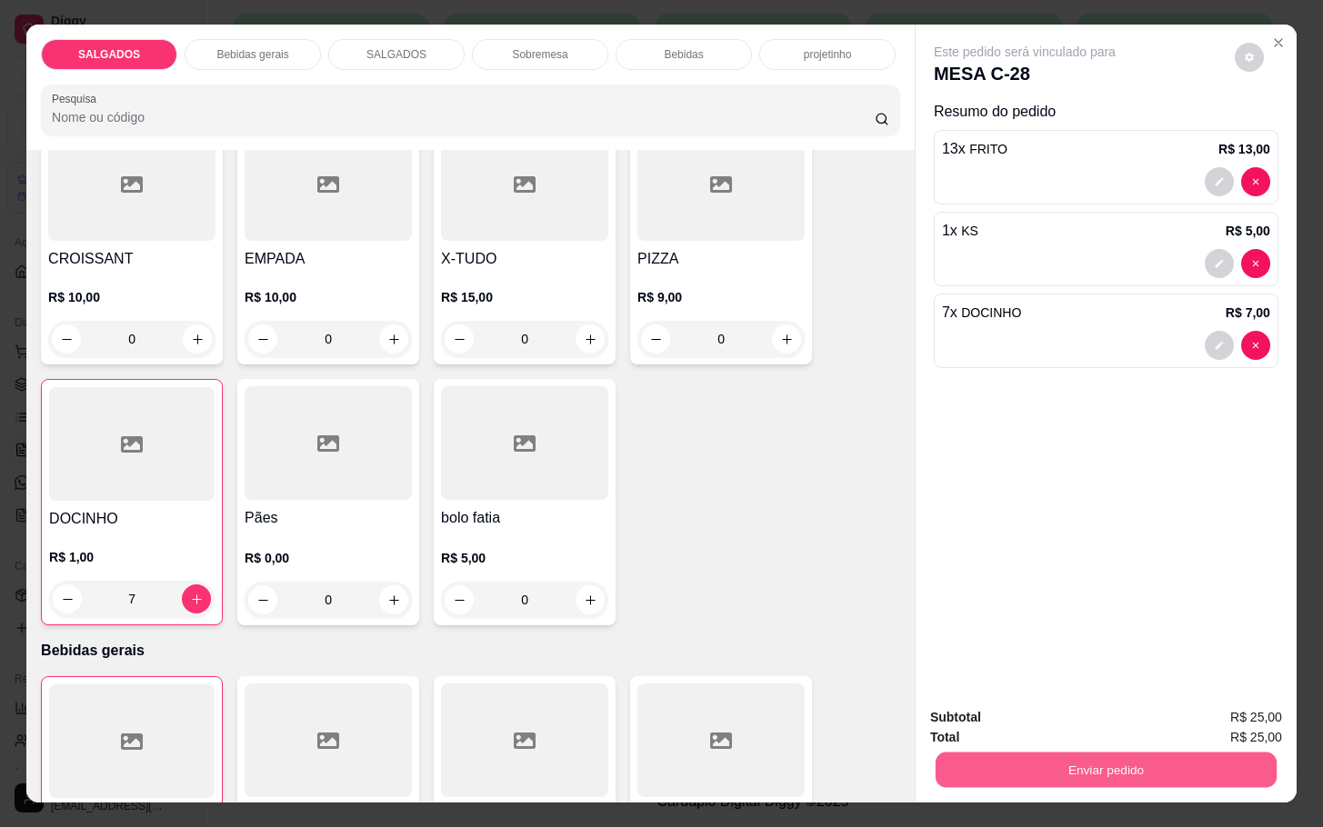
click at [1050, 756] on button "Enviar pedido" at bounding box center [1105, 769] width 341 height 35
click at [1037, 725] on button "Não registrar e enviar pedido" at bounding box center [1042, 715] width 189 height 35
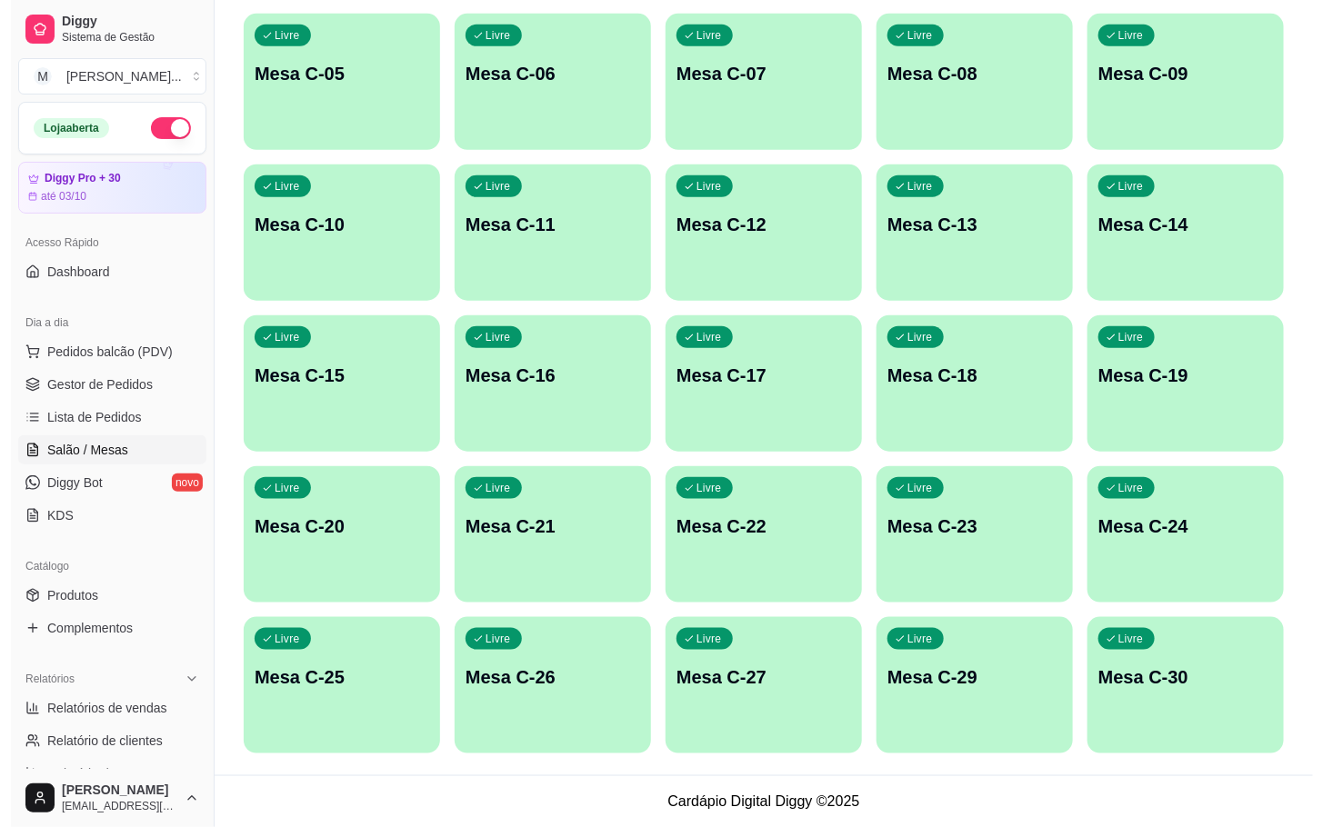
scroll to position [85, 0]
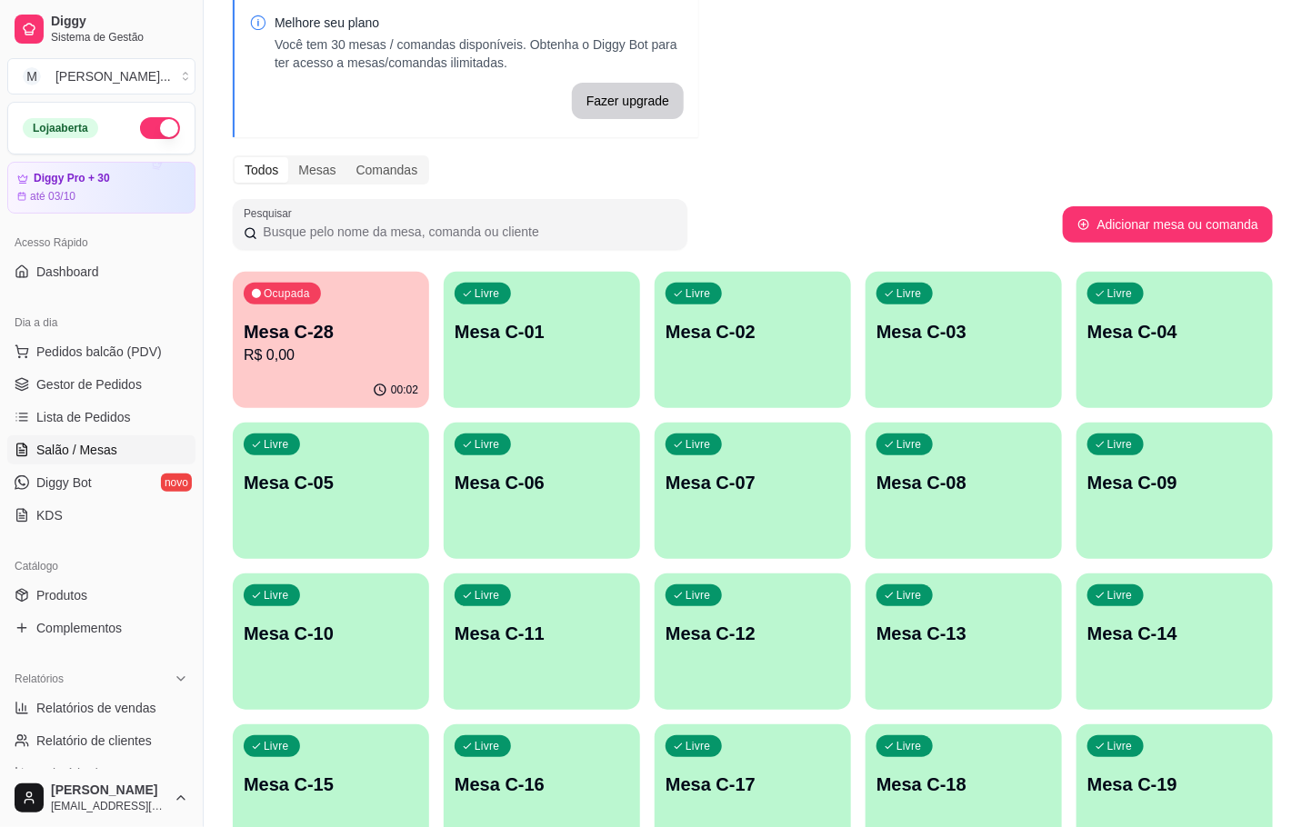
click at [587, 663] on div "Livre Mesa C-11" at bounding box center [542, 631] width 196 height 115
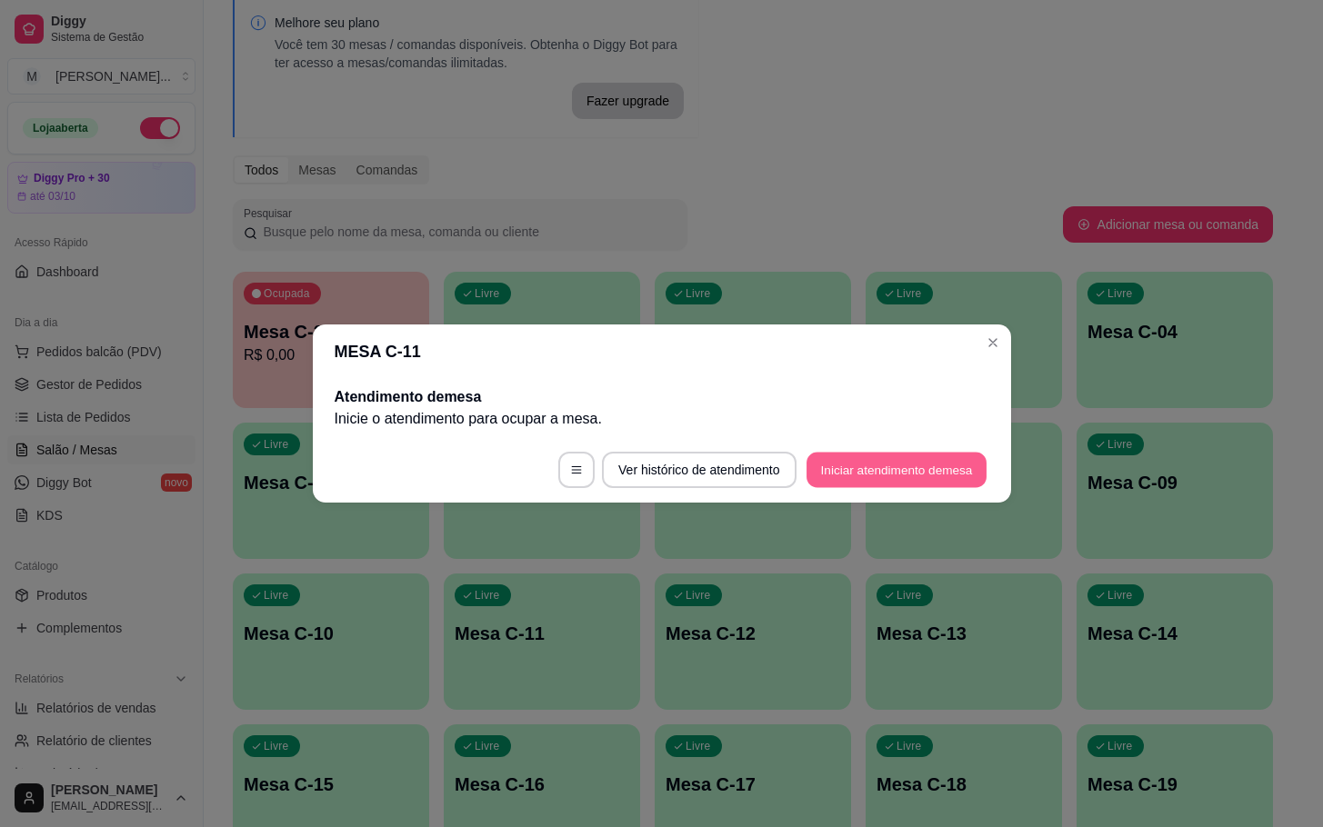
click at [892, 466] on button "Iniciar atendimento de mesa" at bounding box center [896, 470] width 180 height 35
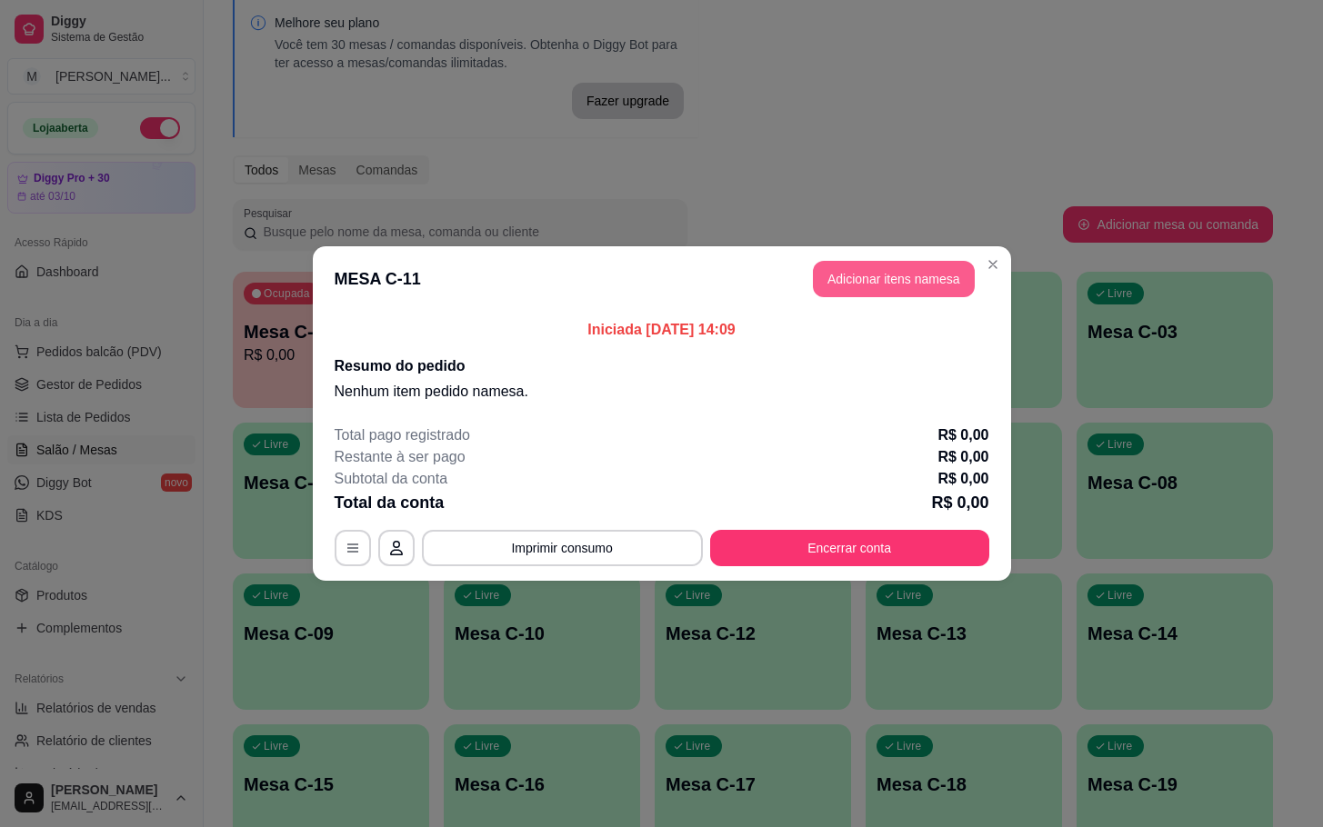
click at [942, 265] on button "Adicionar itens na mesa" at bounding box center [894, 279] width 162 height 36
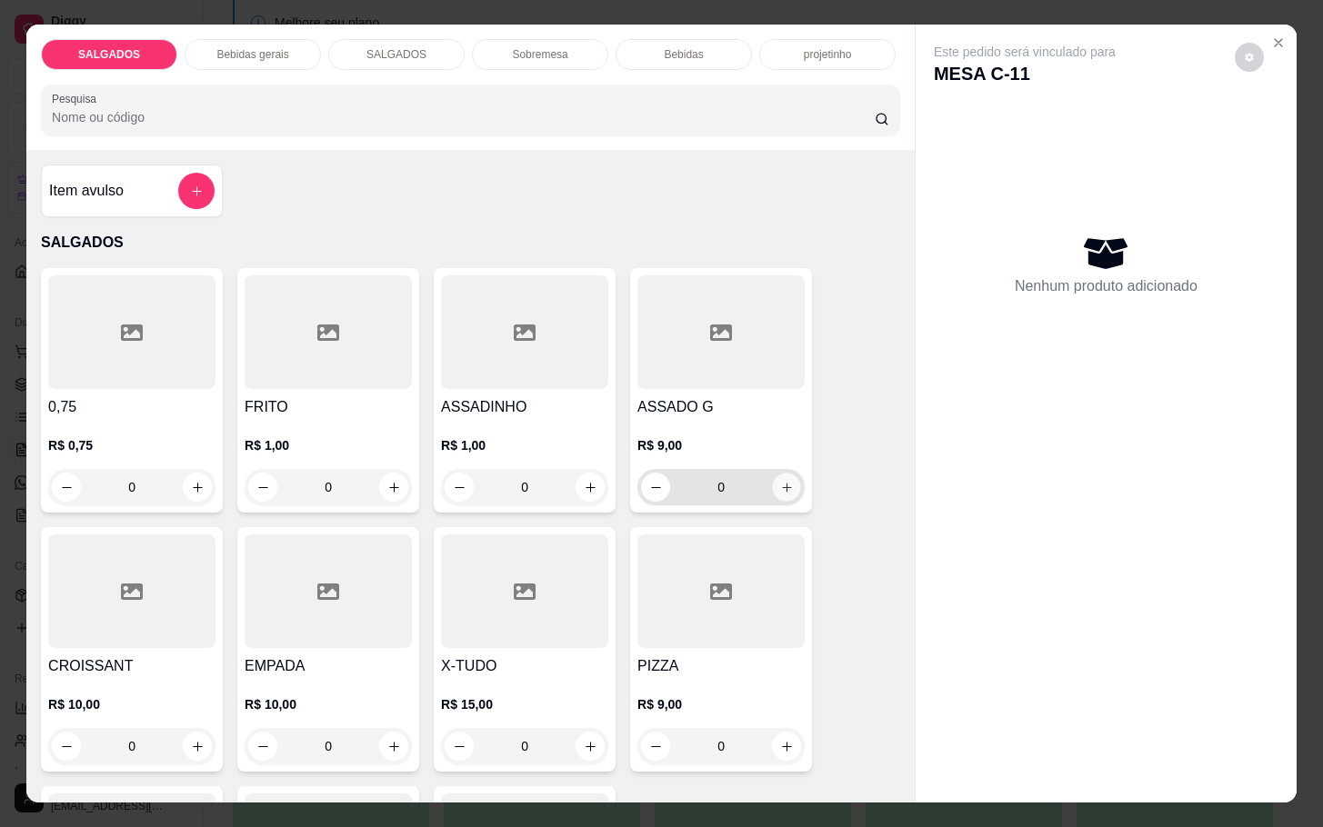
click at [773, 478] on button "increase-product-quantity" at bounding box center [787, 488] width 28 height 28
type input "1"
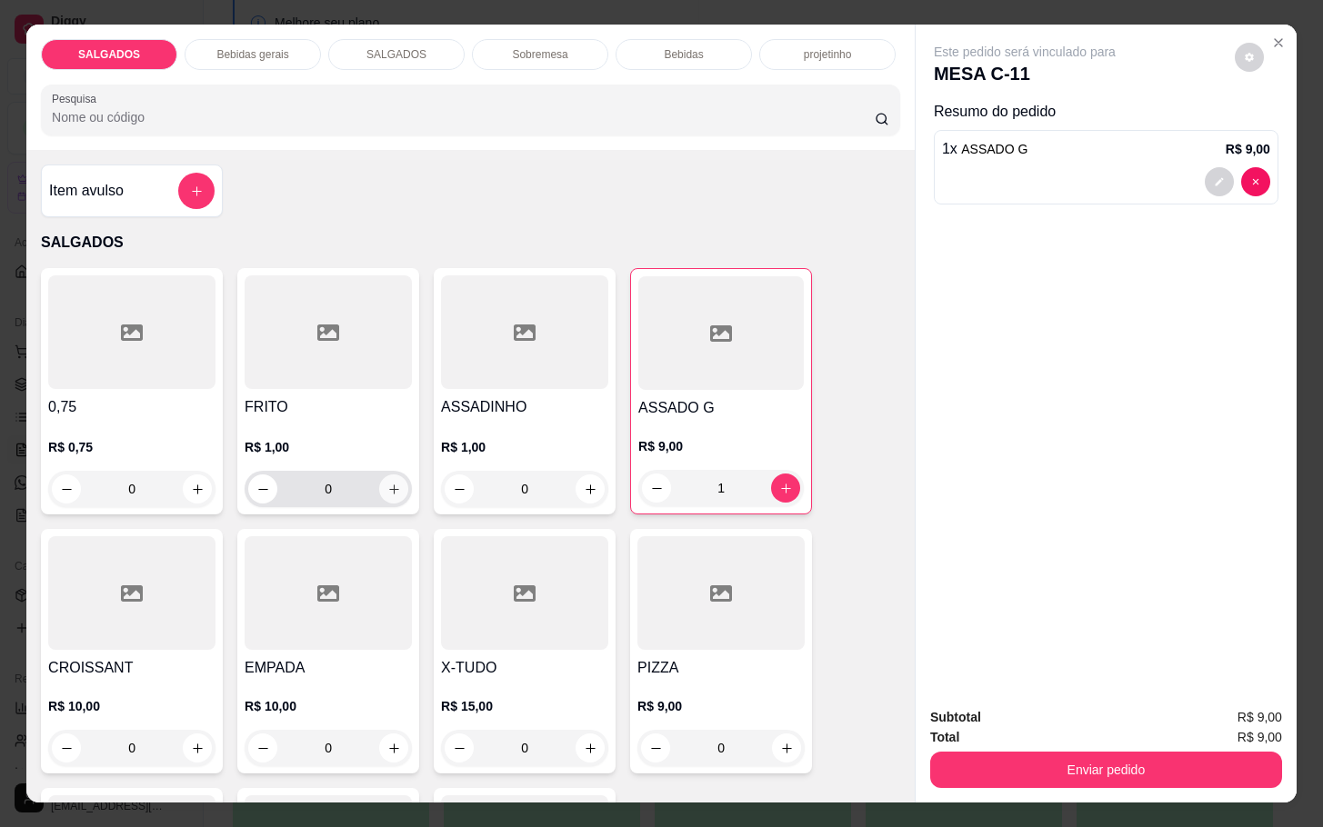
click at [391, 480] on button "increase-product-quantity" at bounding box center [393, 489] width 29 height 29
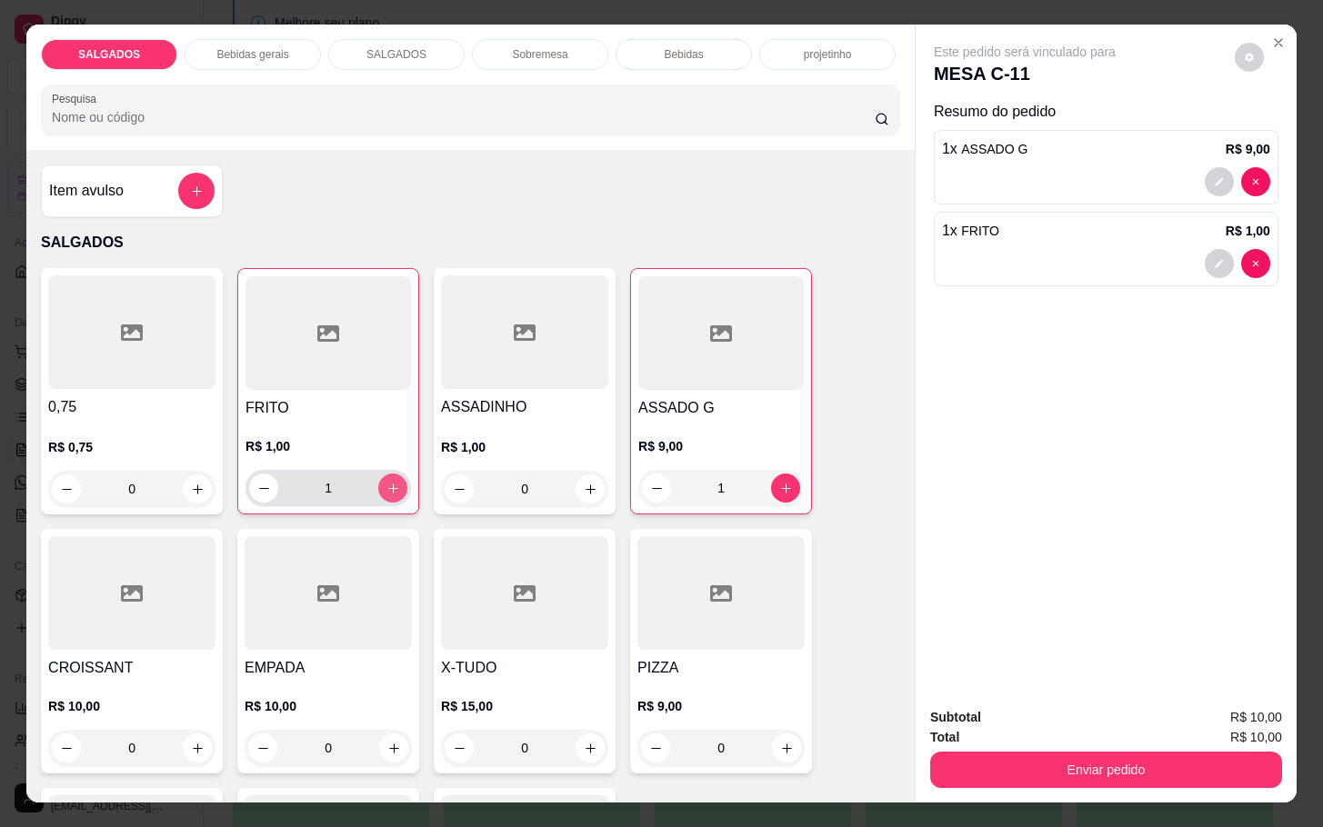
click at [391, 480] on button "increase-product-quantity" at bounding box center [392, 488] width 29 height 29
click at [391, 480] on button "increase-product-quantity" at bounding box center [393, 489] width 28 height 28
type input "3"
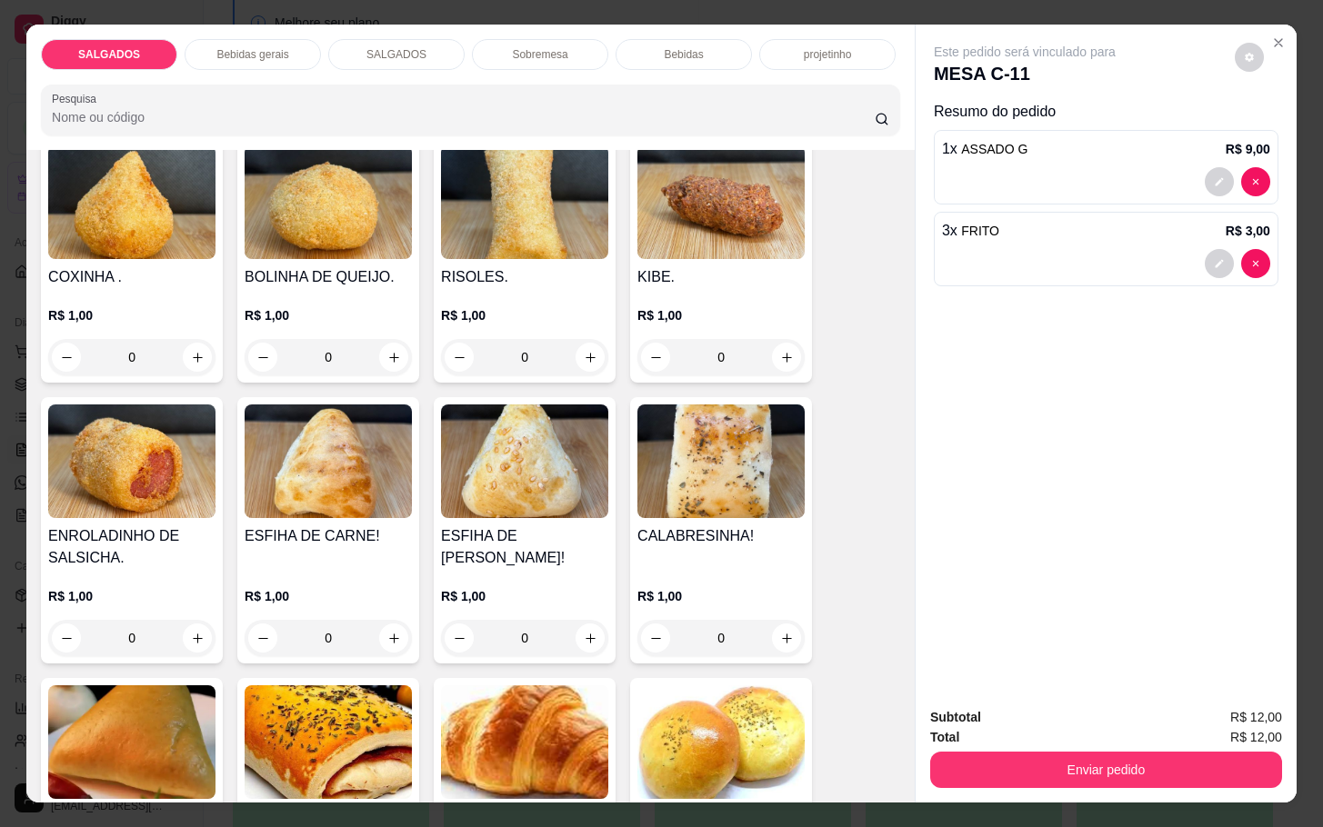
scroll to position [818, 0]
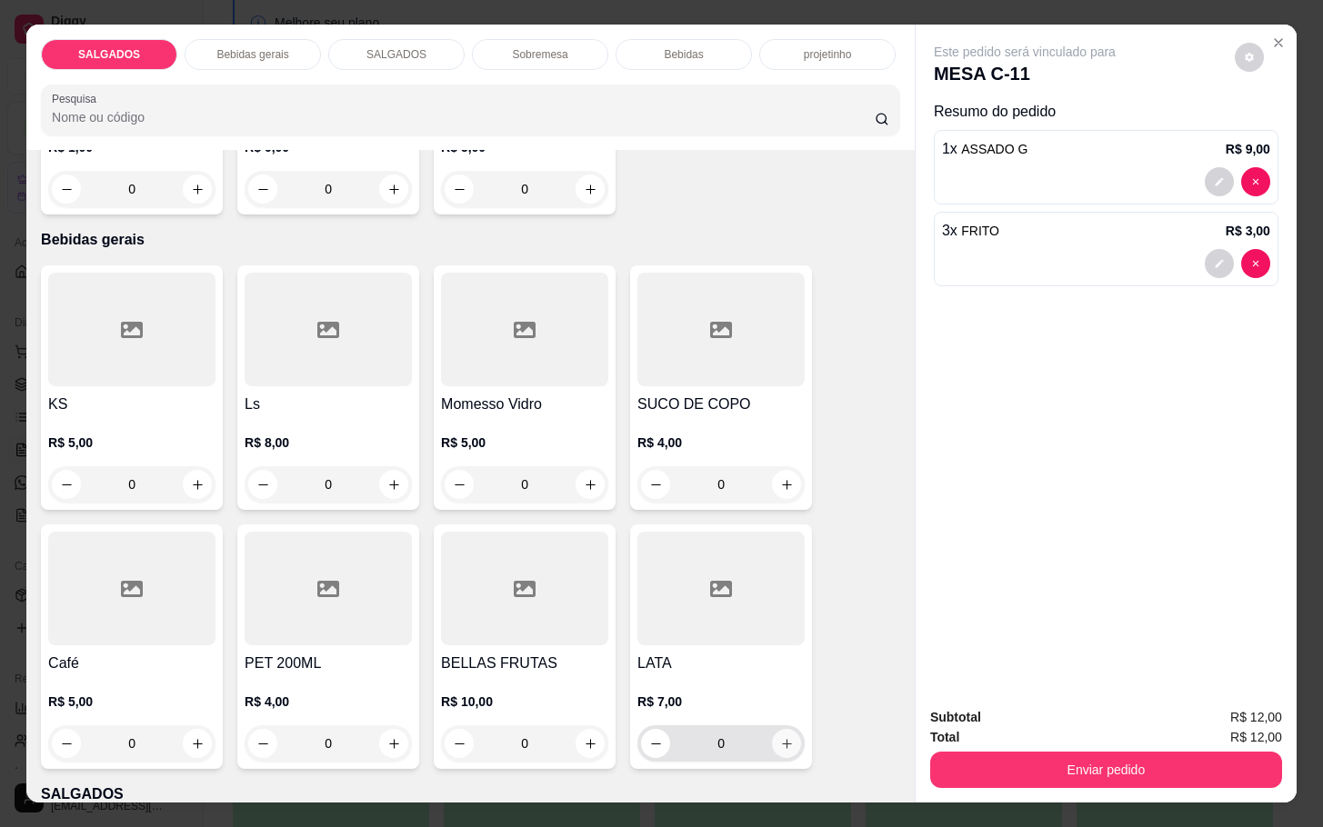
click at [772, 743] on button "increase-product-quantity" at bounding box center [786, 743] width 29 height 29
type input "1"
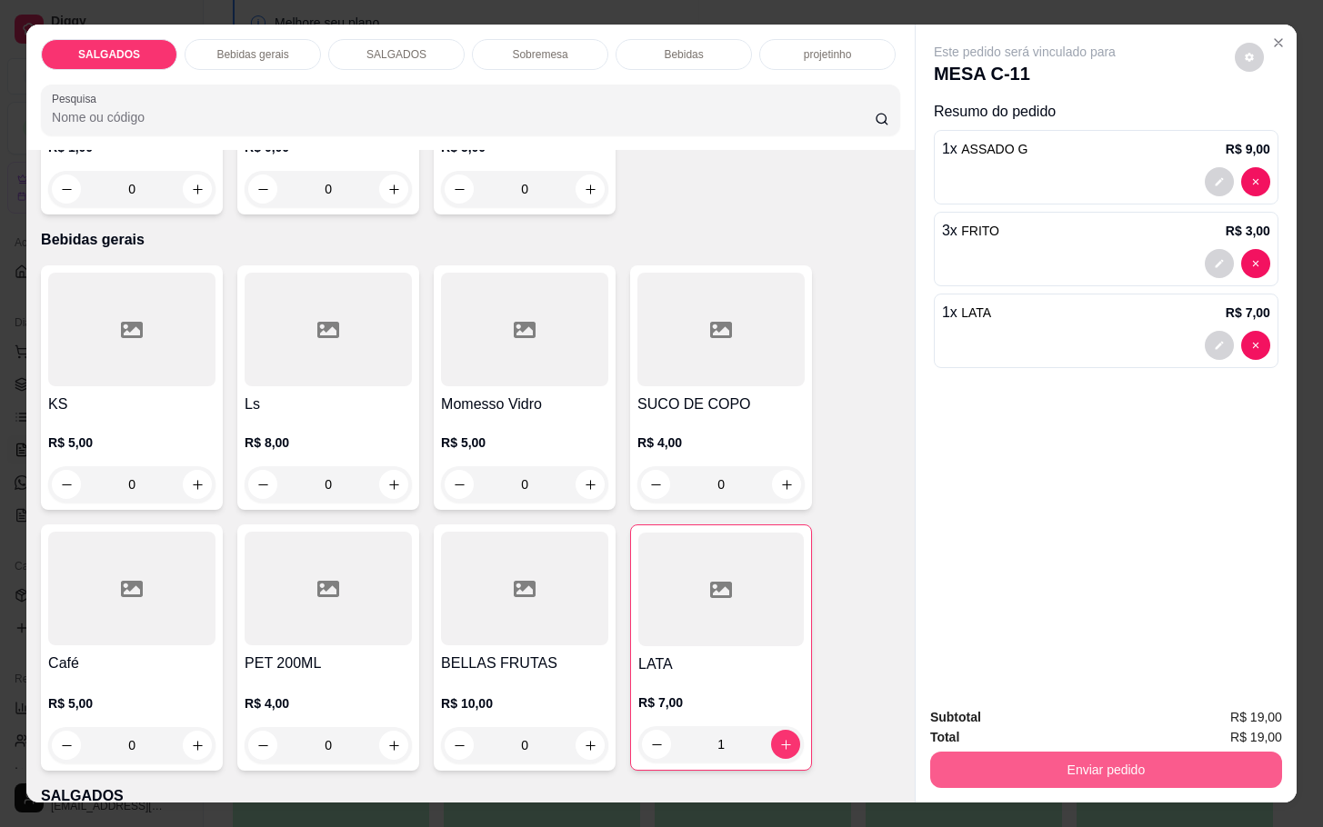
click at [953, 764] on button "Enviar pedido" at bounding box center [1106, 770] width 352 height 36
click at [999, 718] on button "Não registrar e enviar pedido" at bounding box center [1043, 715] width 184 height 34
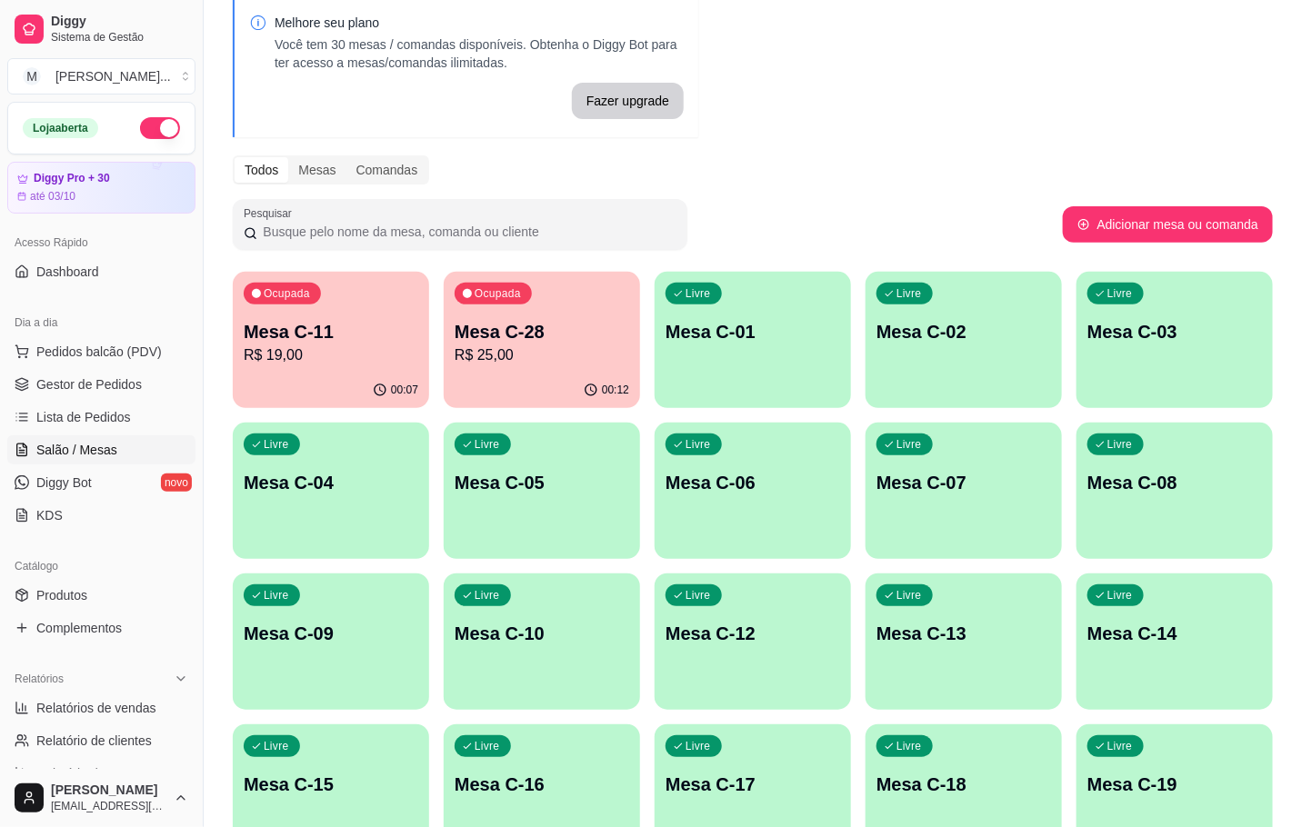
click at [505, 336] on p "Mesa C-28" at bounding box center [542, 331] width 175 height 25
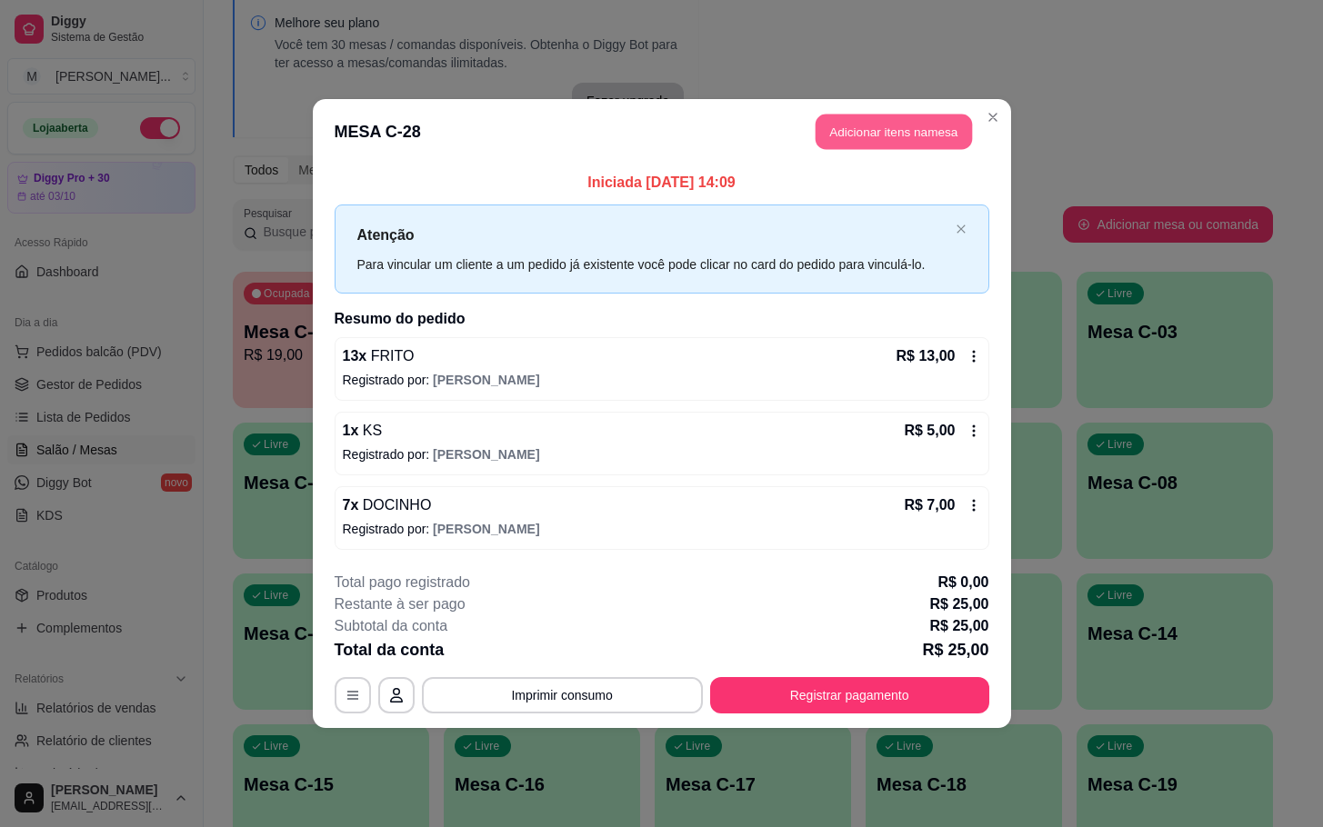
click at [911, 121] on button "Adicionar itens na mesa" at bounding box center [893, 132] width 156 height 35
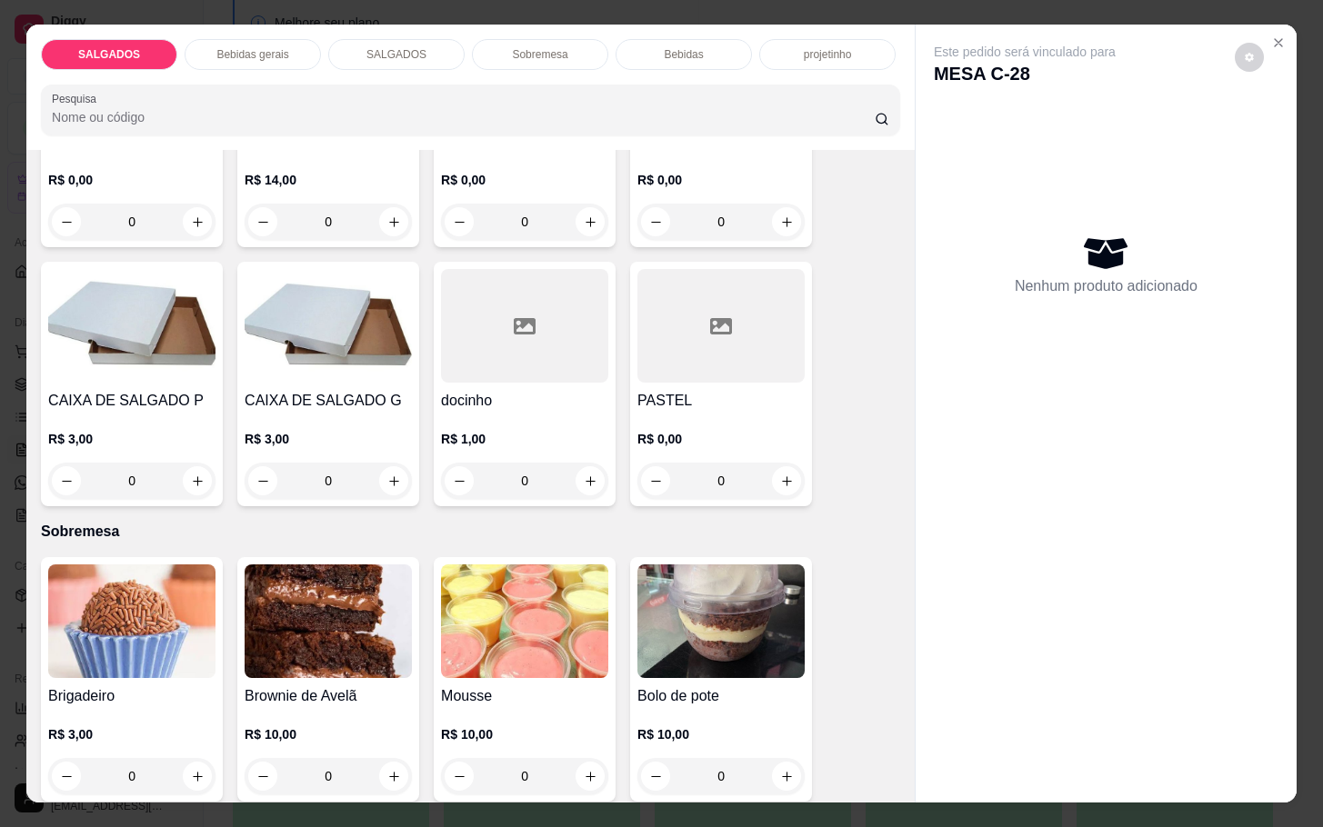
scroll to position [2727, 0]
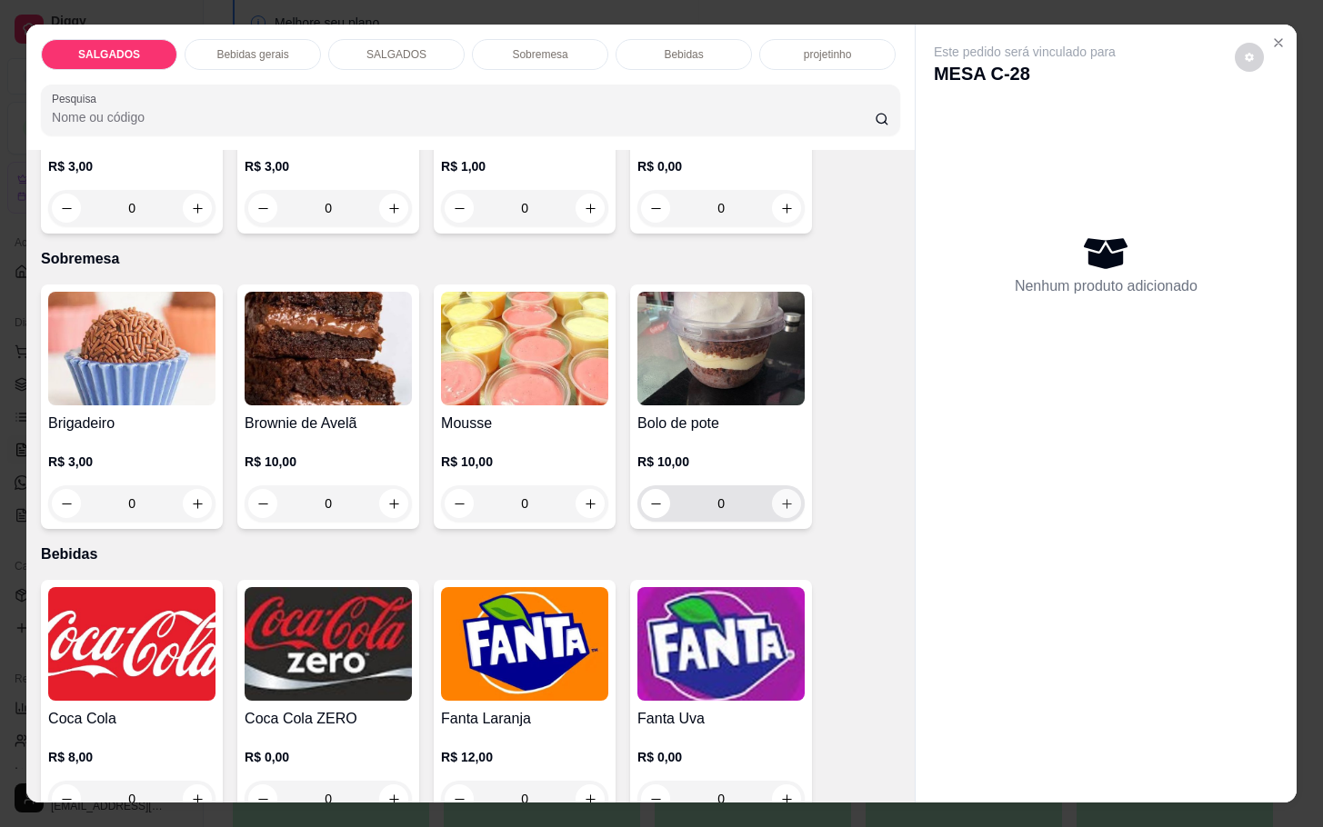
click at [780, 497] on icon "increase-product-quantity" at bounding box center [787, 504] width 14 height 14
type input "1"
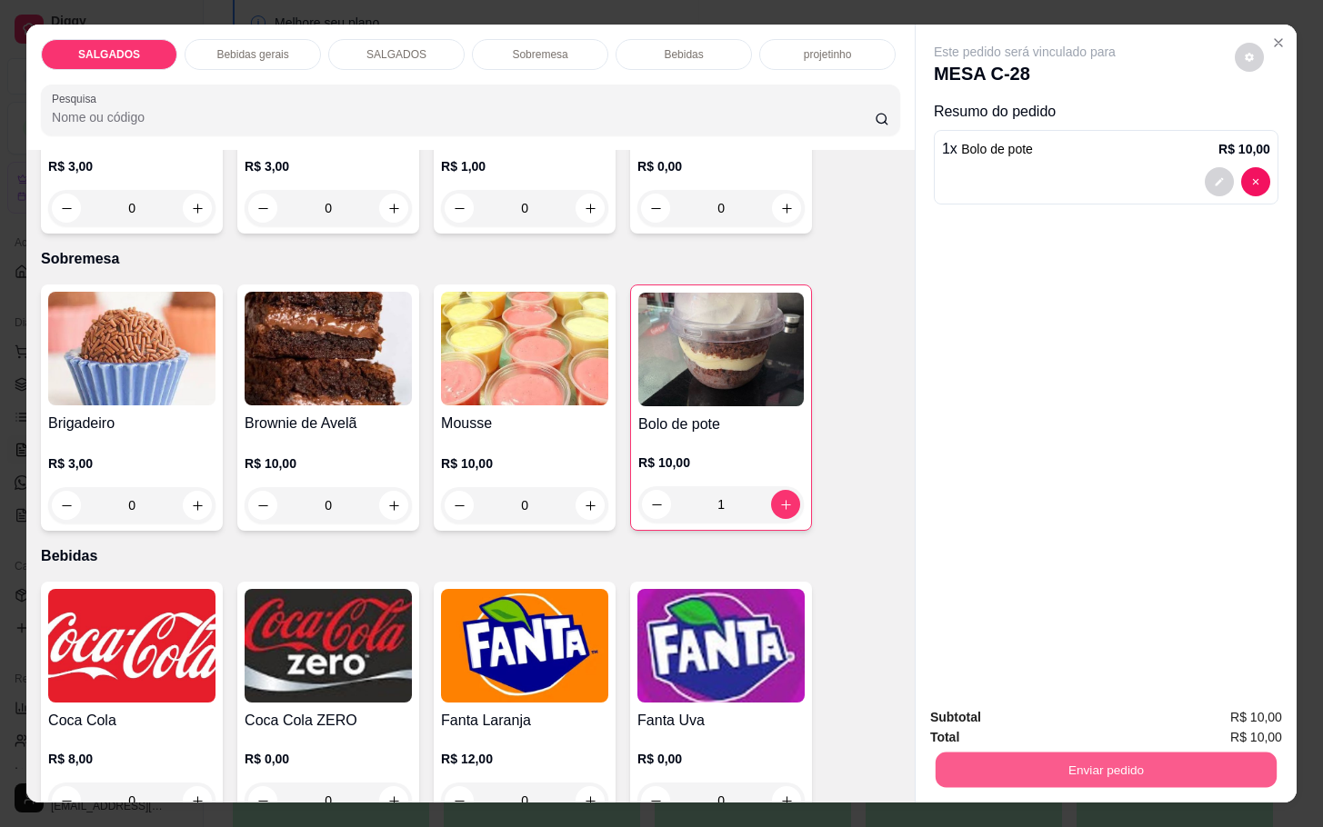
click at [1126, 764] on button "Enviar pedido" at bounding box center [1105, 769] width 341 height 35
click at [1001, 714] on button "Não registrar e enviar pedido" at bounding box center [1042, 715] width 189 height 35
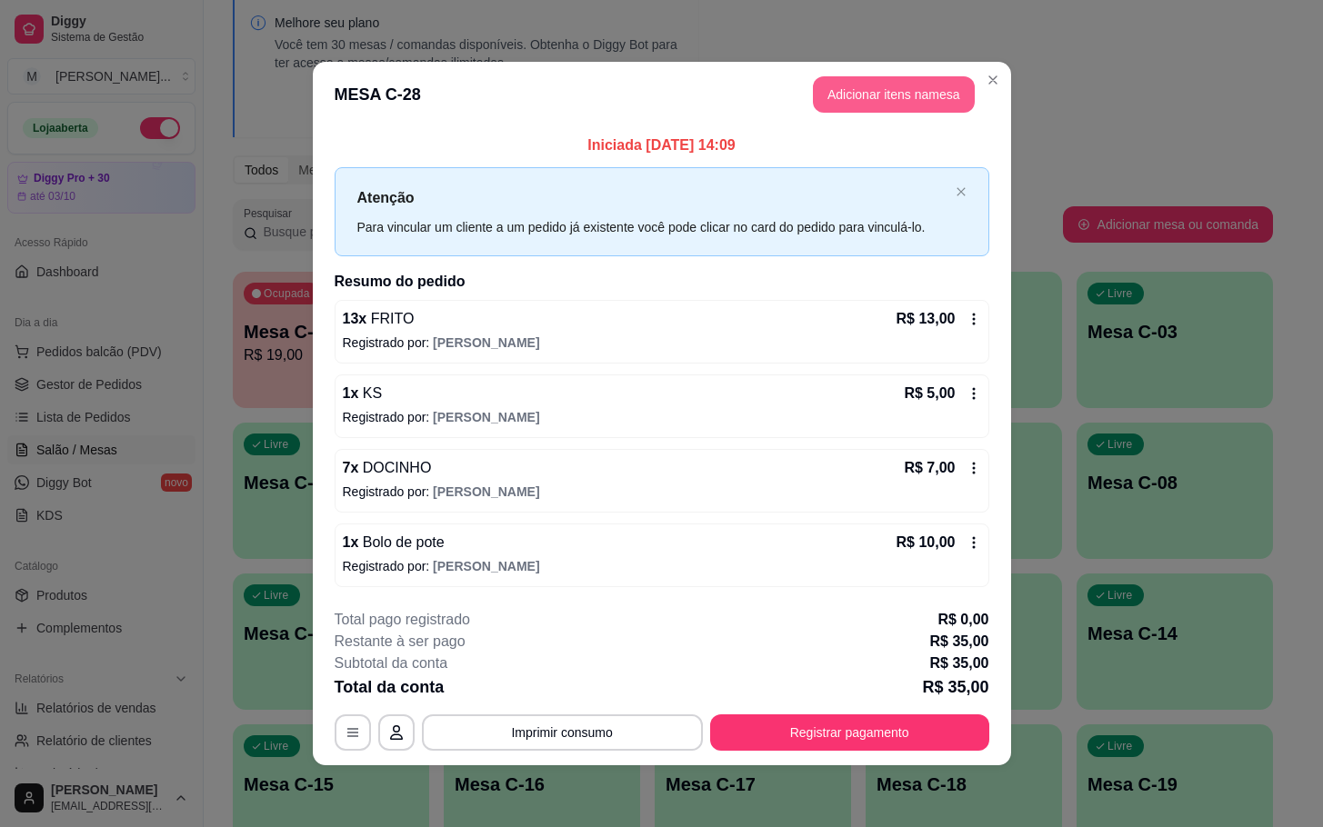
click at [900, 83] on button "Adicionar itens na mesa" at bounding box center [894, 94] width 162 height 36
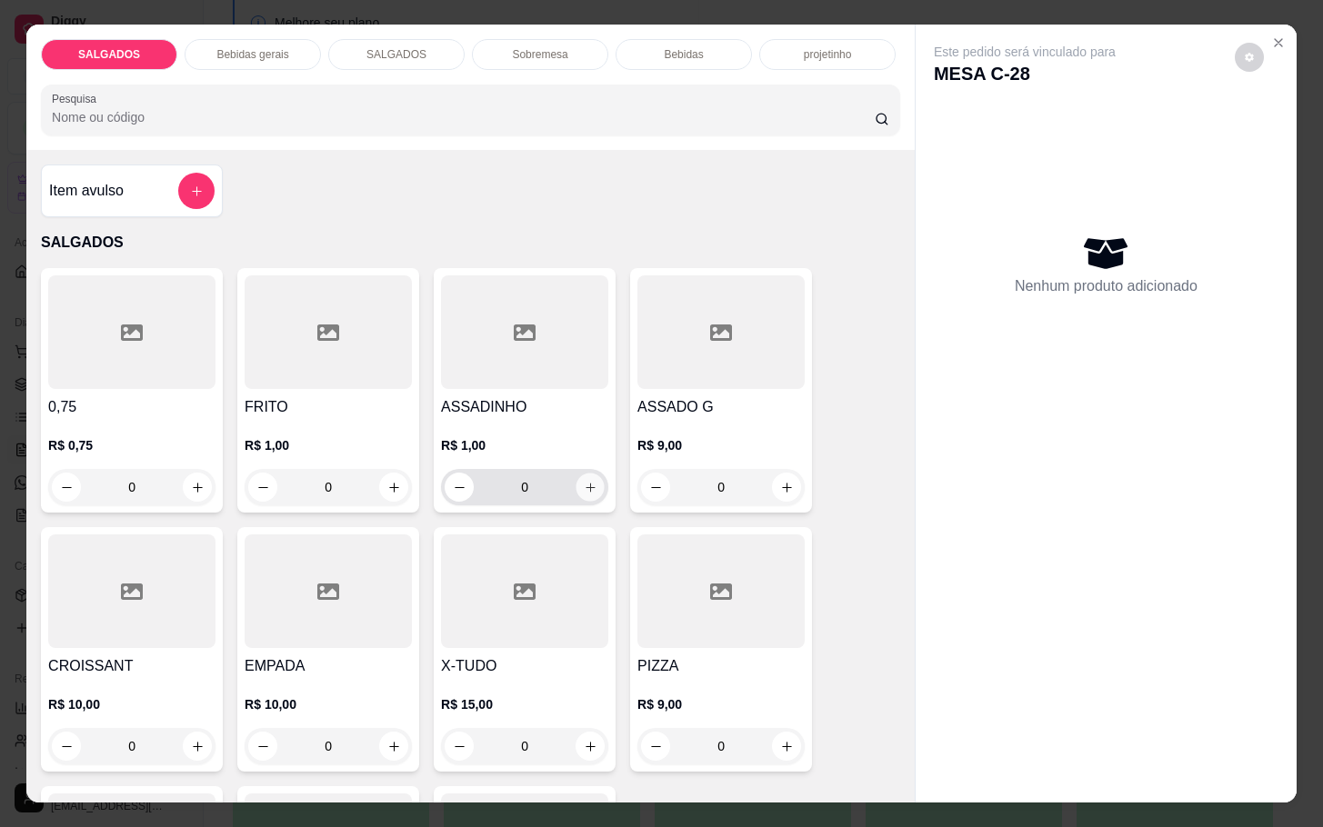
click at [584, 481] on icon "increase-product-quantity" at bounding box center [591, 488] width 14 height 14
click at [584, 474] on button "increase-product-quantity" at bounding box center [590, 488] width 28 height 28
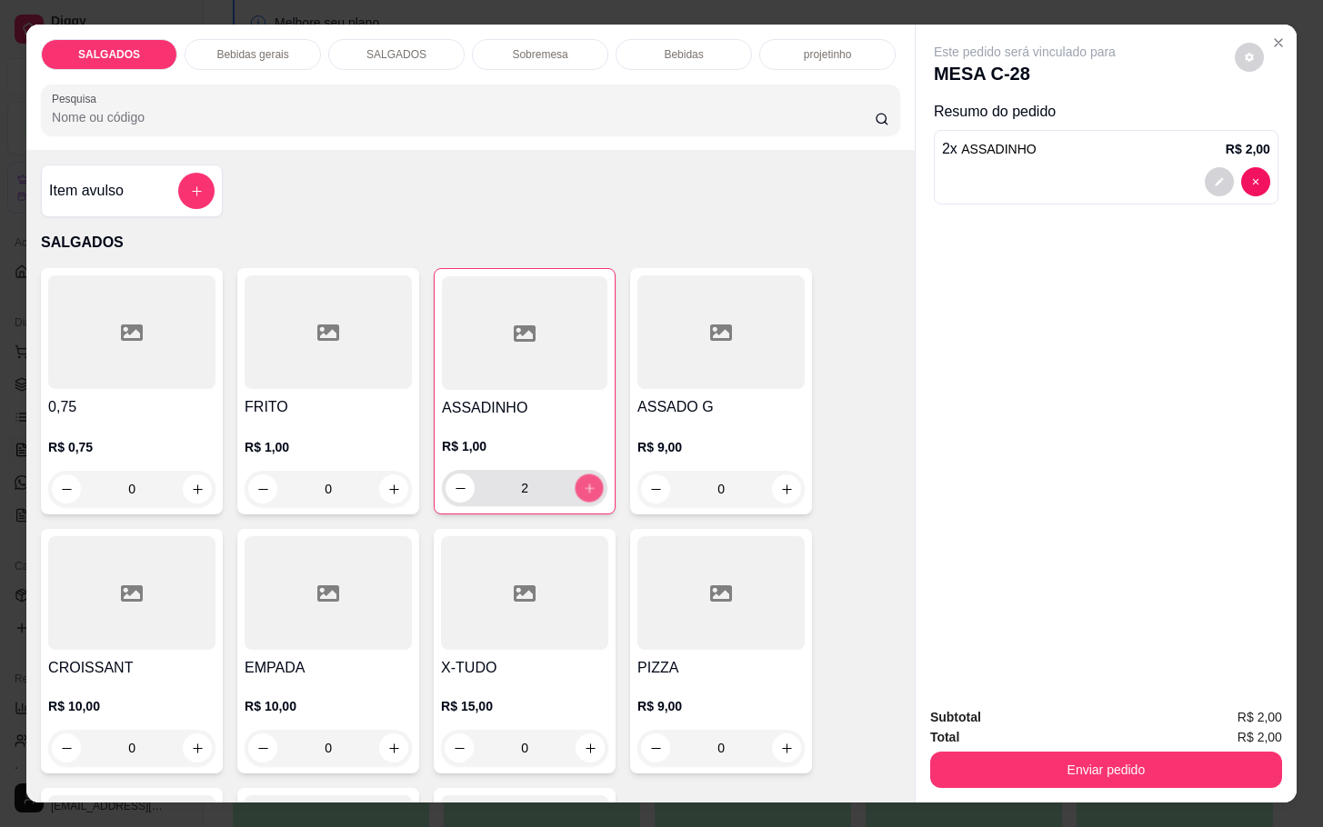
click at [584, 475] on button "increase-product-quantity" at bounding box center [589, 489] width 28 height 28
type input "3"
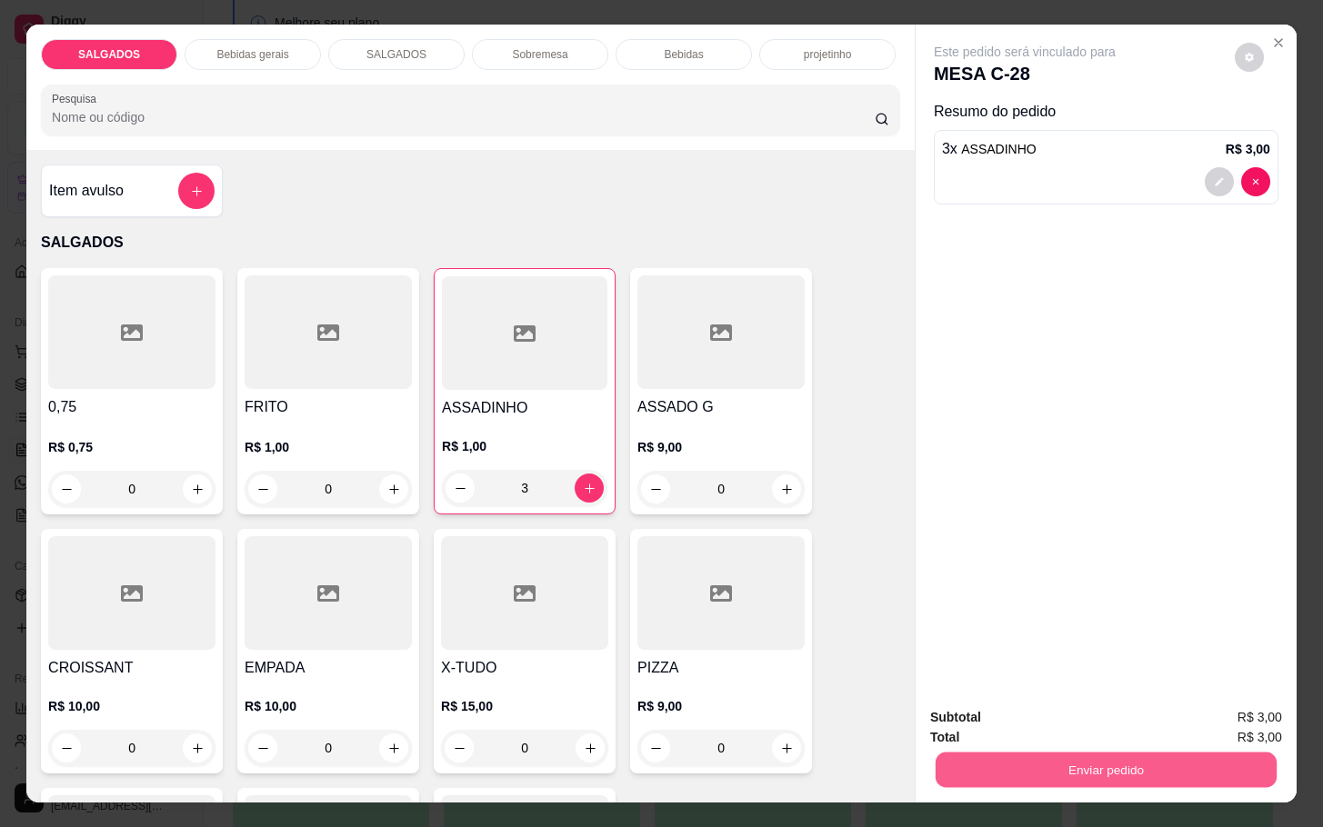
click at [1108, 773] on button "Enviar pedido" at bounding box center [1105, 769] width 341 height 35
click at [1064, 710] on button "Não registrar e enviar pedido" at bounding box center [1042, 715] width 189 height 35
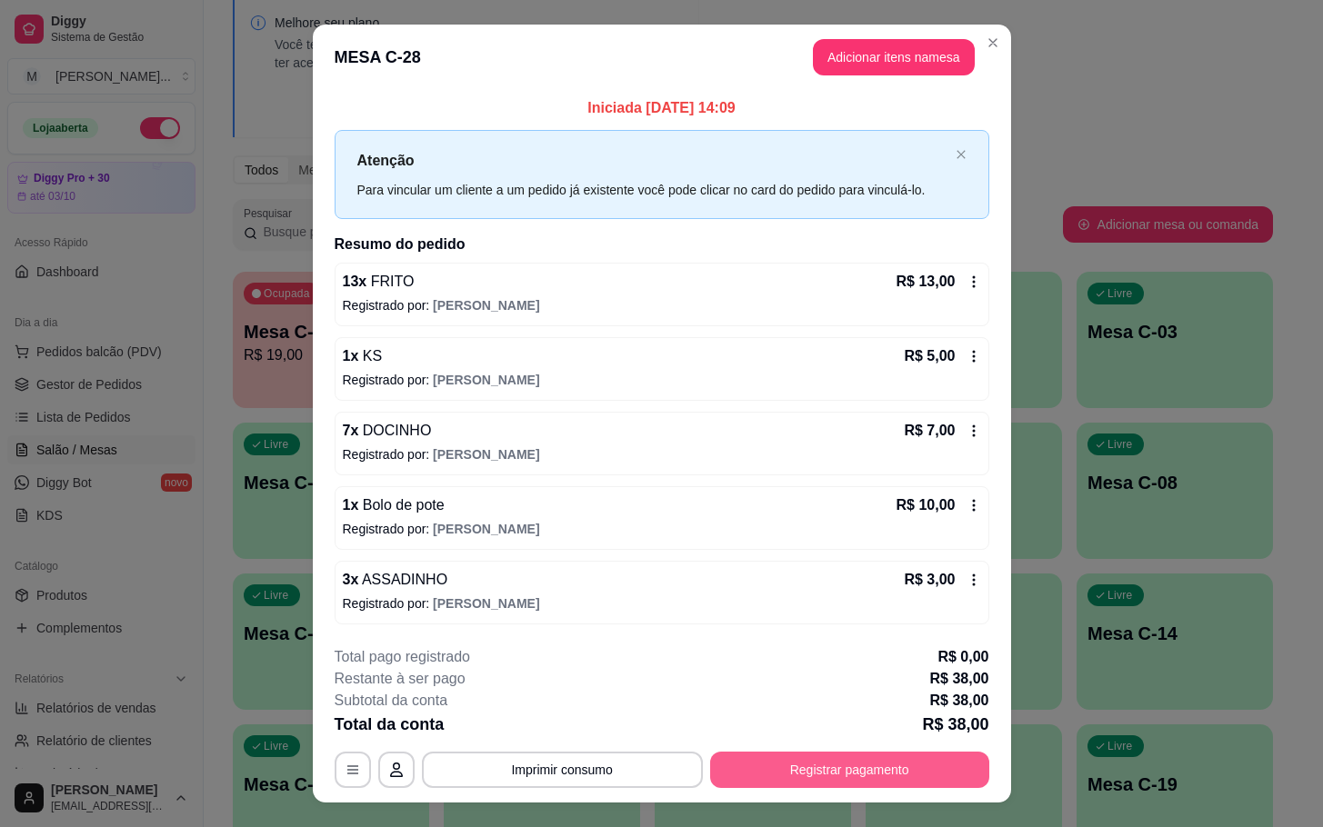
click at [803, 764] on button "Registrar pagamento" at bounding box center [849, 770] width 279 height 36
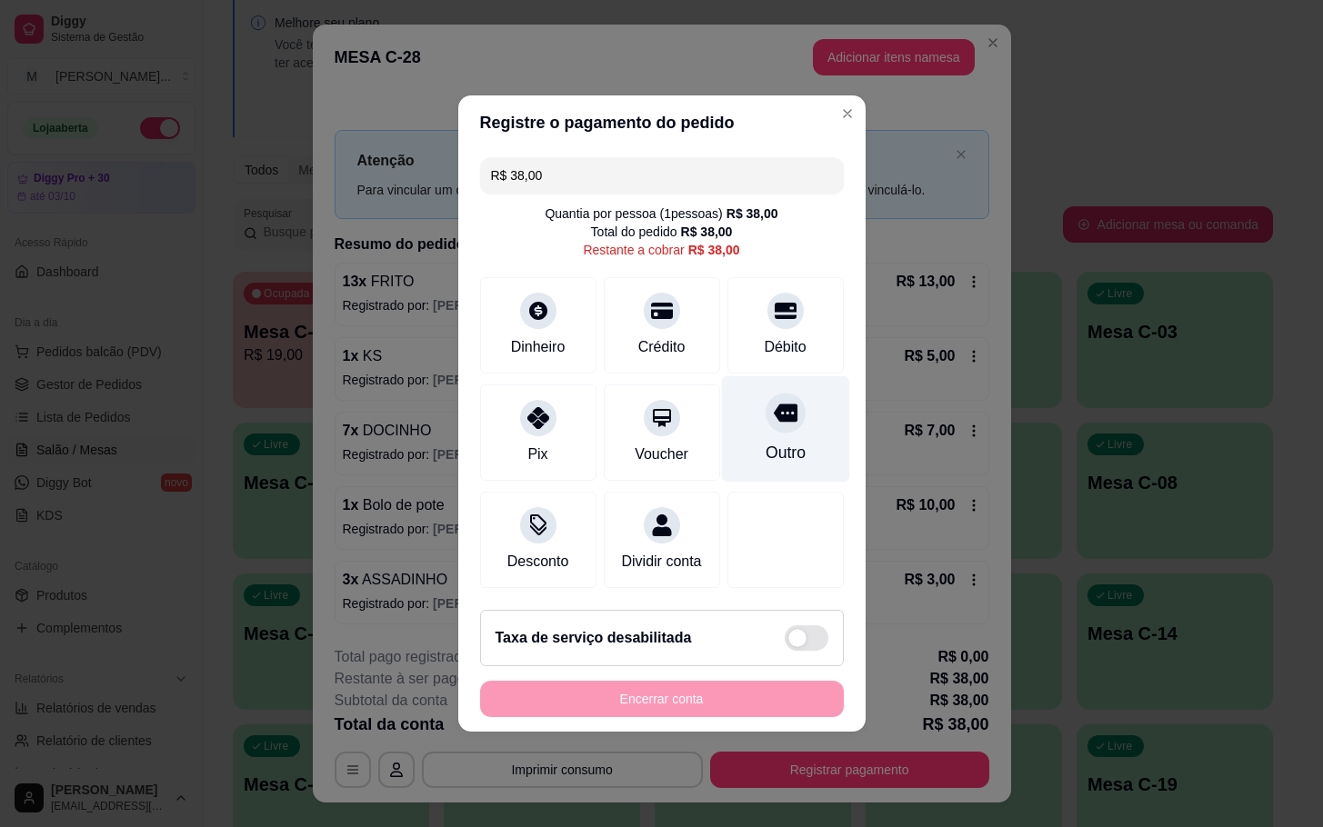
click at [721, 399] on div "Outro" at bounding box center [785, 429] width 128 height 106
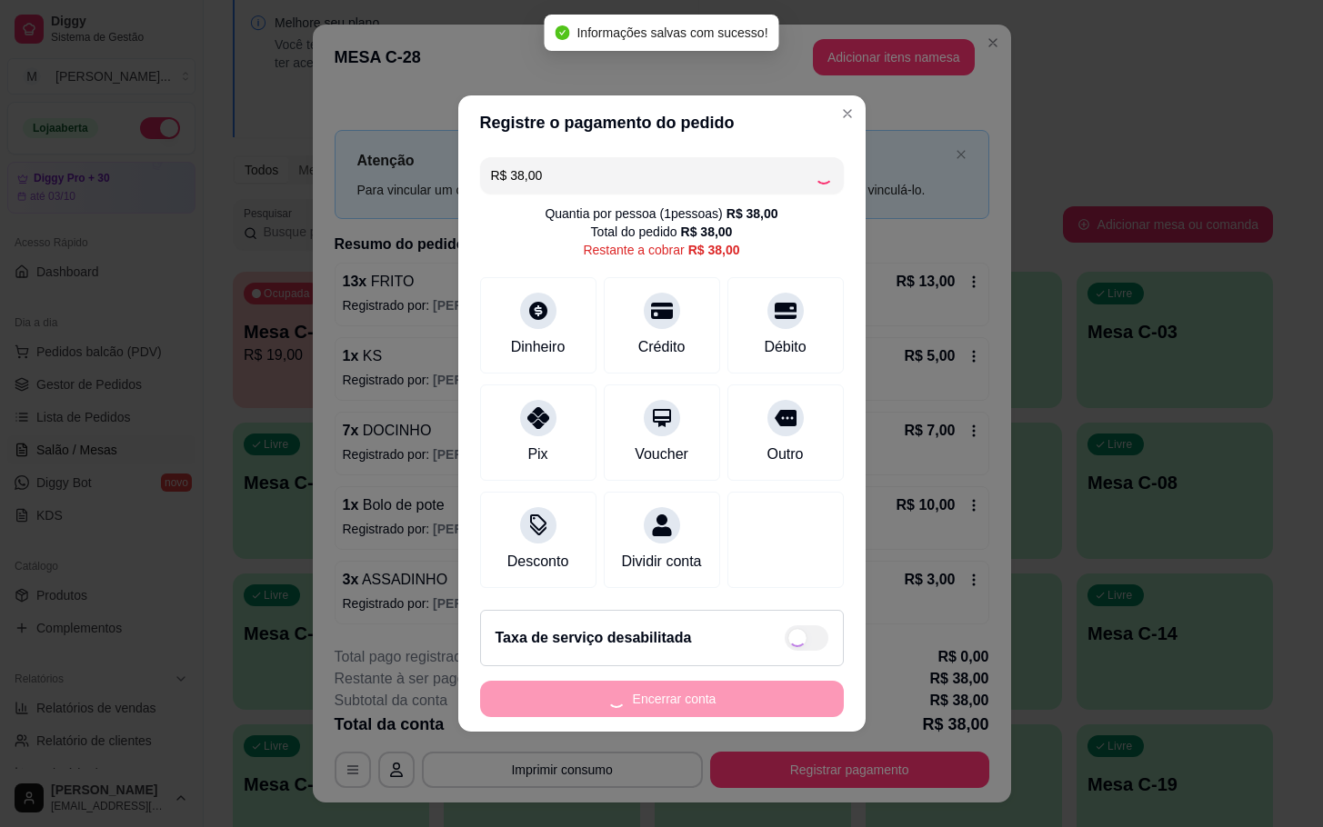
type input "R$ 0,00"
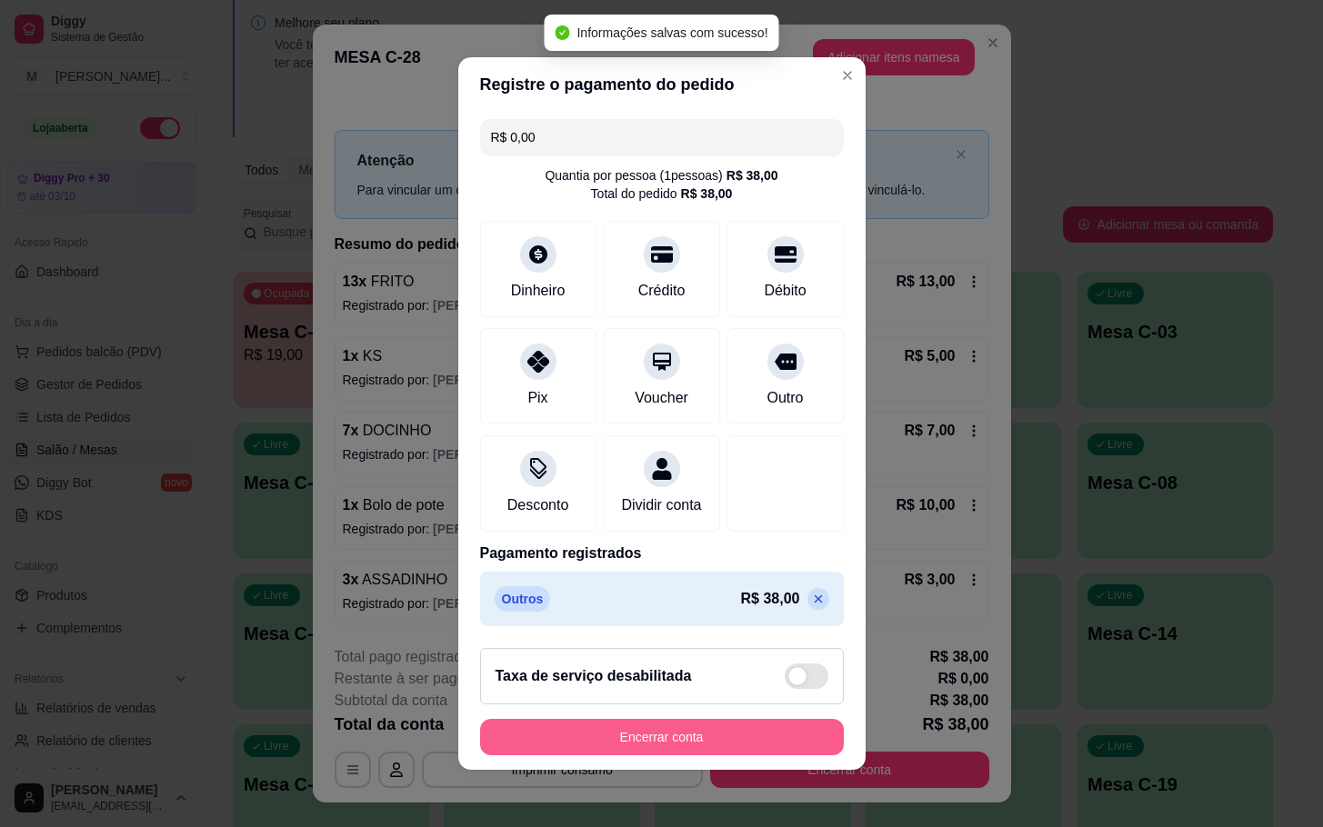
click at [718, 748] on button "Encerrar conta" at bounding box center [662, 737] width 364 height 36
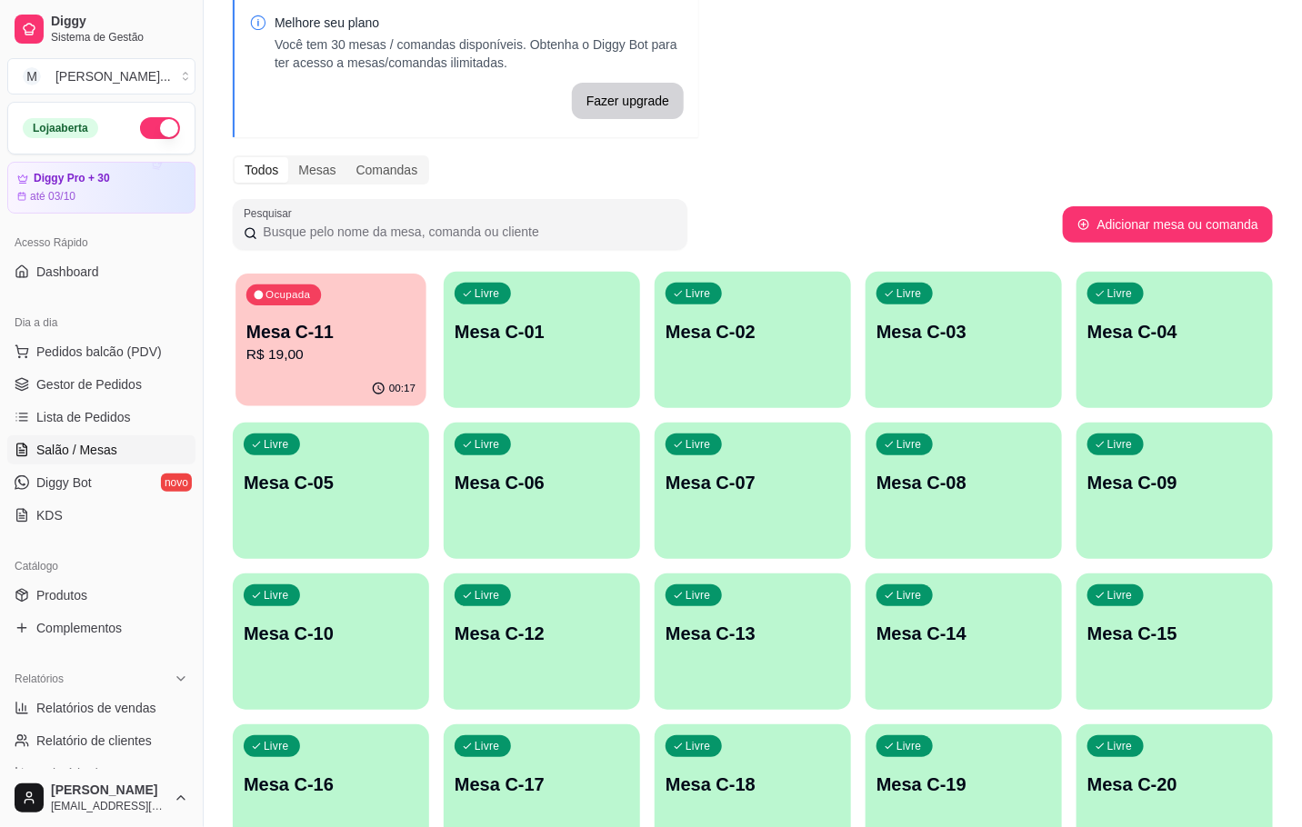
click at [300, 290] on p "Ocupada" at bounding box center [287, 295] width 45 height 15
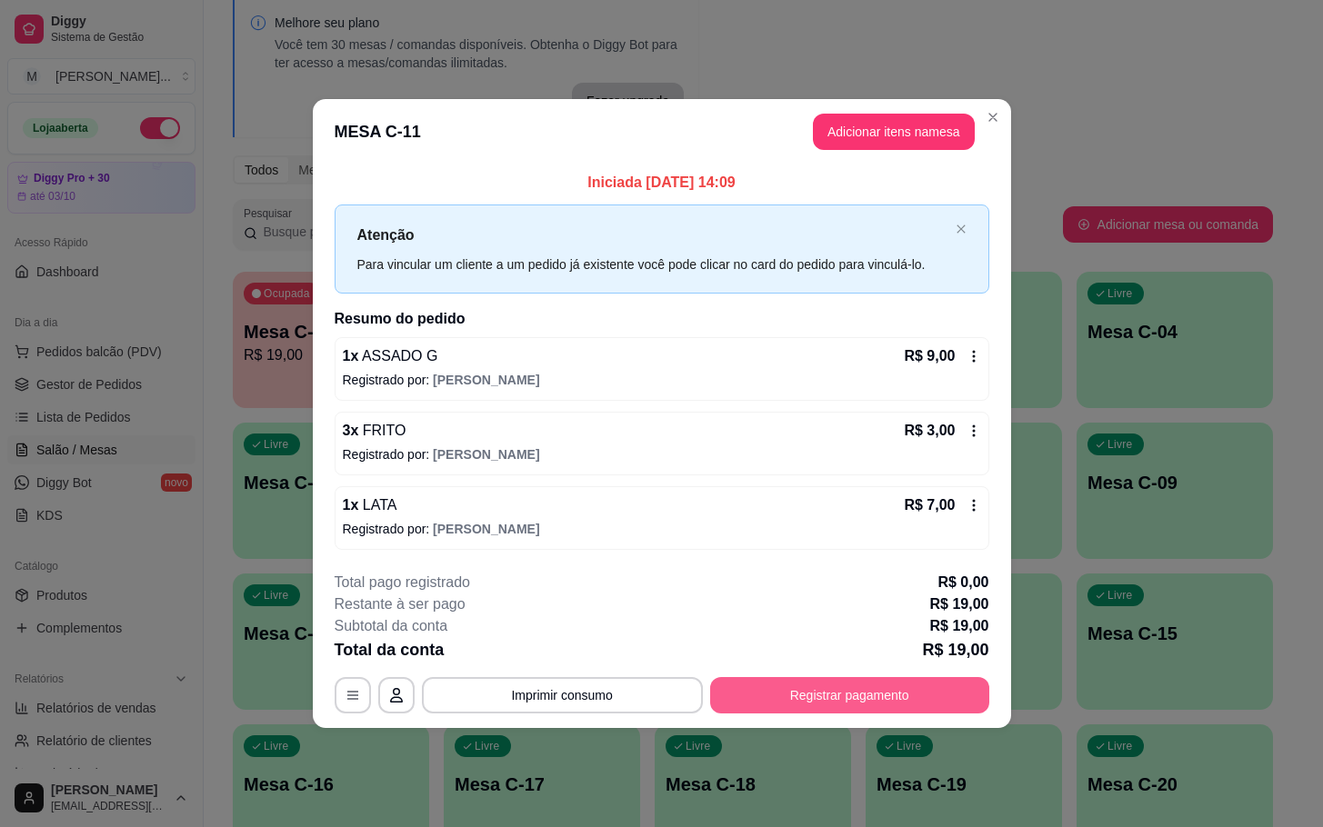
click at [852, 704] on button "Registrar pagamento" at bounding box center [849, 695] width 279 height 36
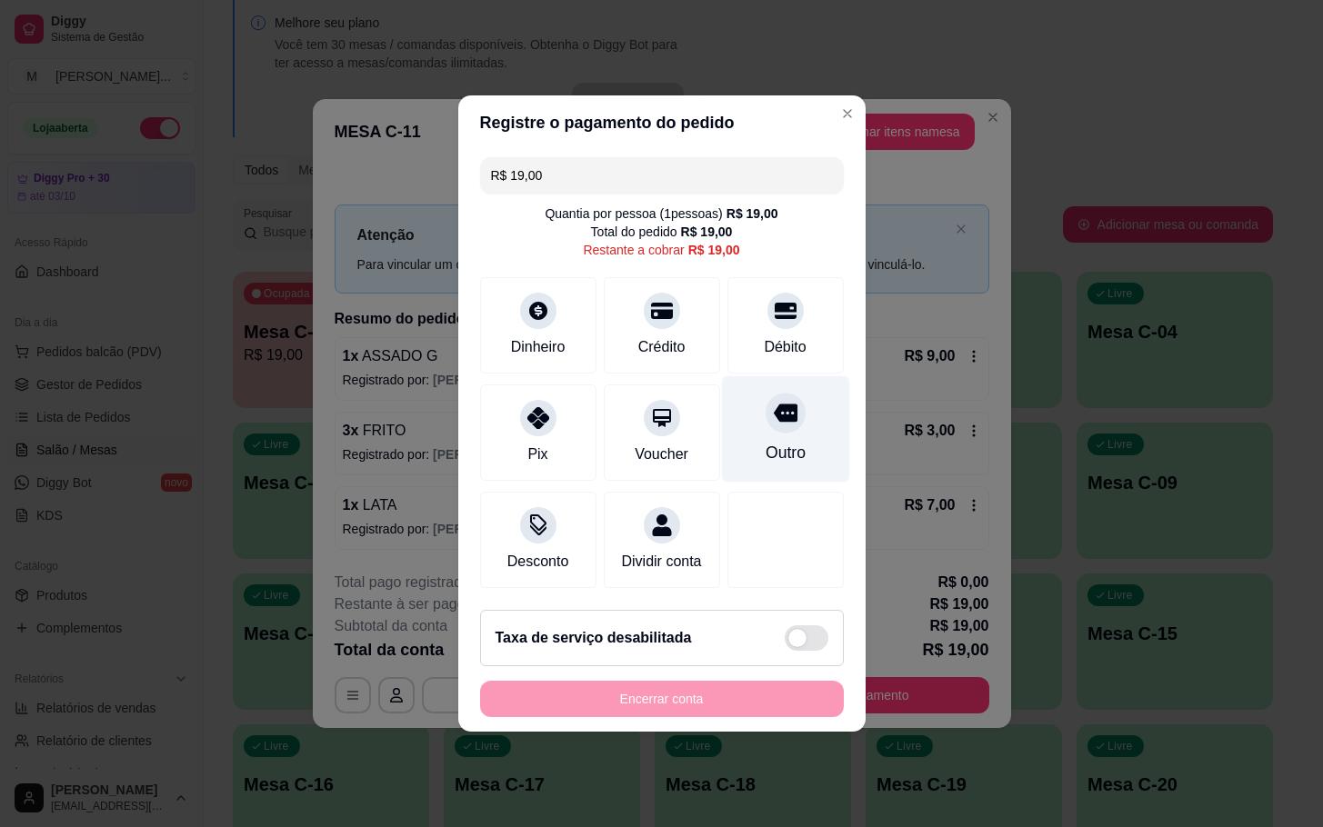
click at [754, 421] on div "Outro" at bounding box center [785, 429] width 128 height 106
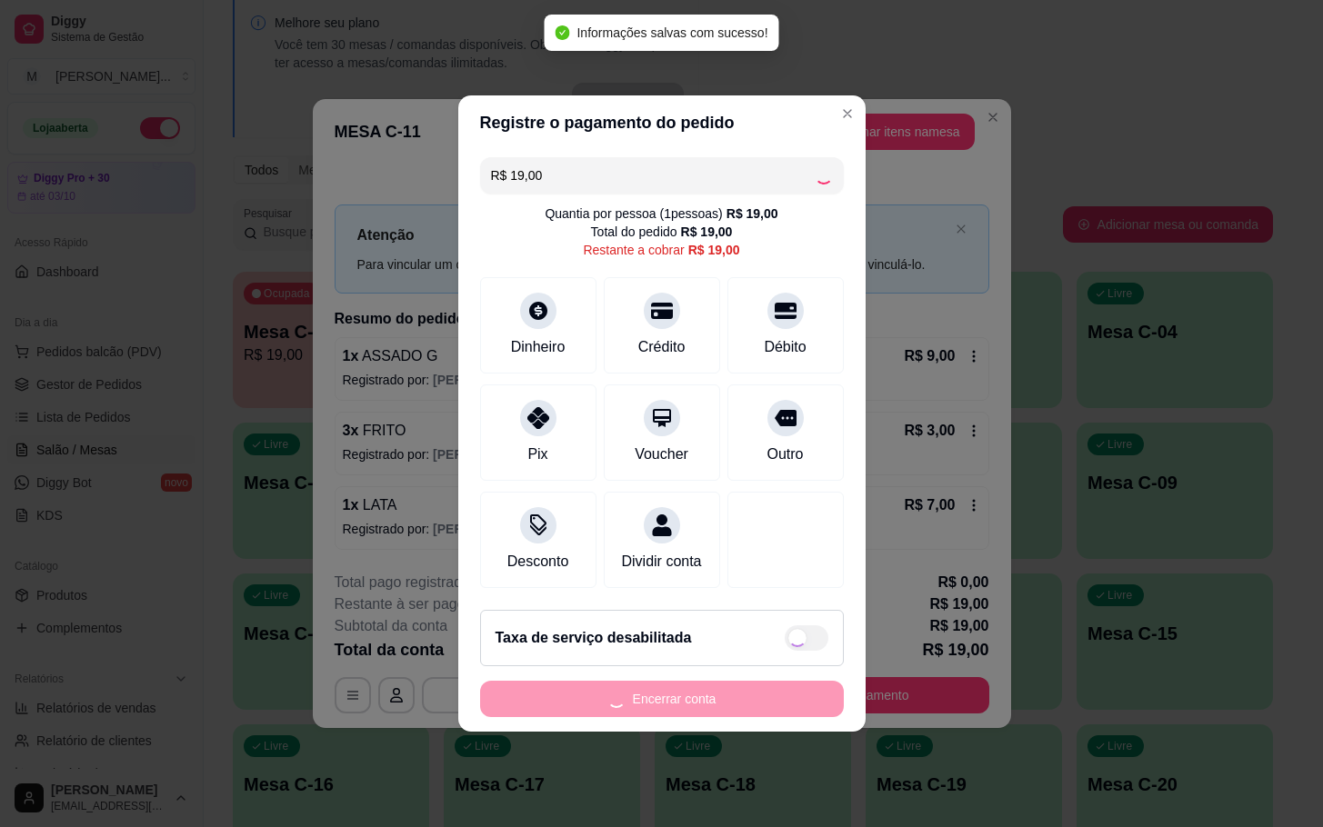
type input "R$ 0,00"
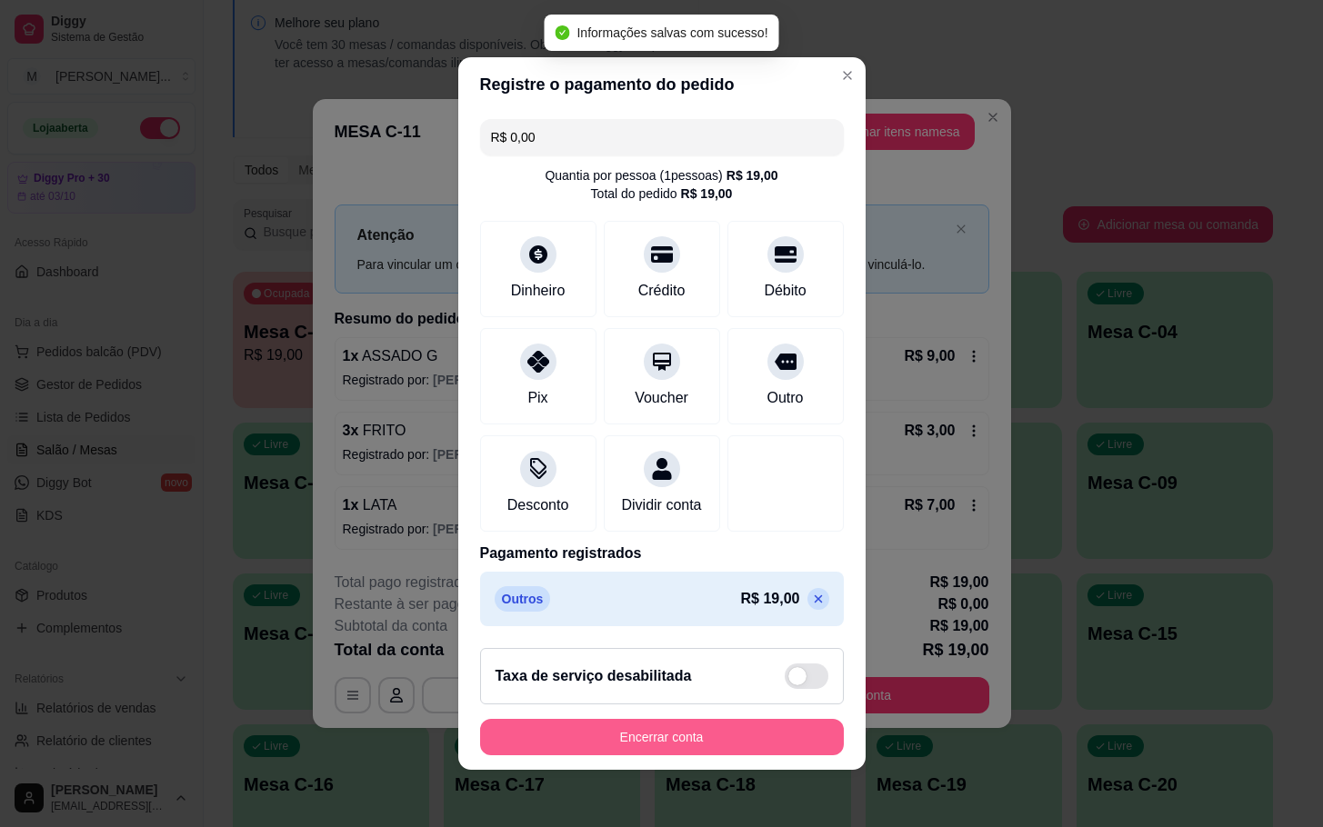
click at [762, 754] on button "Encerrar conta" at bounding box center [662, 737] width 364 height 36
